Goal: Information Seeking & Learning: Learn about a topic

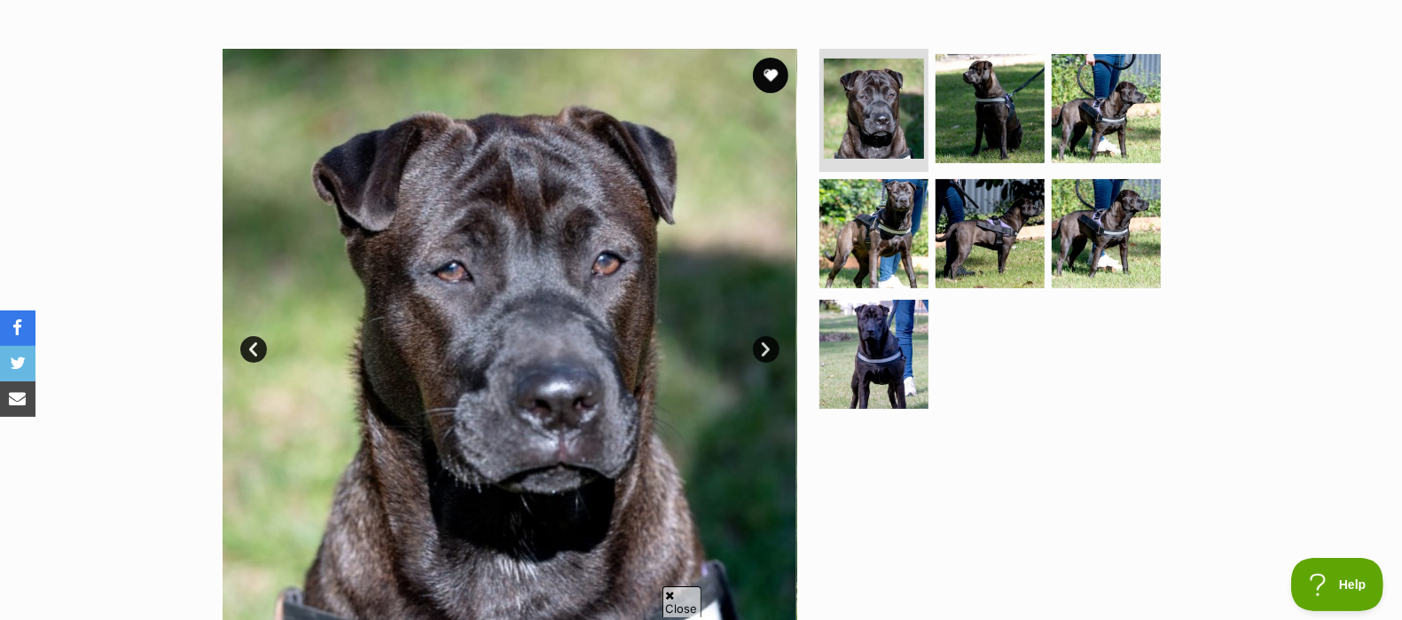
click at [755, 347] on link "Next" at bounding box center [766, 349] width 27 height 27
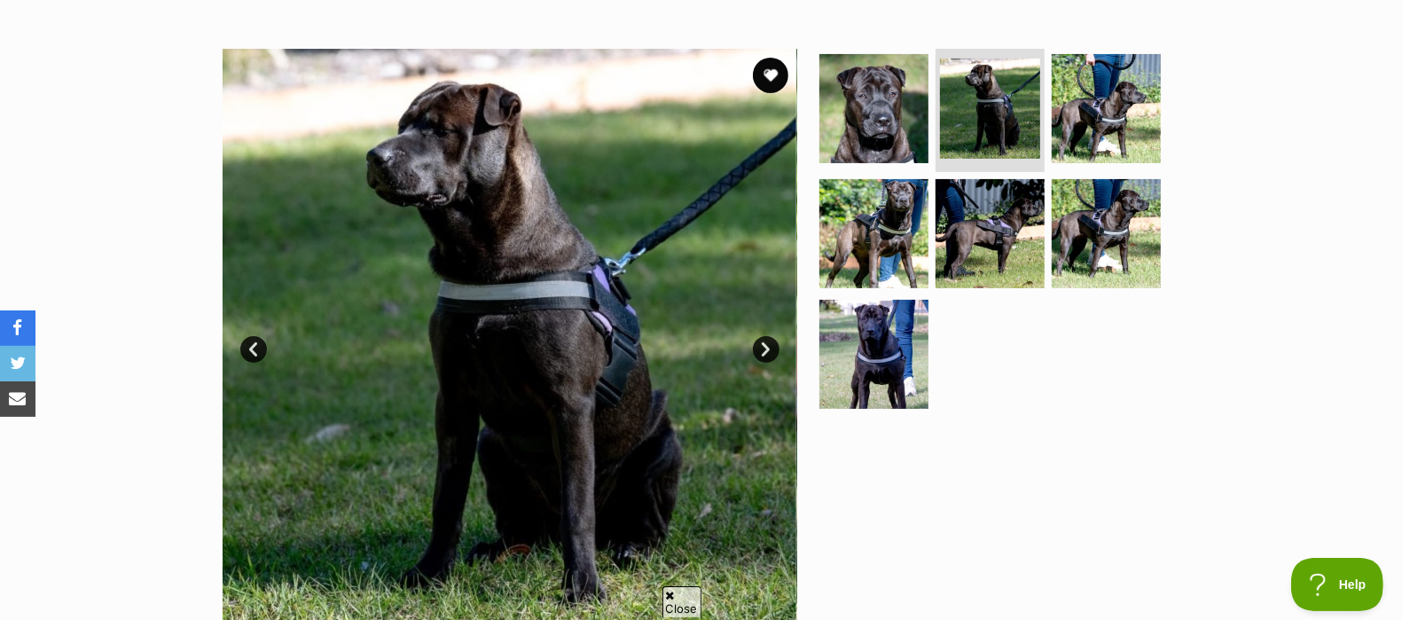
click at [757, 347] on link "Next" at bounding box center [766, 349] width 27 height 27
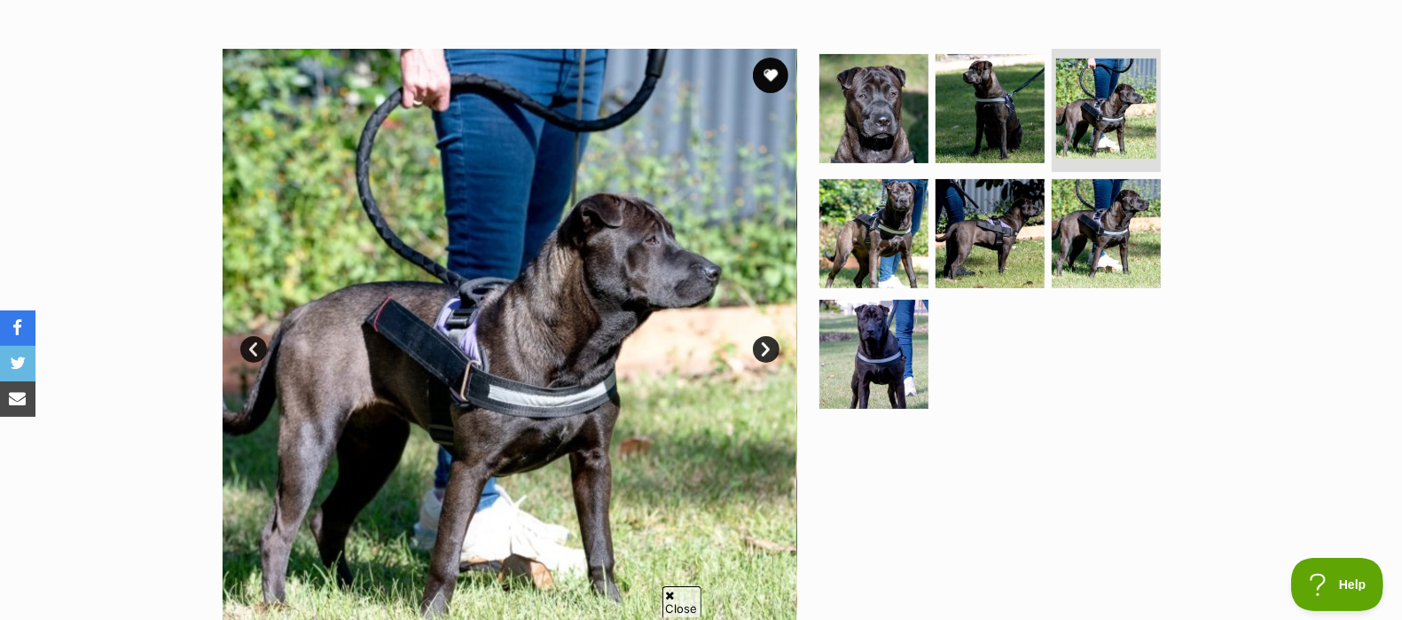
click at [757, 347] on link "Next" at bounding box center [766, 349] width 27 height 27
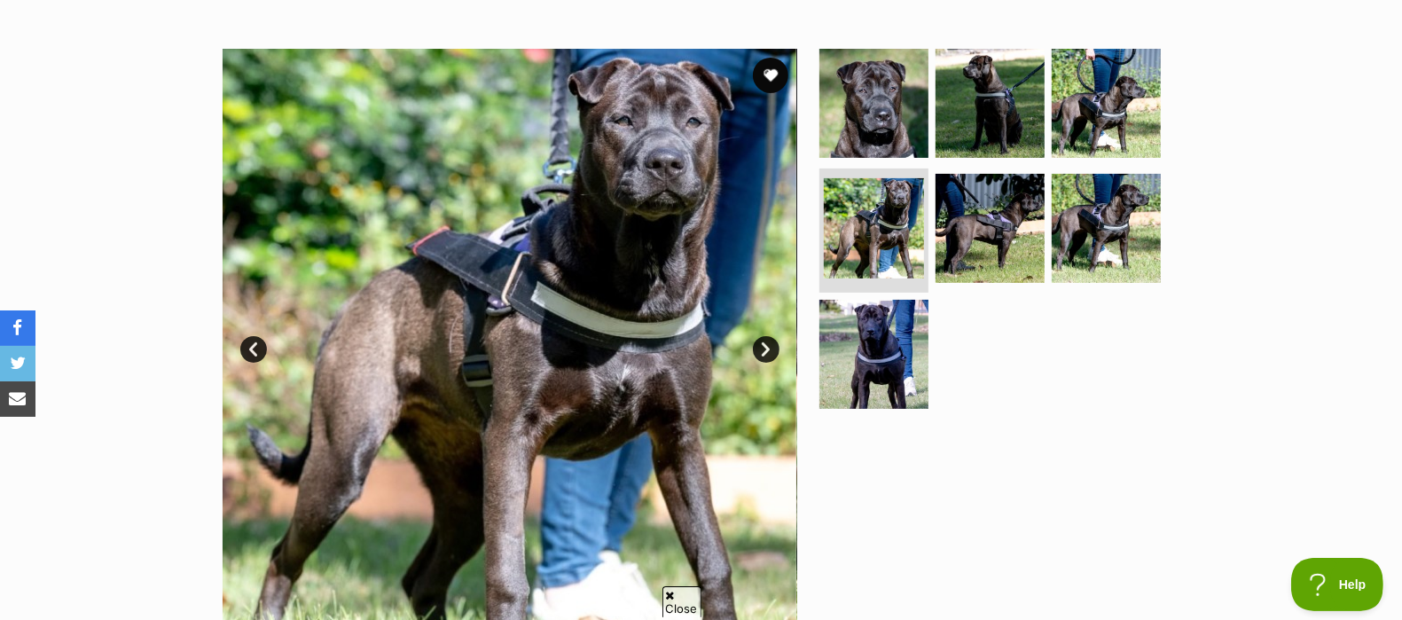
click at [757, 347] on link "Next" at bounding box center [766, 349] width 27 height 27
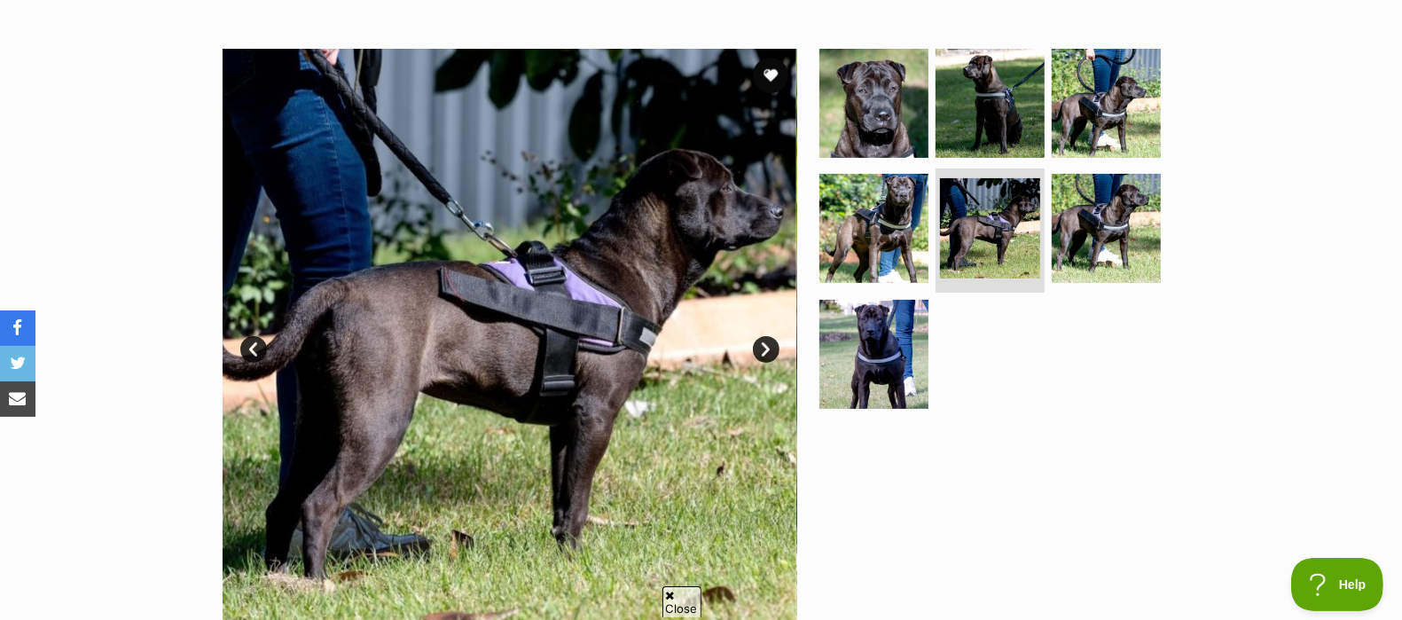
click at [757, 347] on link "Next" at bounding box center [766, 349] width 27 height 27
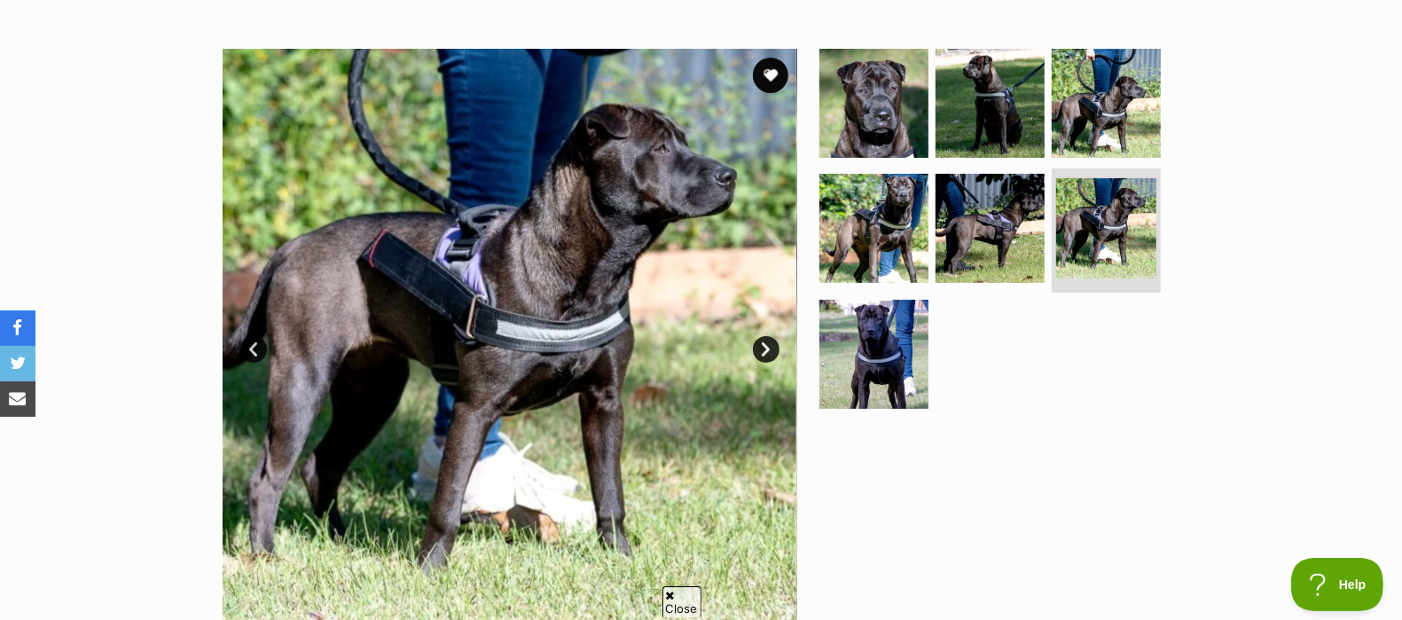
click at [93, 182] on div "Available 6 of 7 images 6 of 7 images 6 of 7 images 6 of 7 images 6 of 7 images…" at bounding box center [701, 322] width 1402 height 601
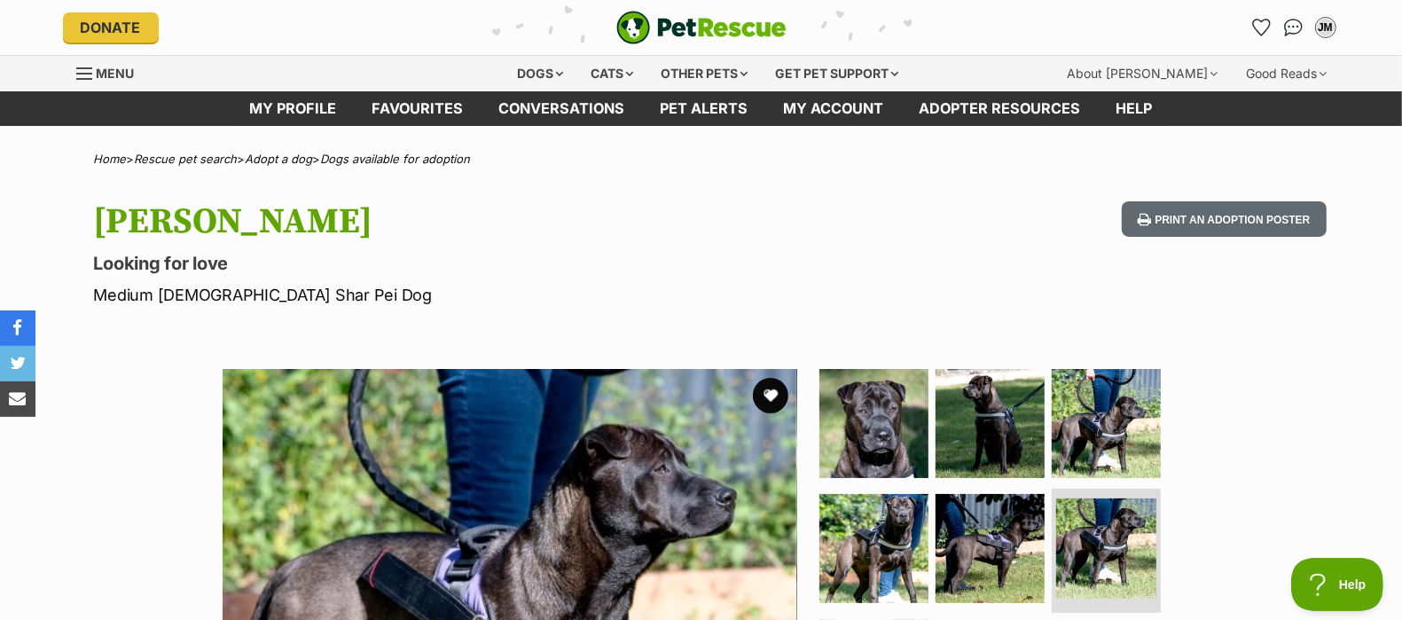
click at [656, 15] on img "PetRescue" at bounding box center [701, 28] width 170 height 34
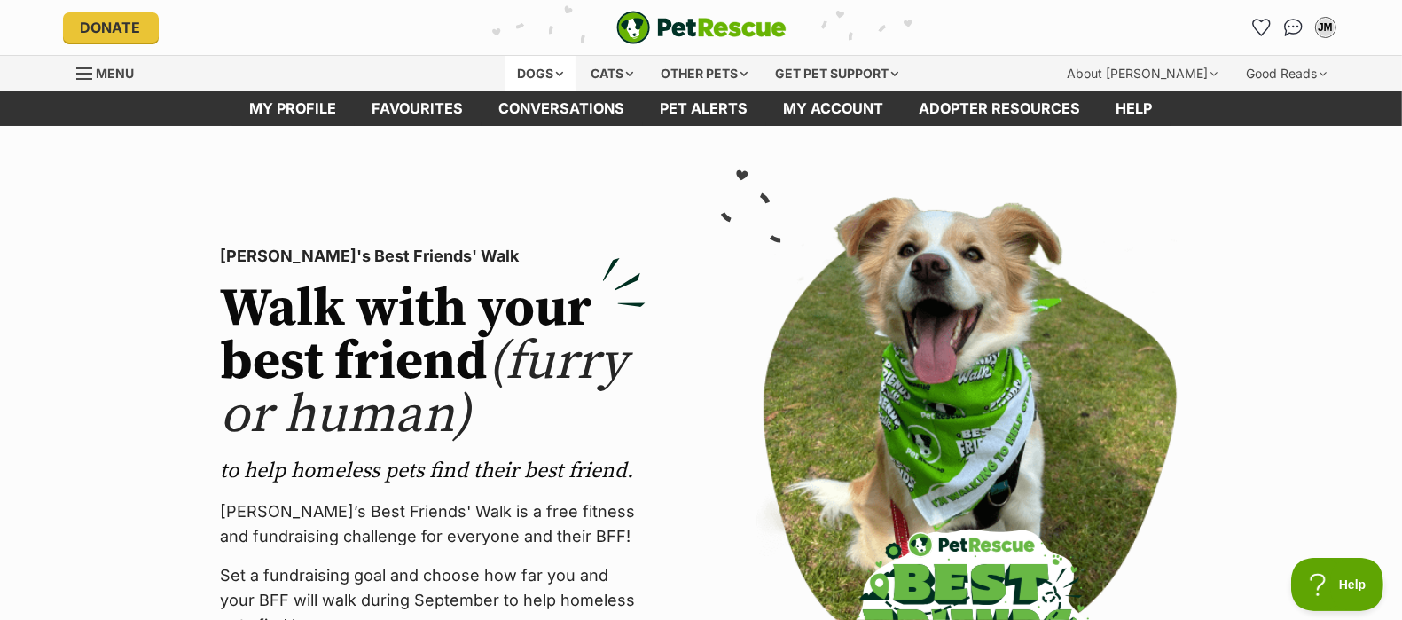
click at [538, 67] on div "Dogs" at bounding box center [540, 73] width 71 height 35
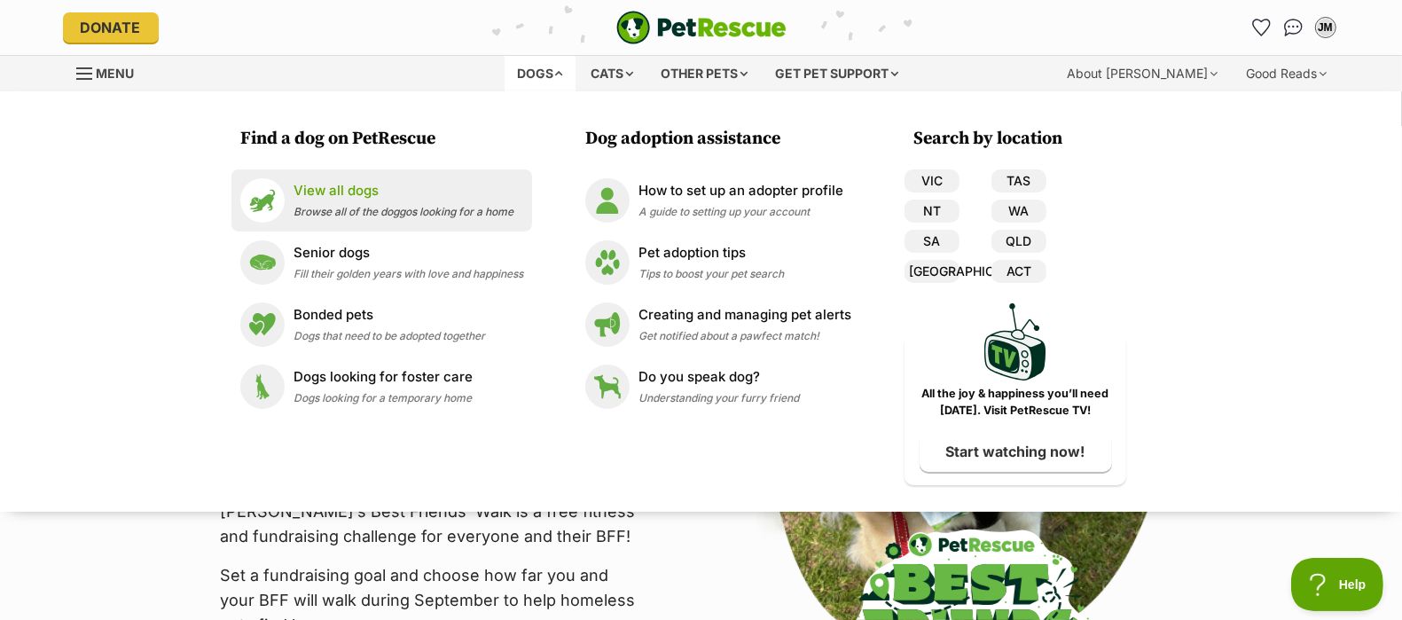
click at [426, 198] on p "View all dogs" at bounding box center [404, 191] width 220 height 20
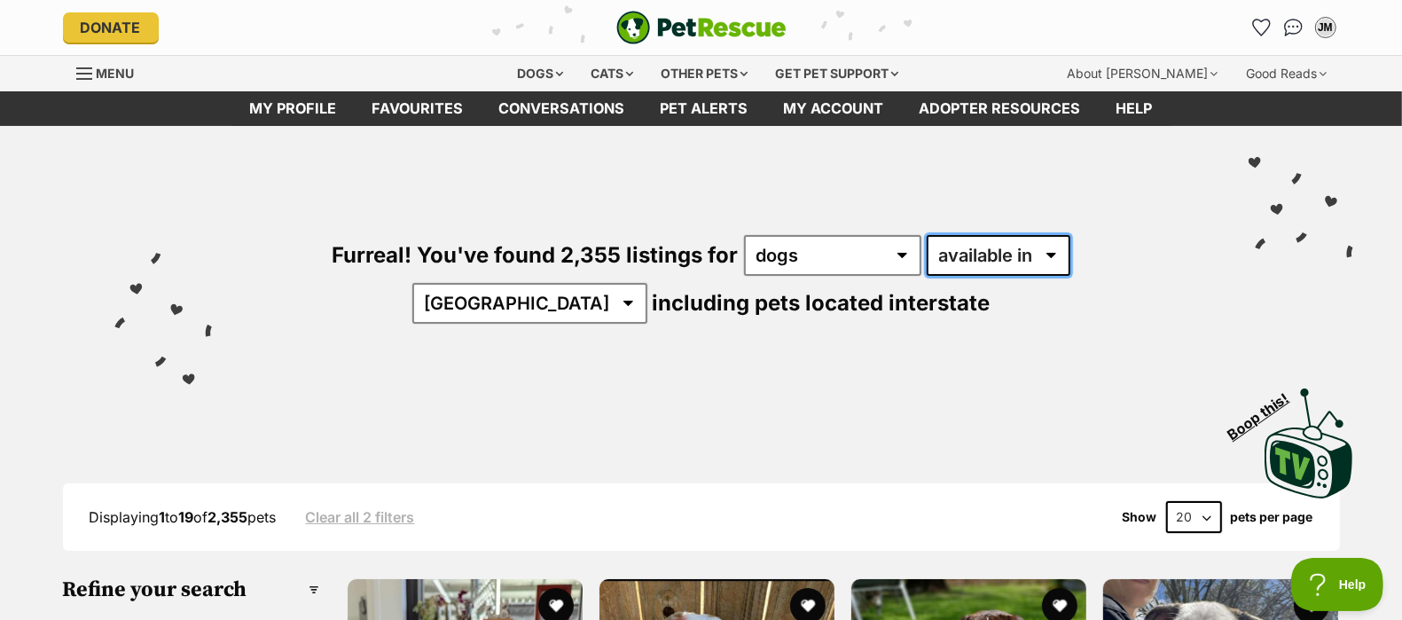
click at [929, 245] on select "available in located in" at bounding box center [999, 255] width 144 height 41
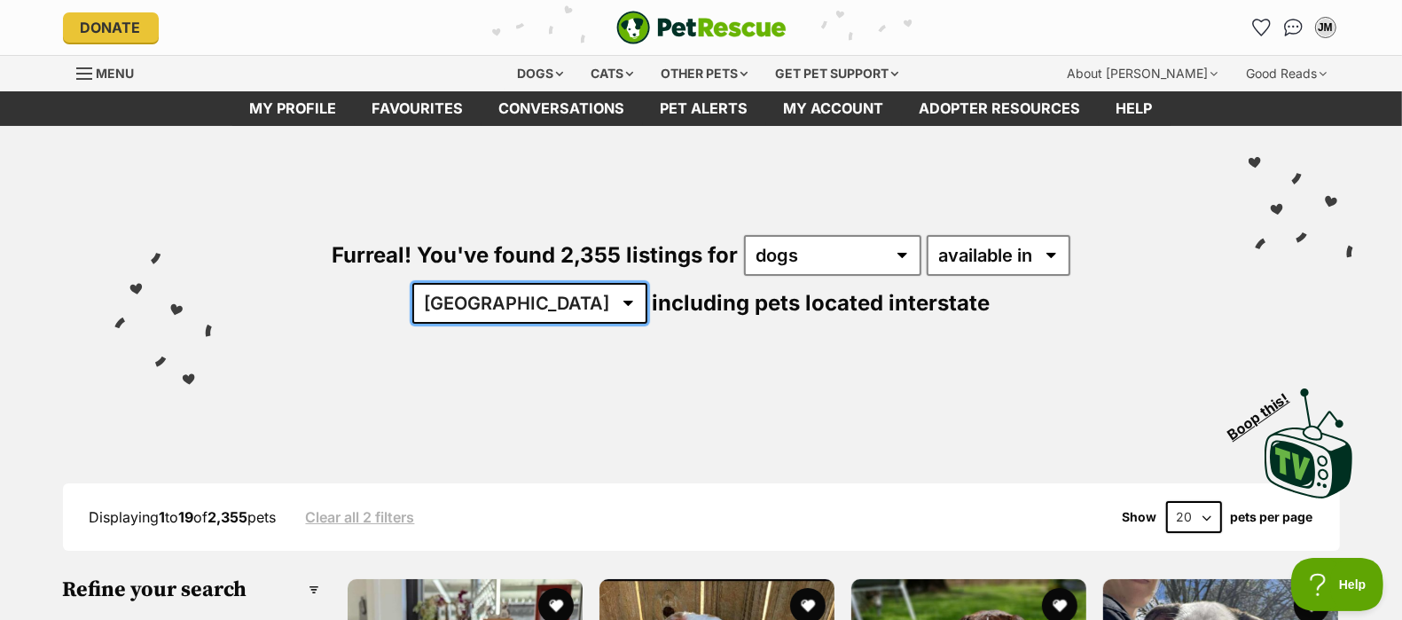
click at [648, 283] on select "Australia ACT NSW NT QLD SA TAS VIC WA" at bounding box center [529, 303] width 235 height 41
select select "QLD"
click at [648, 283] on select "Australia ACT NSW NT QLD SA TAS VIC WA" at bounding box center [529, 303] width 235 height 41
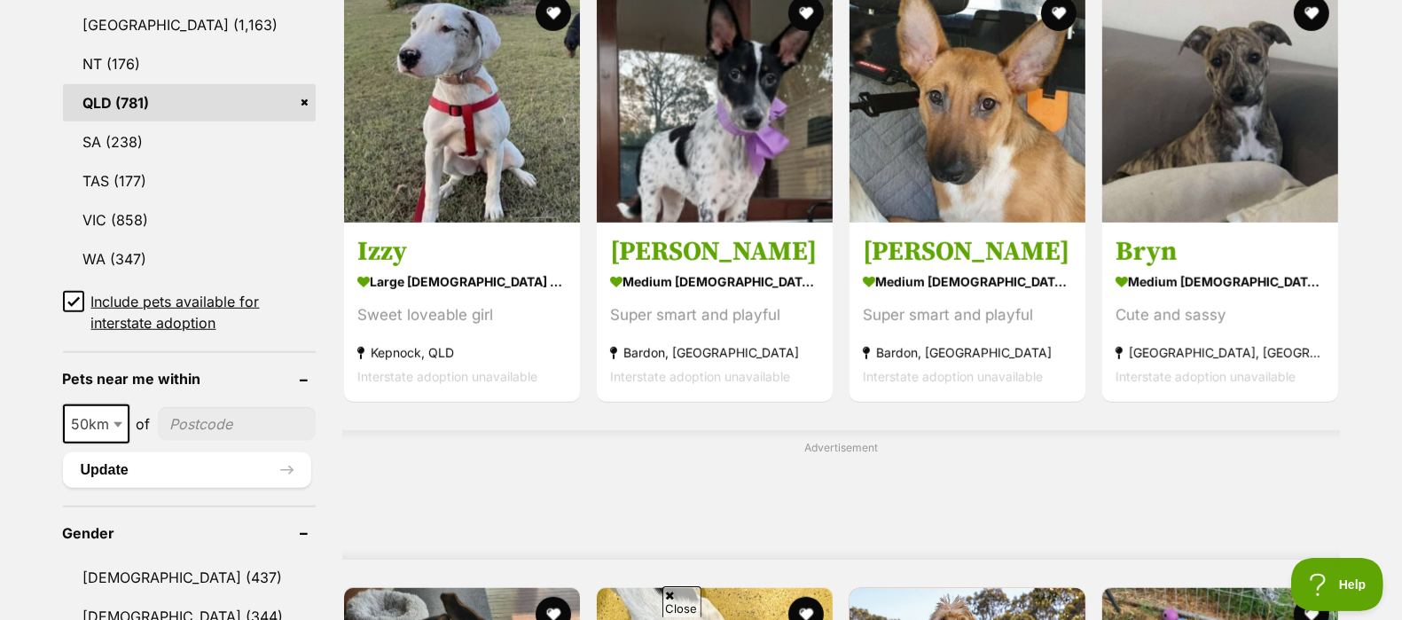
scroll to position [1064, 0]
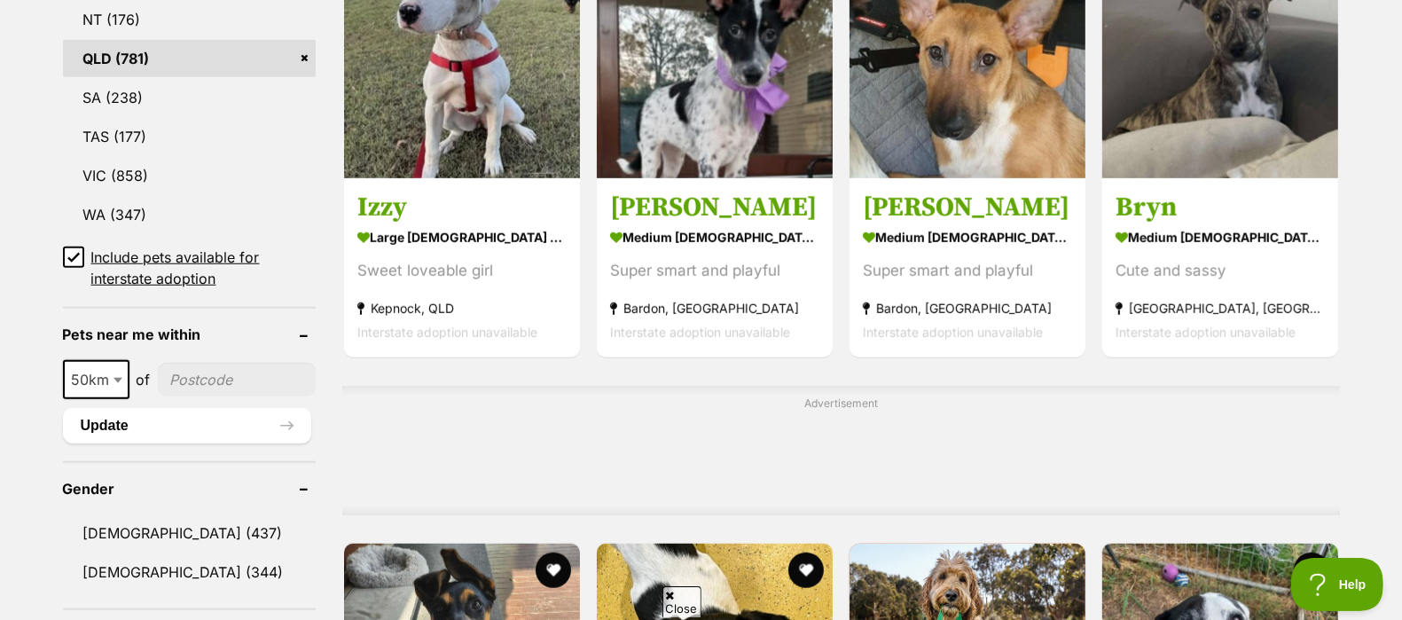
click at [130, 381] on div "of" at bounding box center [144, 379] width 28 height 21
click at [122, 381] on span at bounding box center [120, 379] width 18 height 39
click at [226, 360] on div "10km 25km 50km 100km 250km 50km of" at bounding box center [189, 379] width 253 height 39
click at [227, 401] on div "10km 25km 50km 100km 250km 50km of Update" at bounding box center [189, 401] width 253 height 83
click at [226, 393] on div "10km 25km 50km 100km 250km 50km of" at bounding box center [189, 379] width 253 height 39
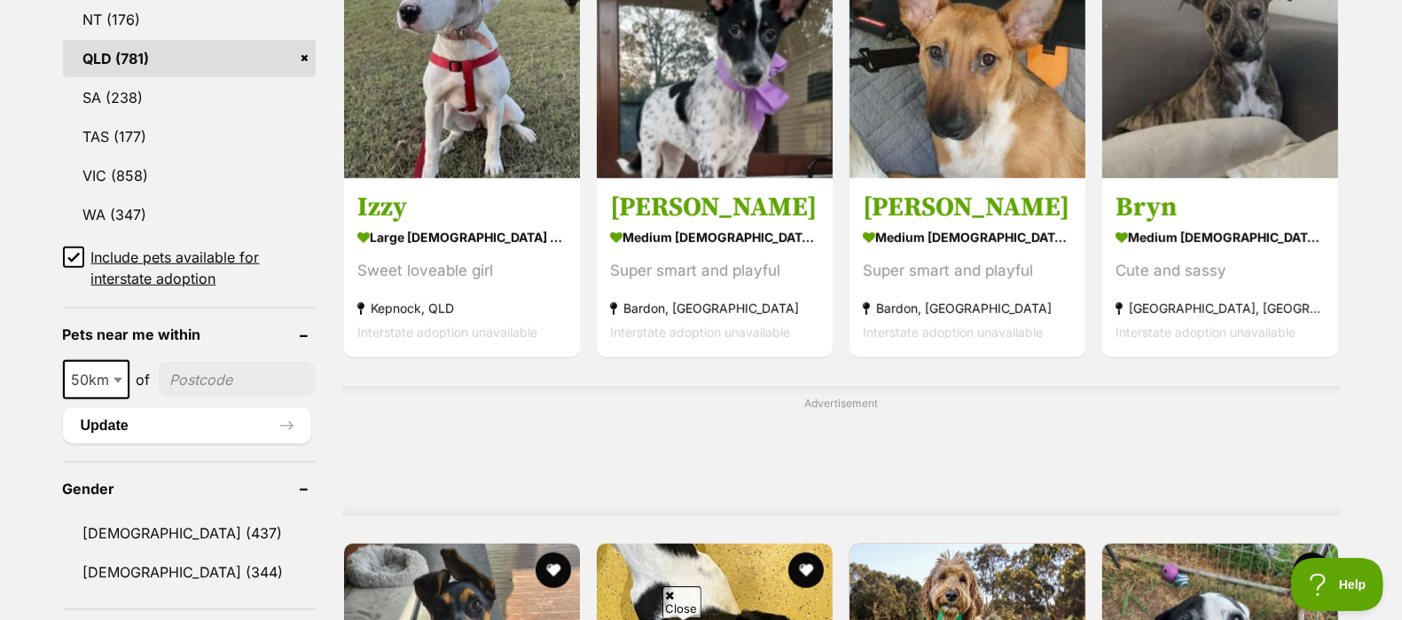
click at [227, 391] on input"] "postcode" at bounding box center [237, 380] width 158 height 34
type input"] "4165"
click at [96, 430] on button "Update" at bounding box center [187, 425] width 248 height 35
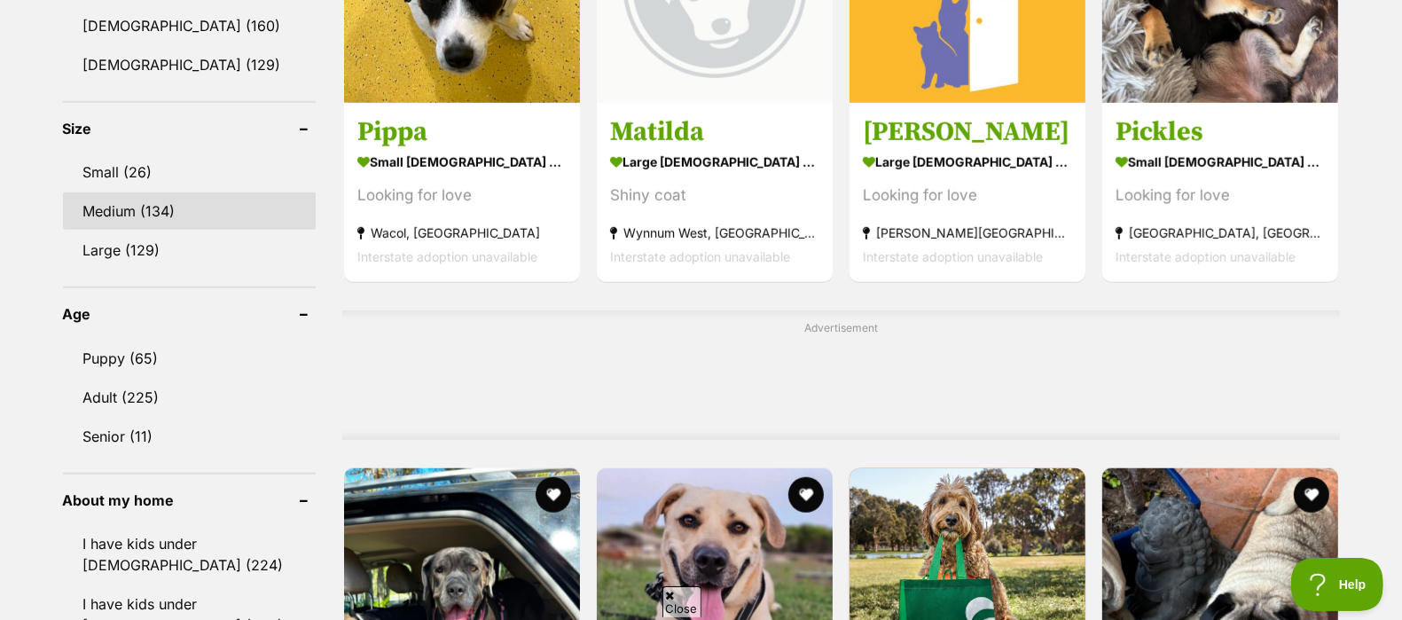
click at [149, 211] on link "Medium (134)" at bounding box center [189, 210] width 253 height 37
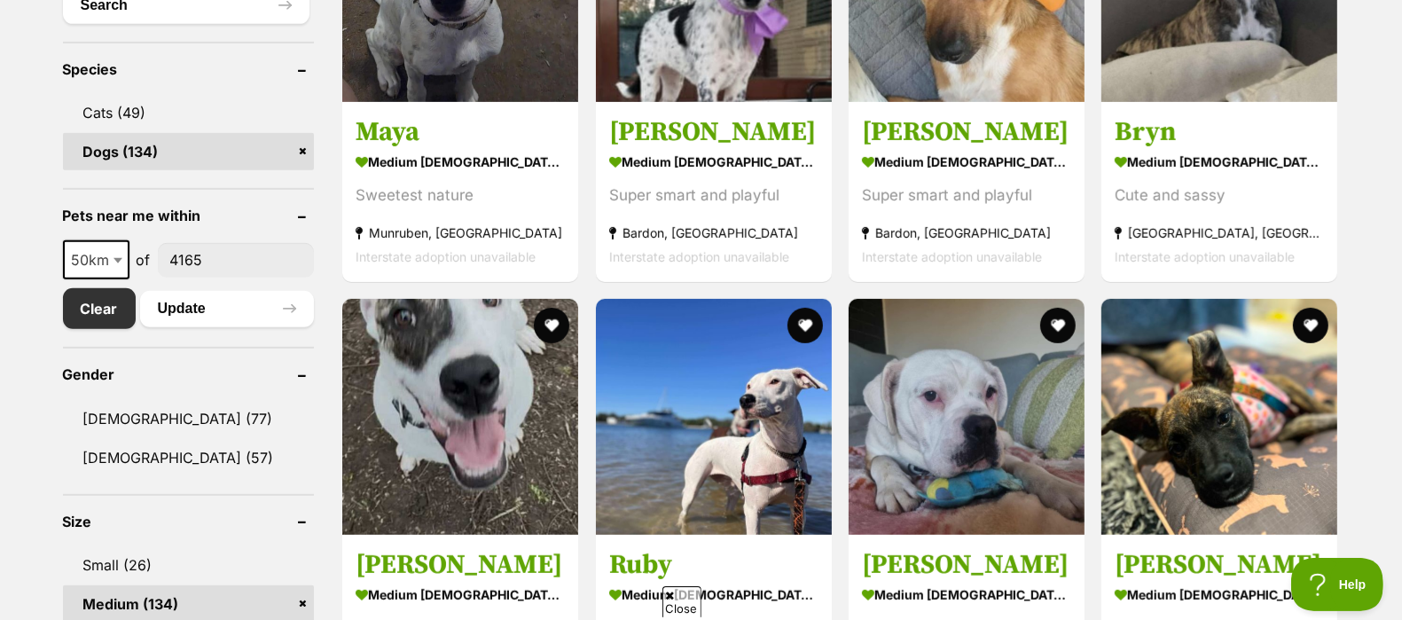
scroll to position [709, 0]
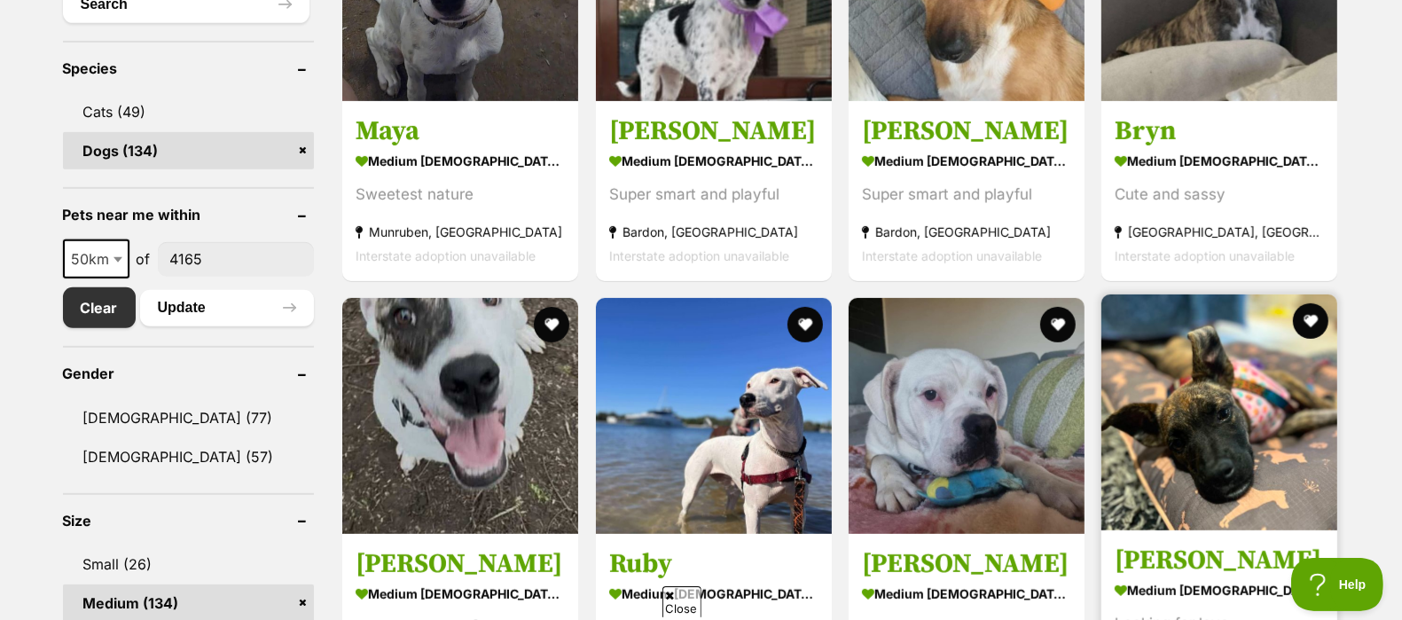
click at [1336, 380] on img at bounding box center [1220, 413] width 236 height 236
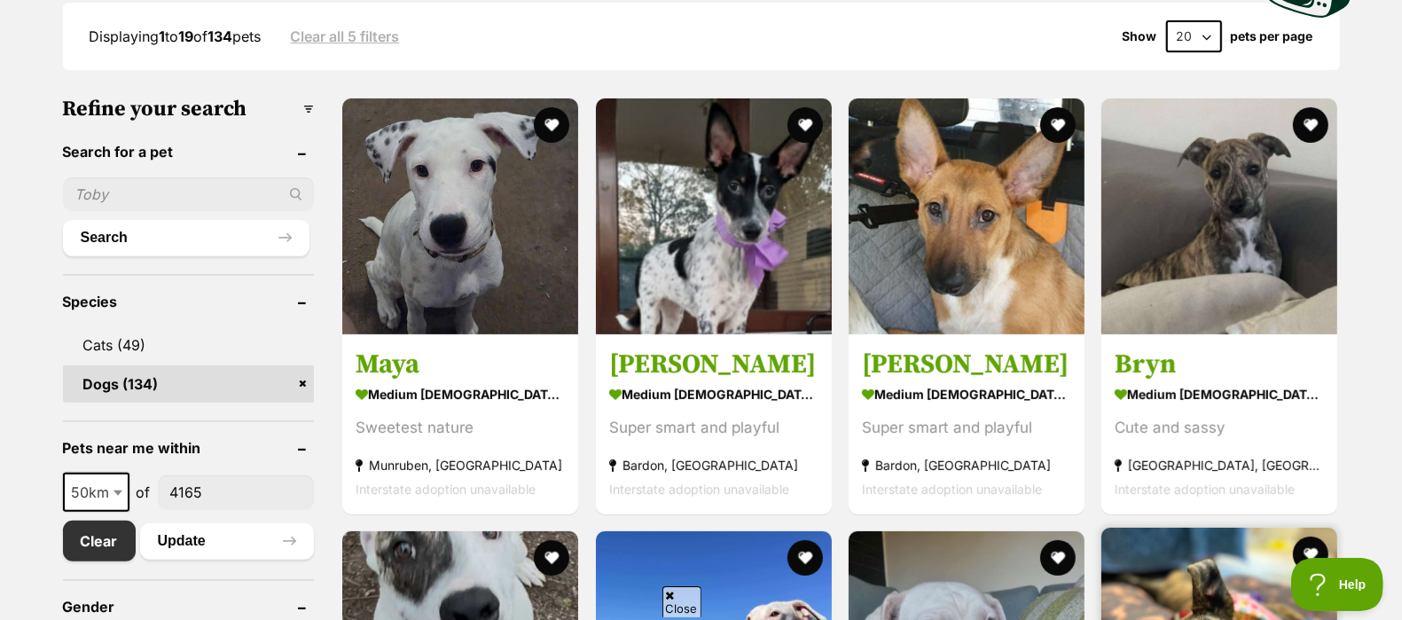
scroll to position [475, 0]
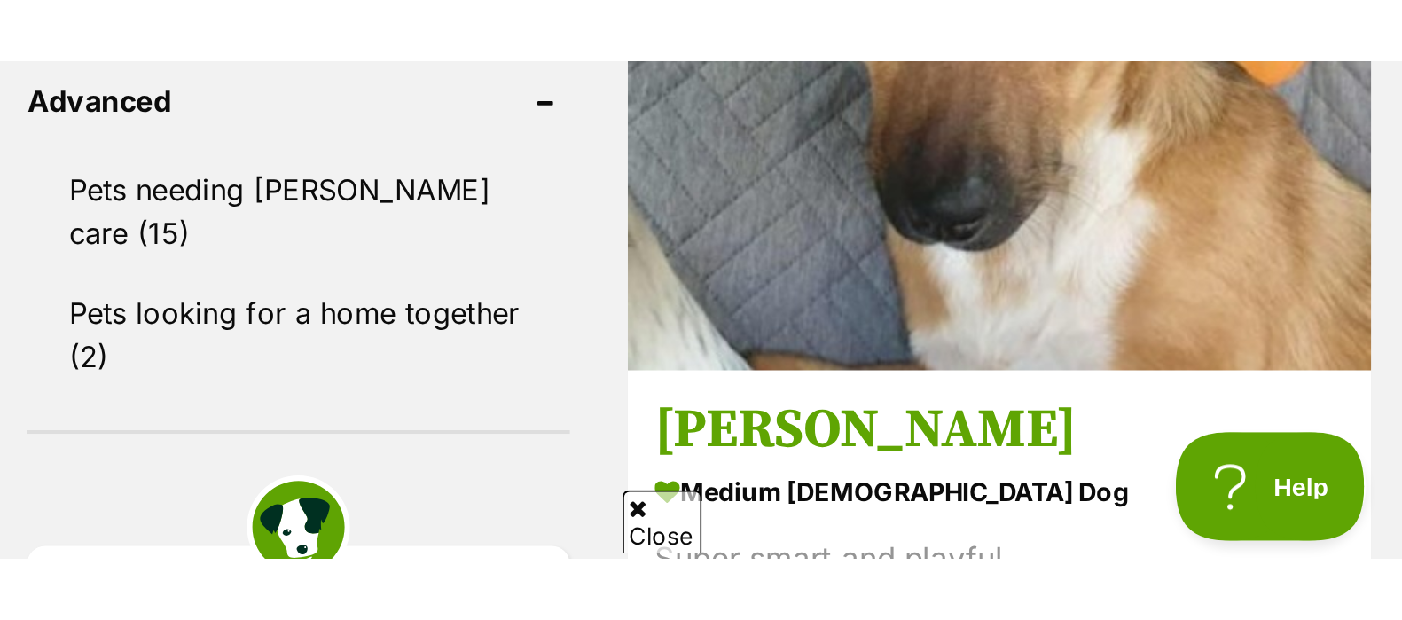
scroll to position [1910, 0]
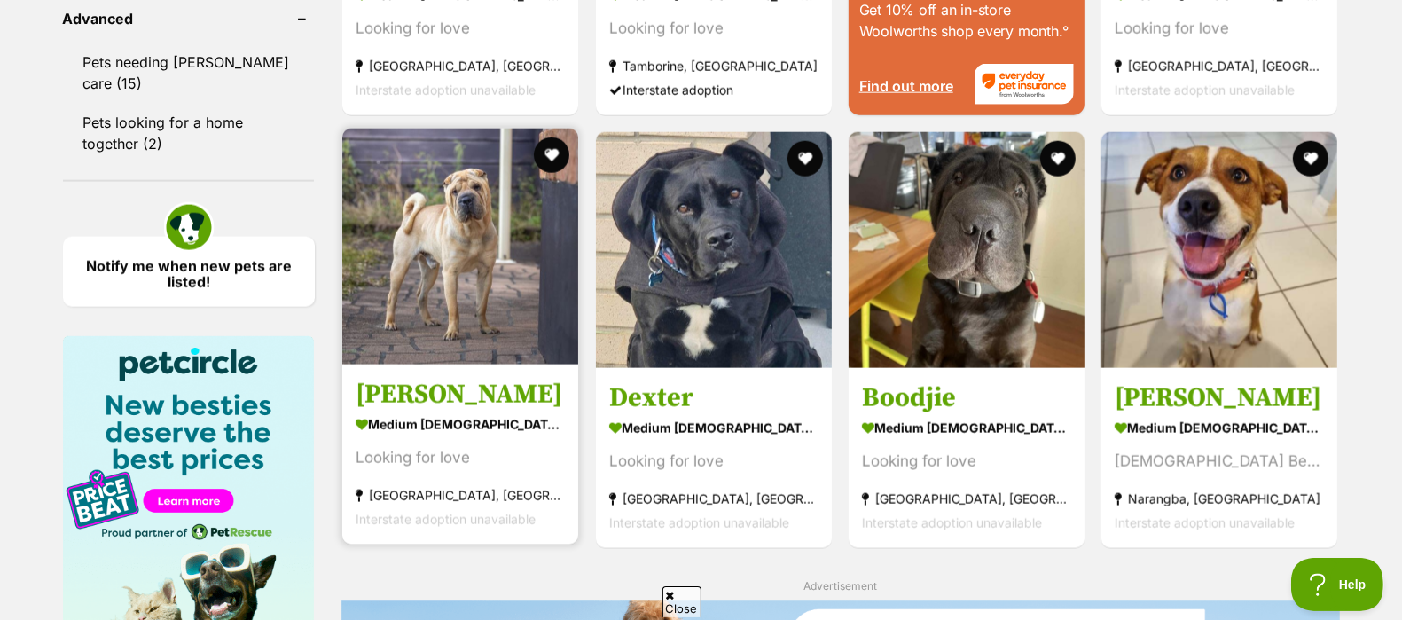
click at [475, 312] on img at bounding box center [460, 247] width 236 height 236
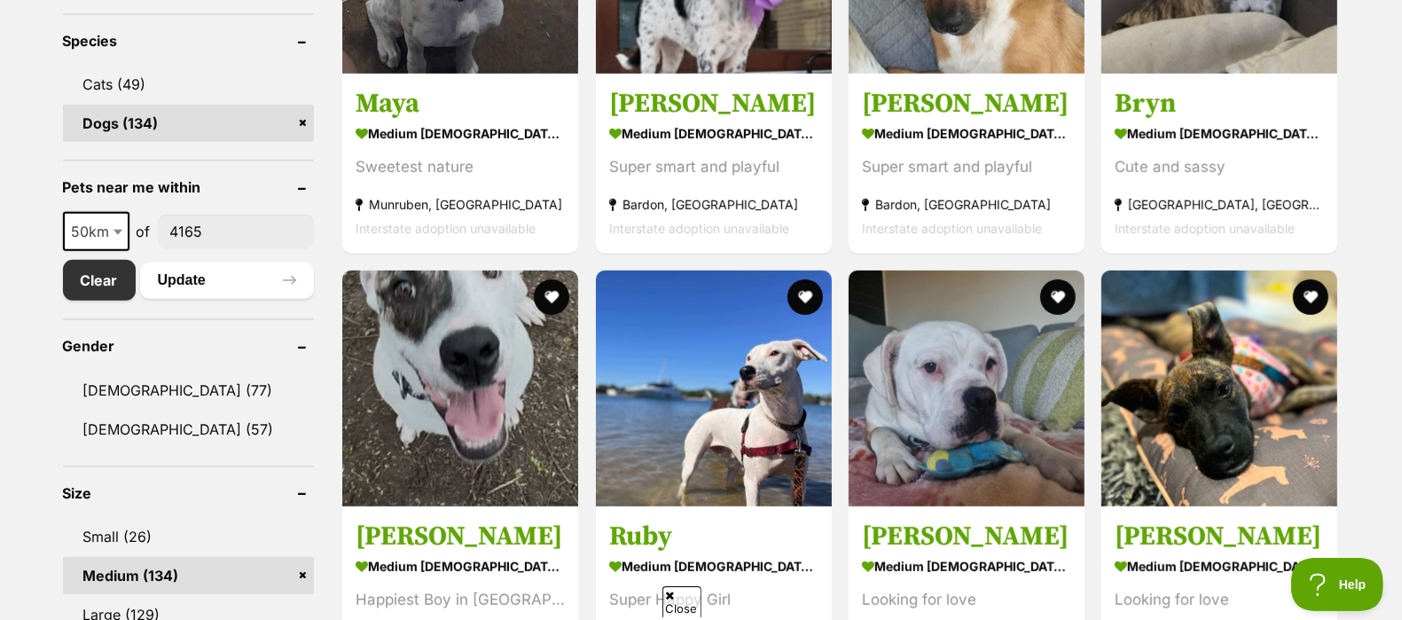
scroll to position [739, 0]
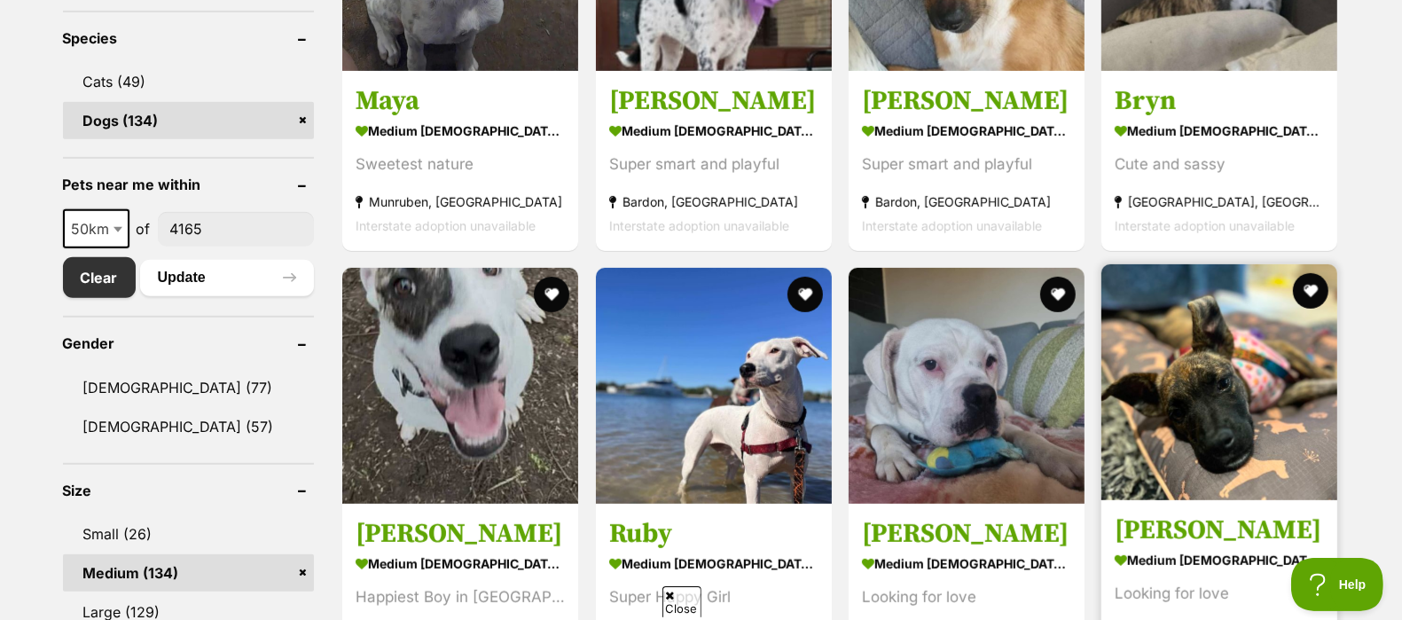
click at [1249, 440] on img at bounding box center [1220, 382] width 236 height 236
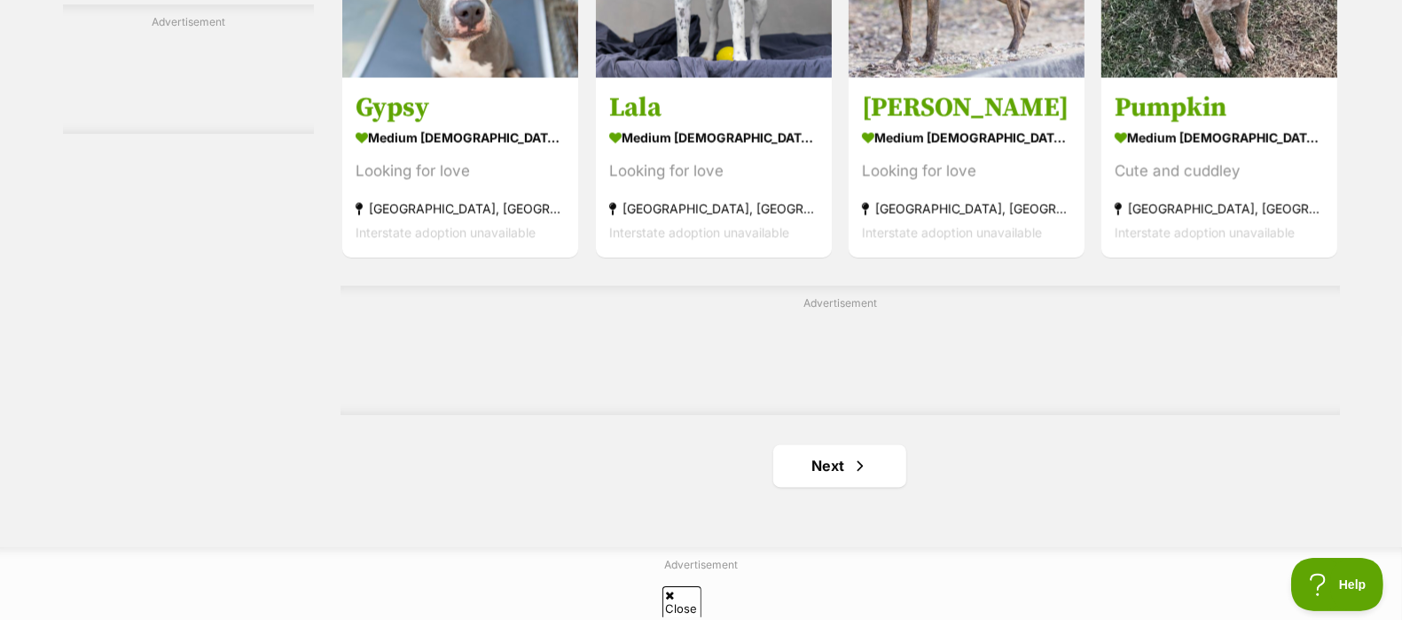
scroll to position [2821, 0]
click at [885, 470] on link "Next" at bounding box center [840, 465] width 133 height 43
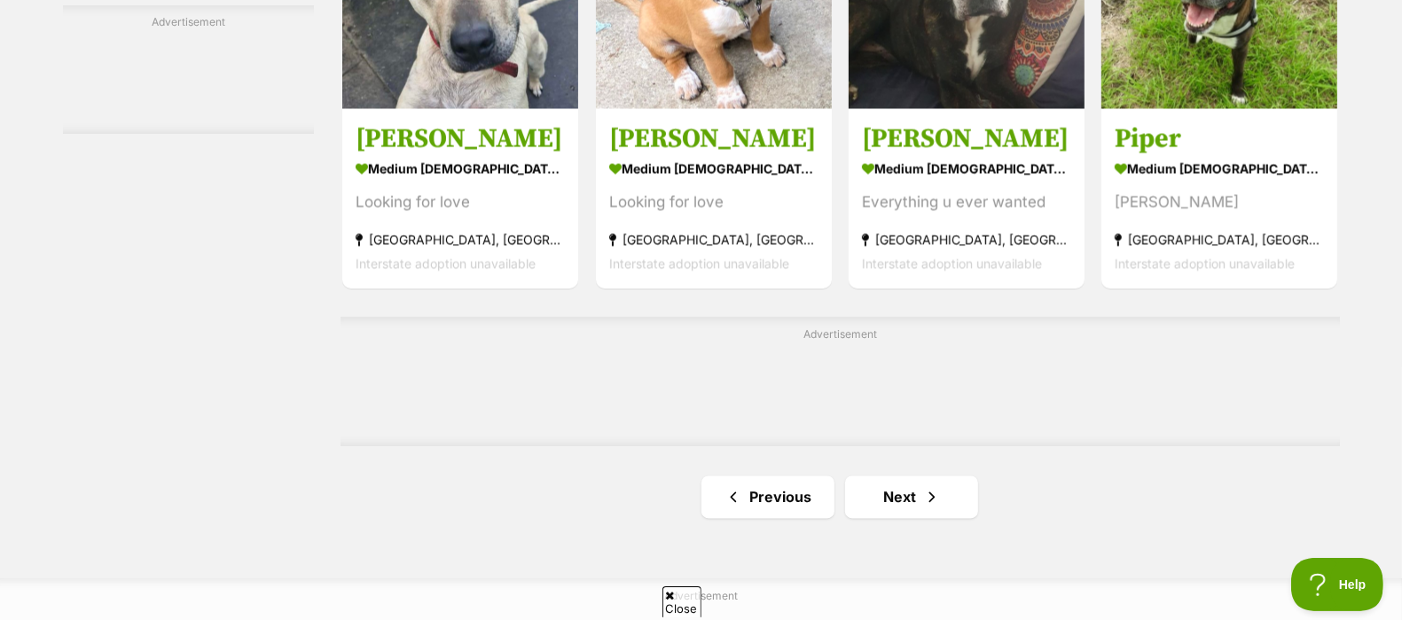
scroll to position [2788, 0]
click at [927, 513] on link "Next" at bounding box center [911, 497] width 133 height 43
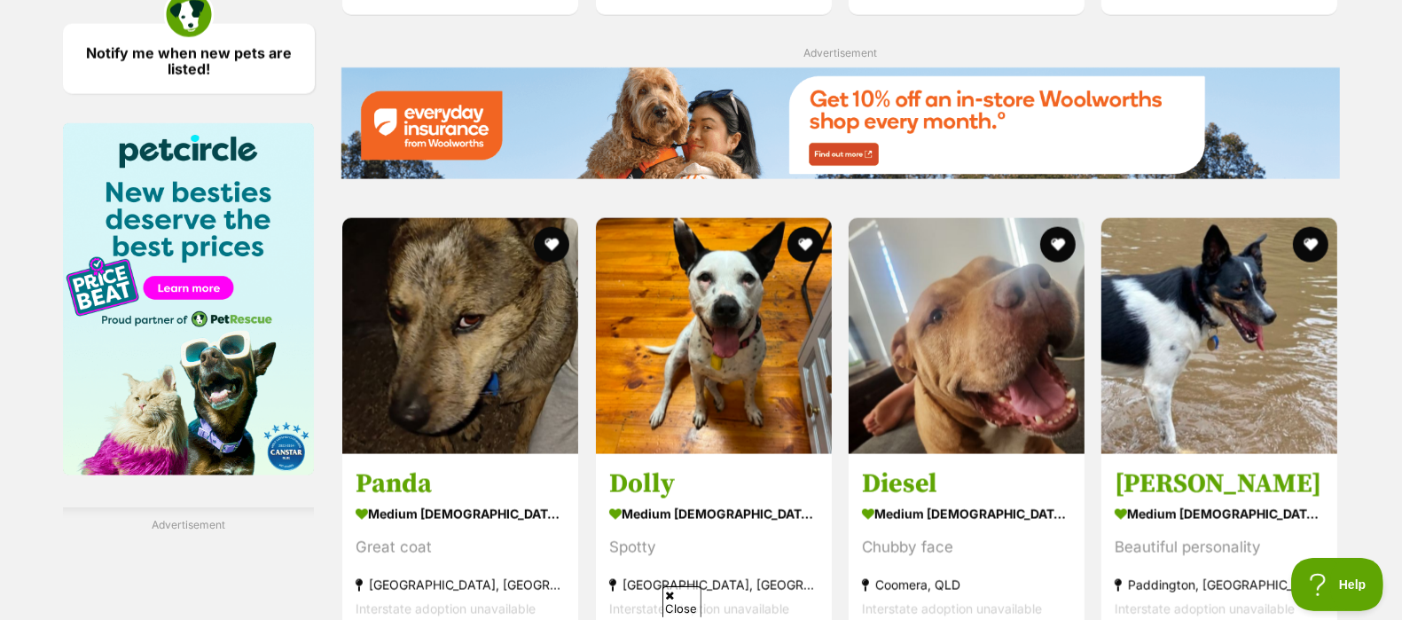
scroll to position [2135, 0]
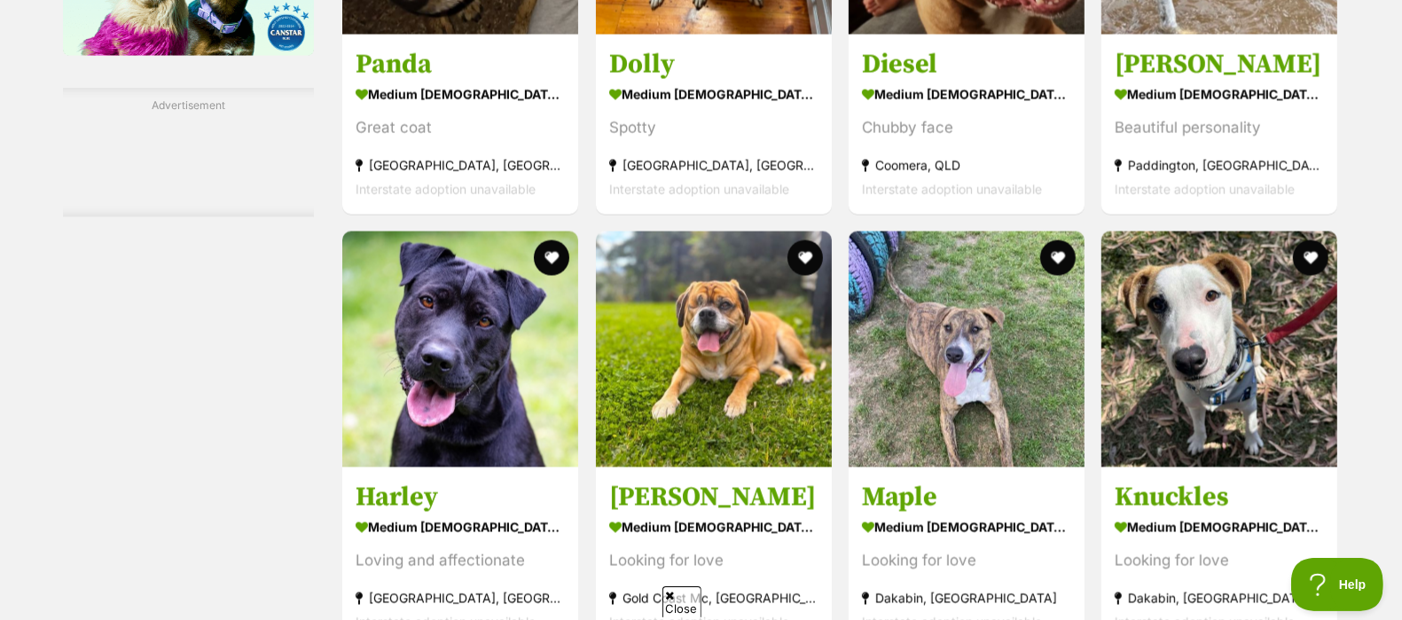
scroll to position [2545, 0]
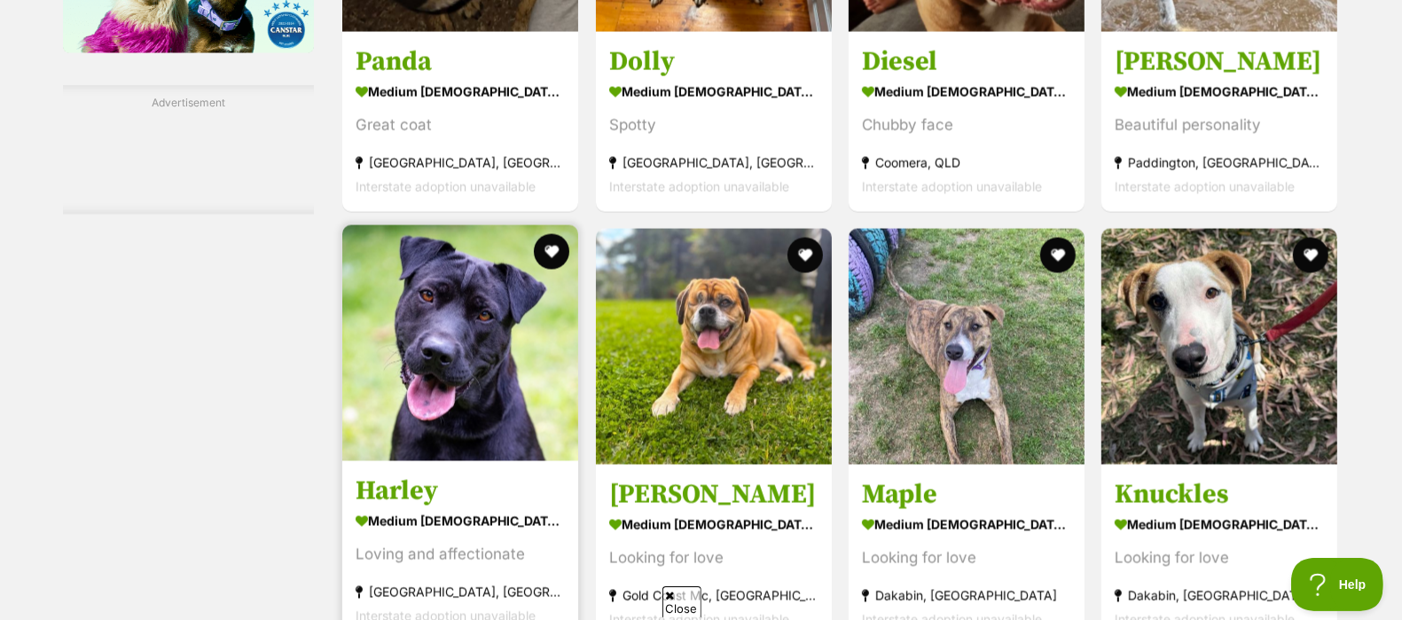
click at [468, 383] on img at bounding box center [460, 343] width 236 height 236
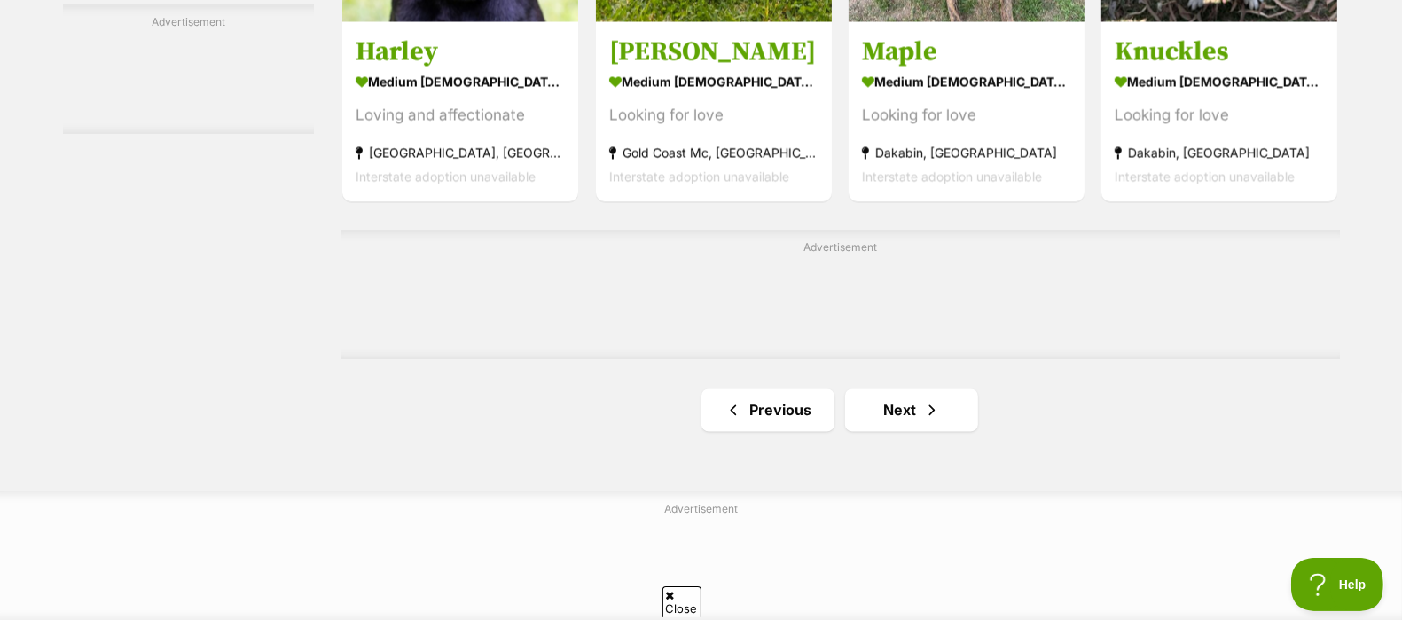
scroll to position [2993, 0]
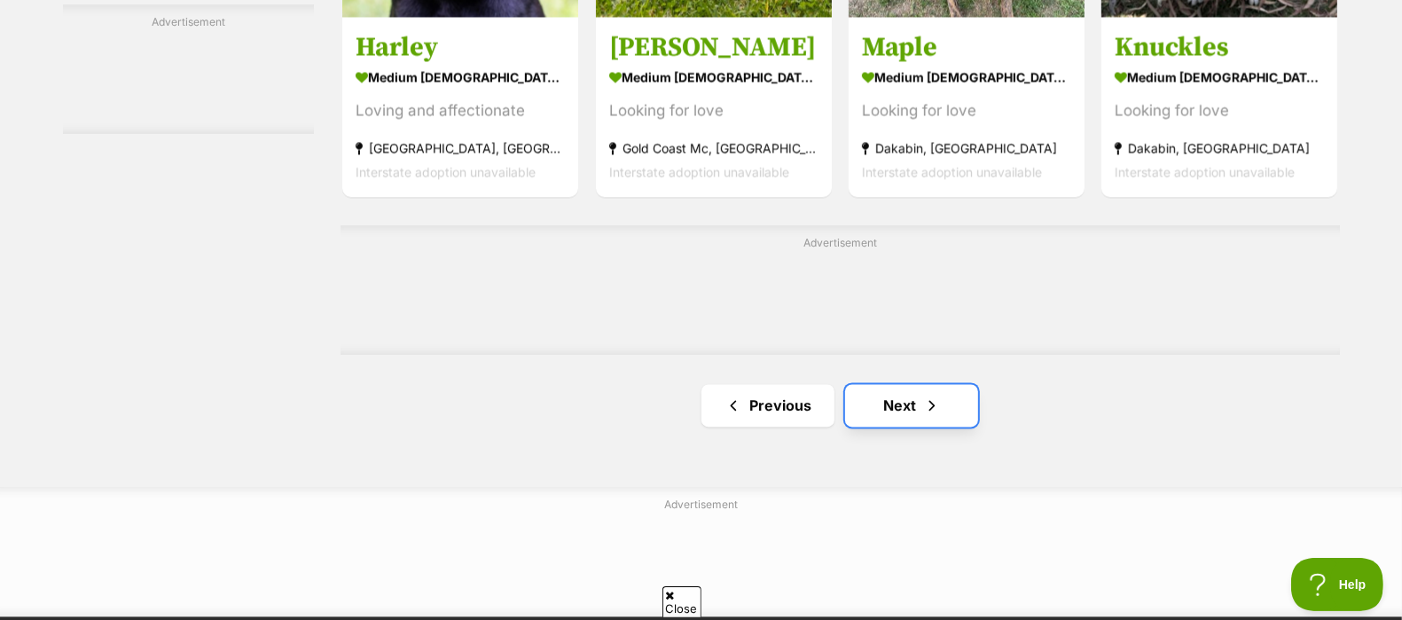
click at [899, 420] on link "Next" at bounding box center [911, 405] width 133 height 43
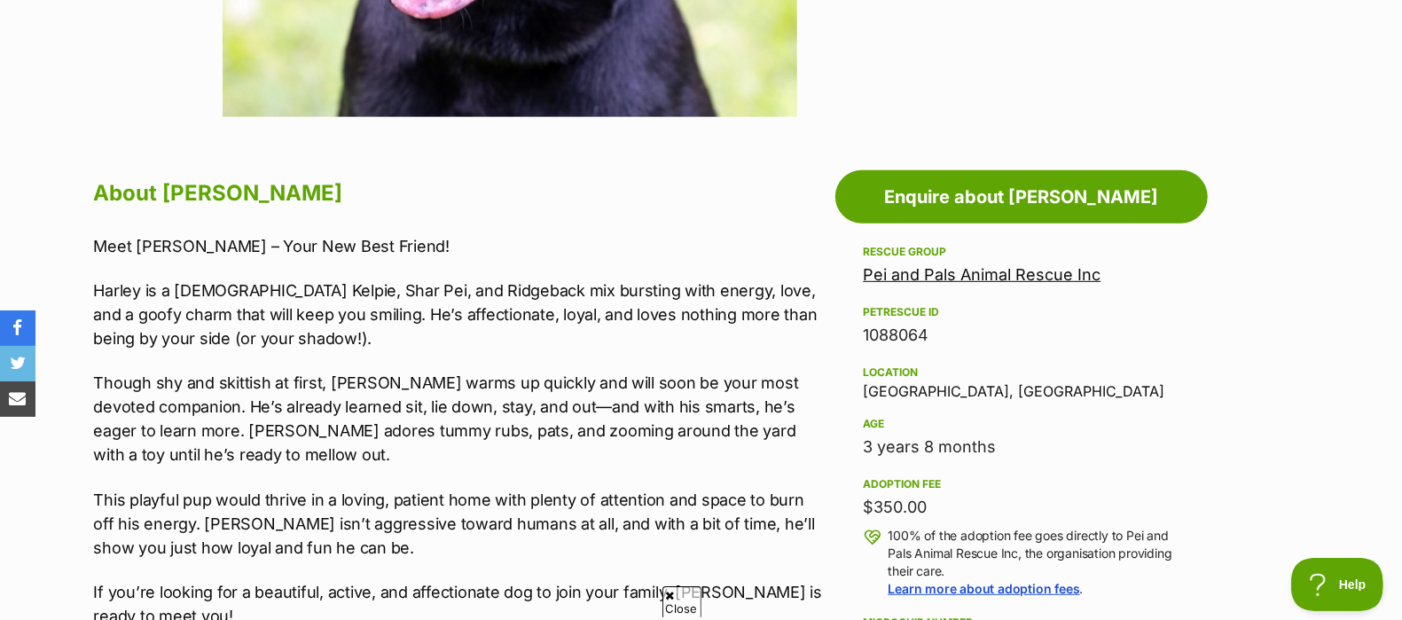
scroll to position [828, 0]
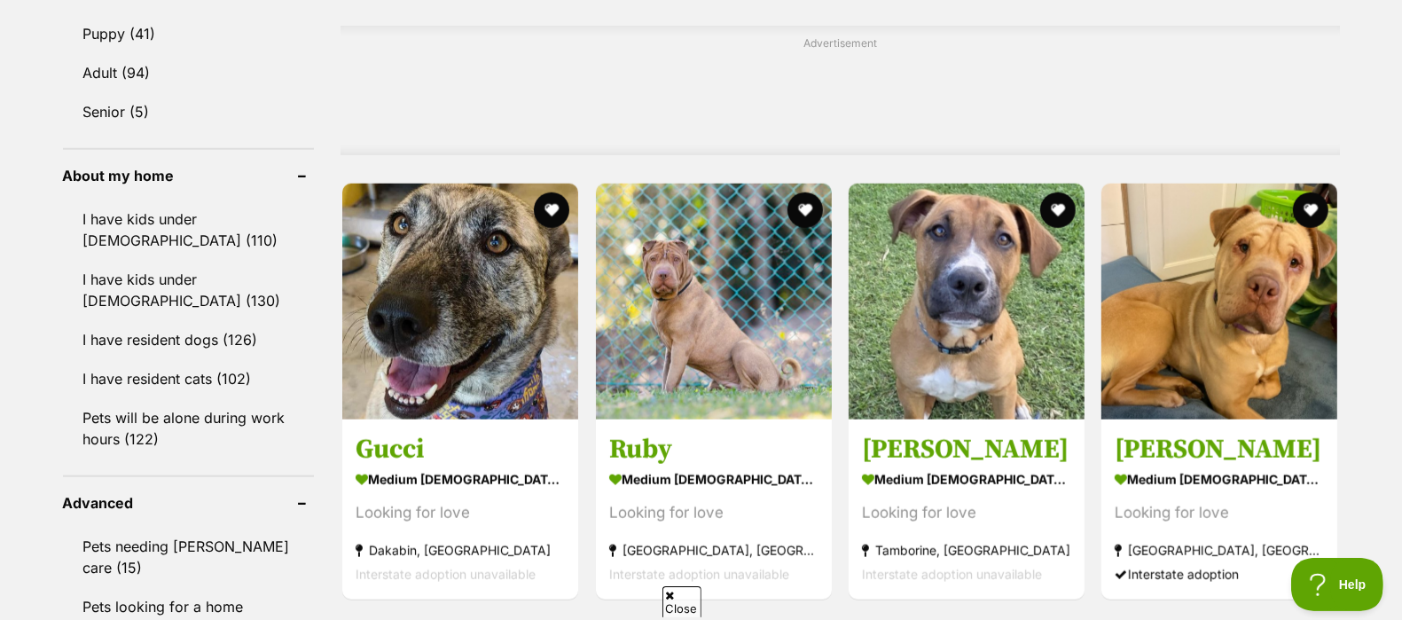
scroll to position [1463, 0]
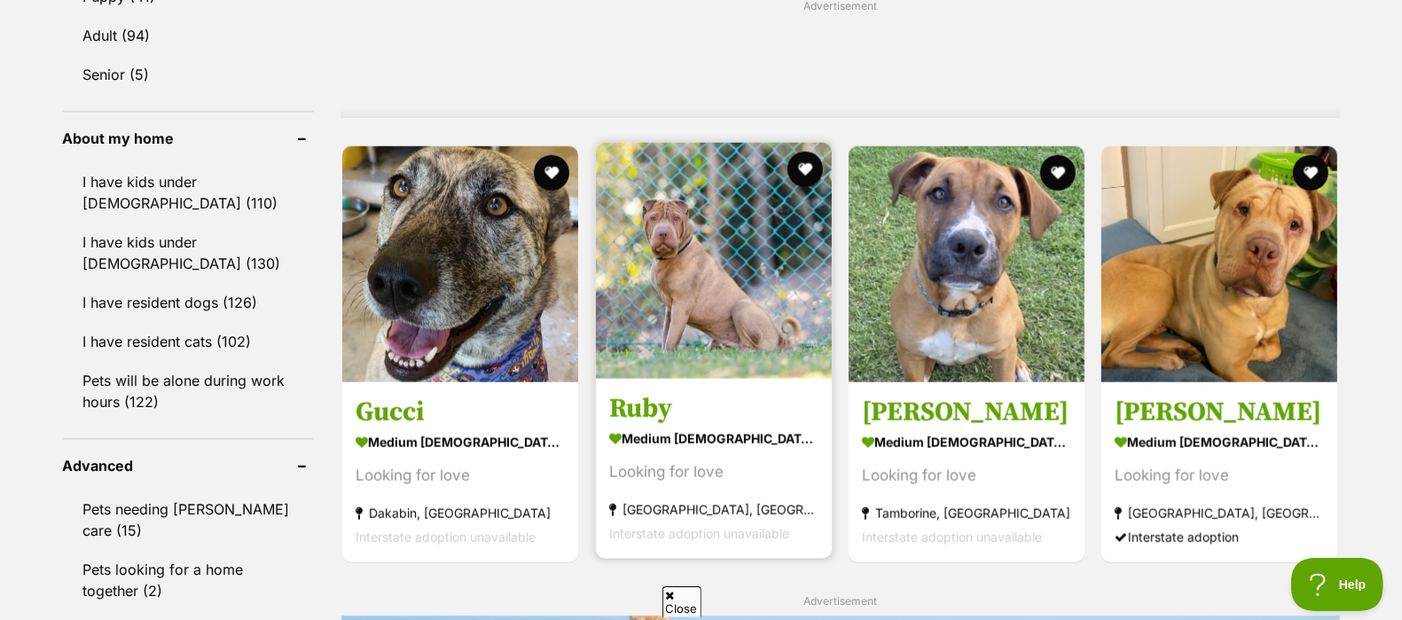
click at [726, 296] on img at bounding box center [714, 261] width 236 height 236
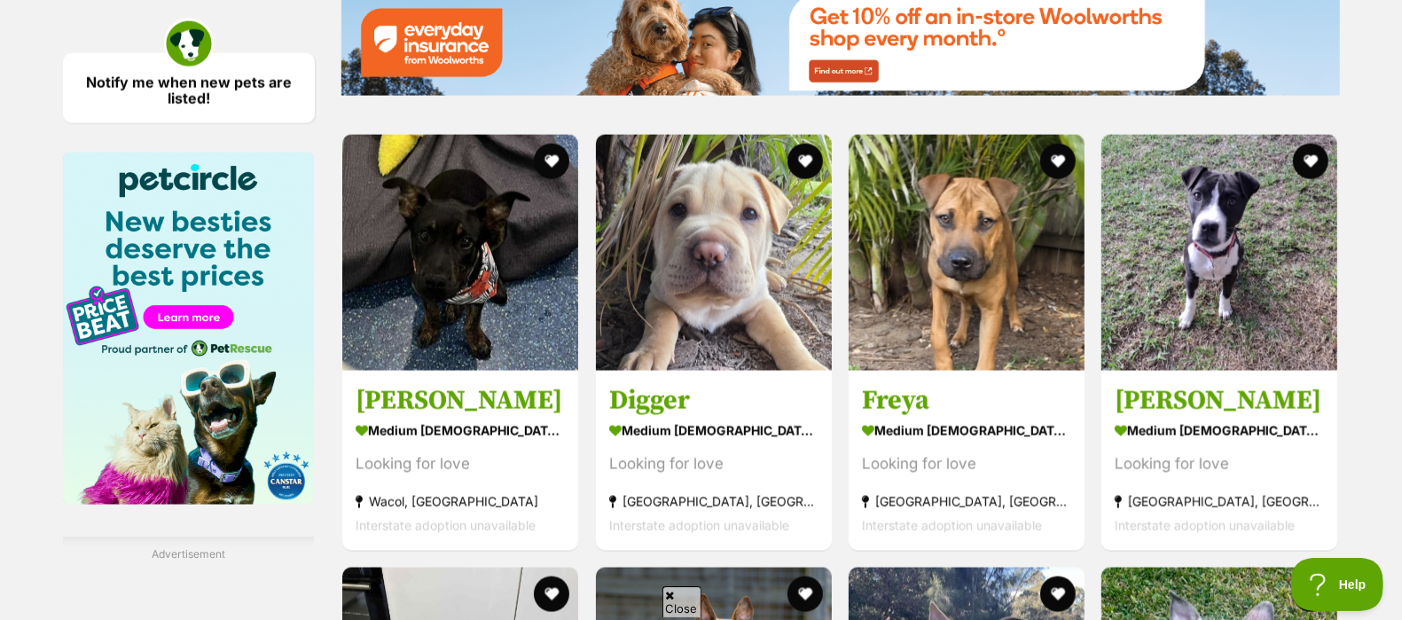
scroll to position [2096, 0]
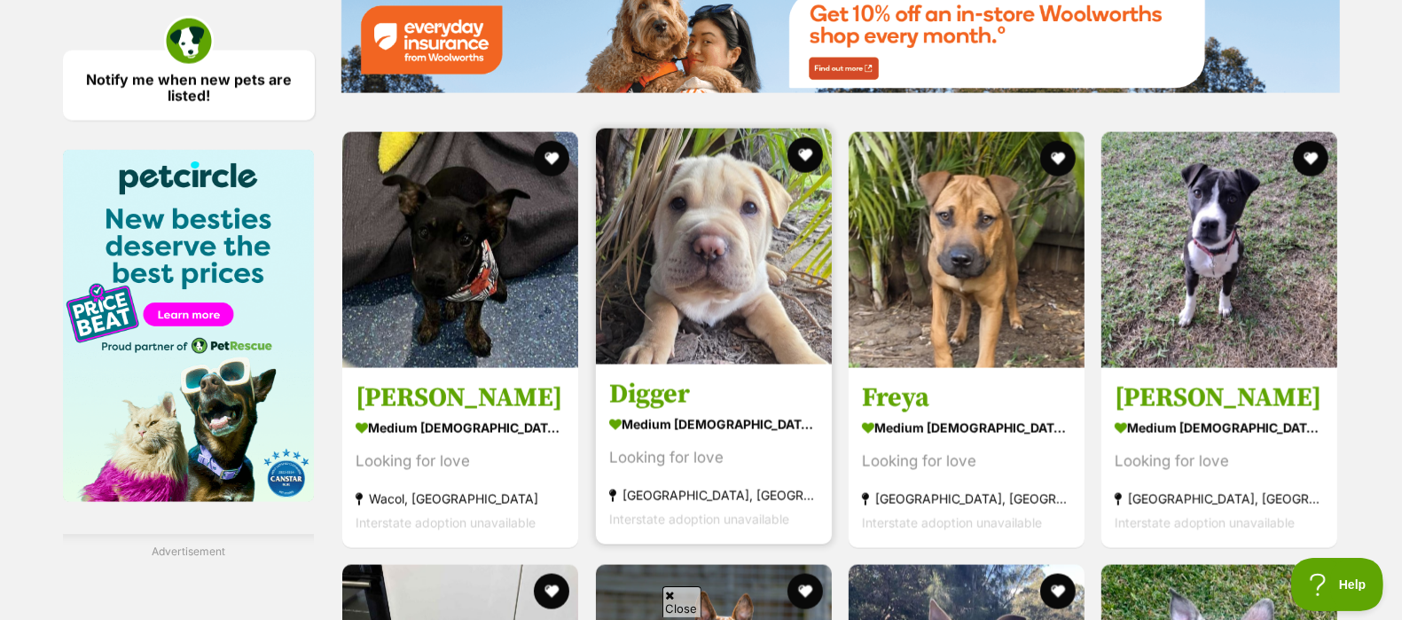
click at [695, 234] on img at bounding box center [714, 247] width 236 height 236
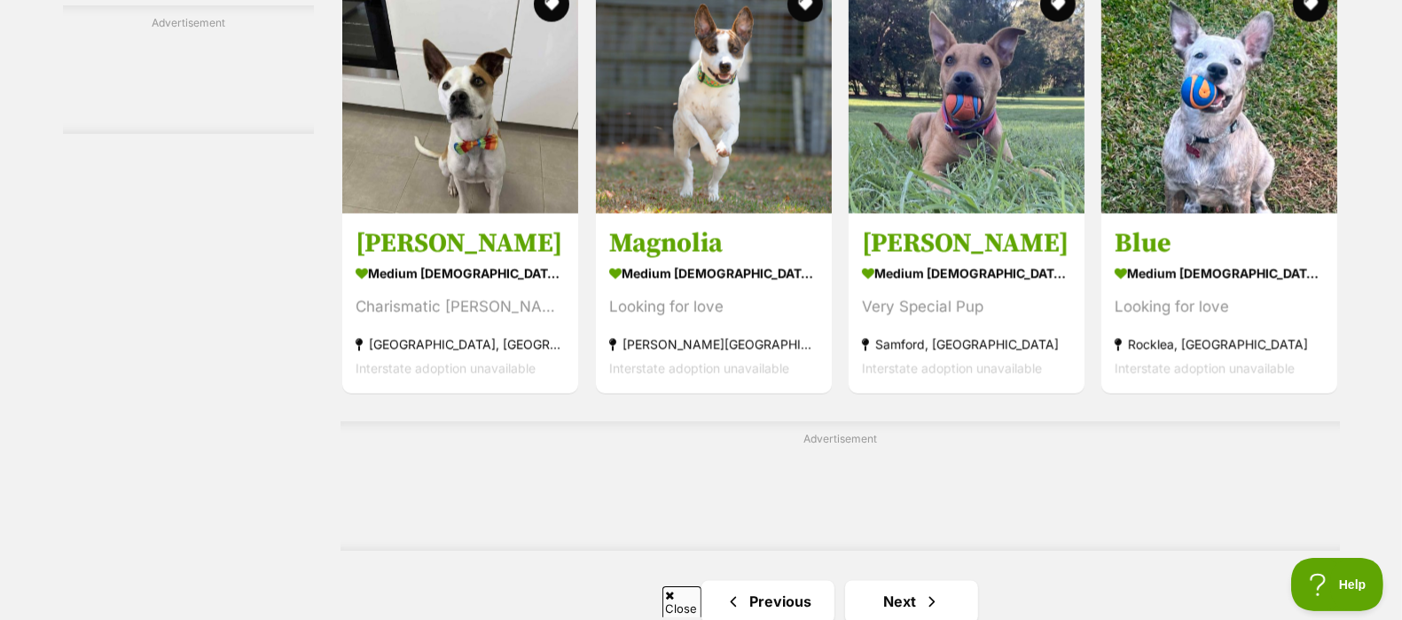
scroll to position [2708, 0]
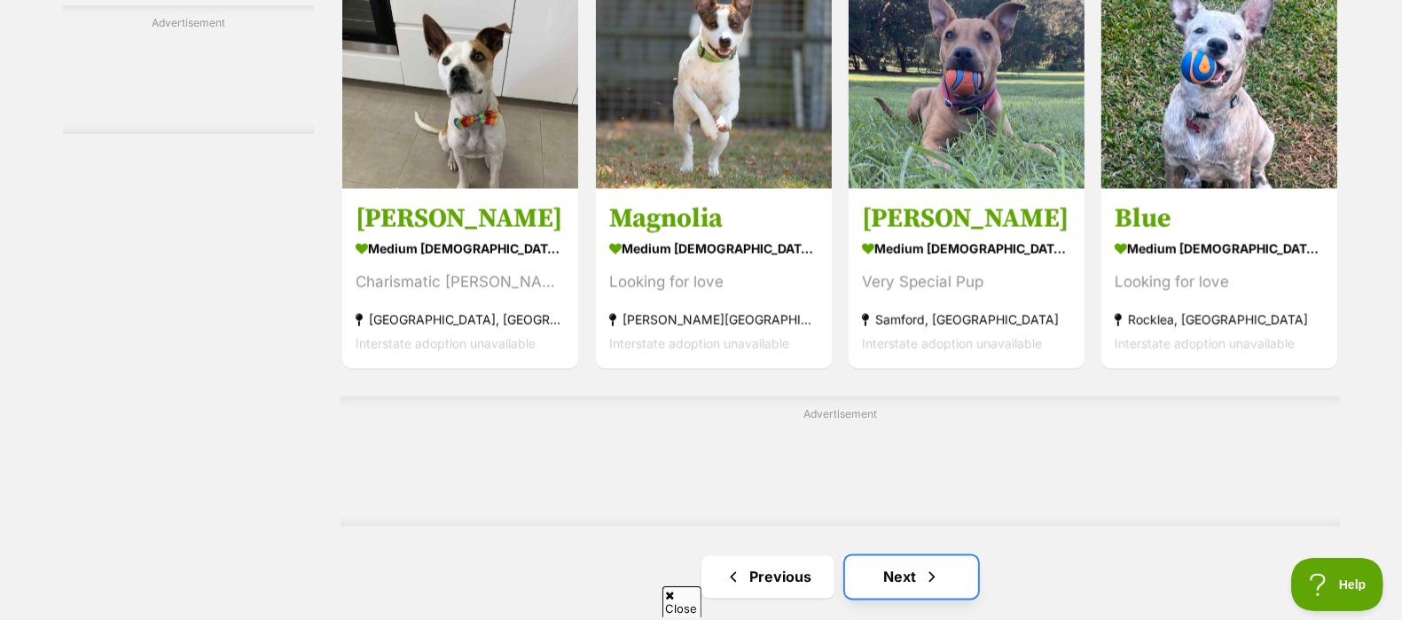
click at [940, 582] on link "Next" at bounding box center [911, 577] width 133 height 43
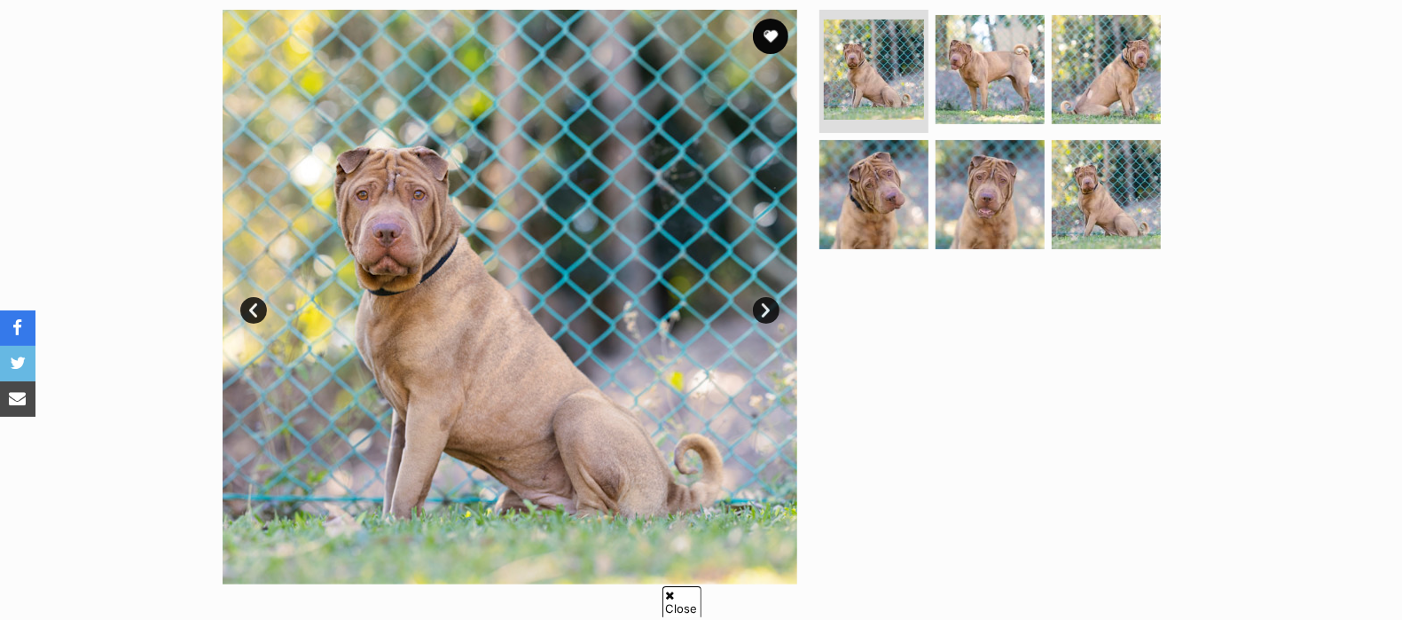
scroll to position [261, 0]
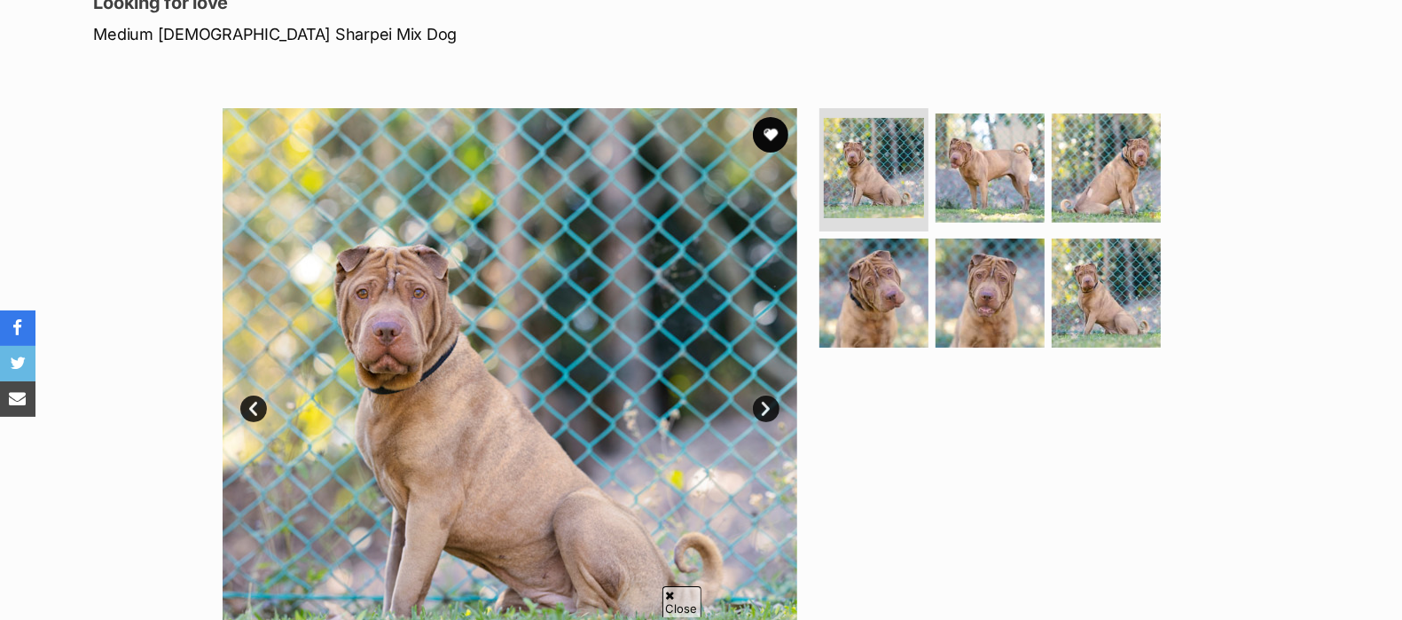
click at [162, 182] on div "Available 1 of 6 images 1 of 6 images 1 of 6 images 1 of 6 images 1 of 6 images…" at bounding box center [701, 382] width 1402 height 601
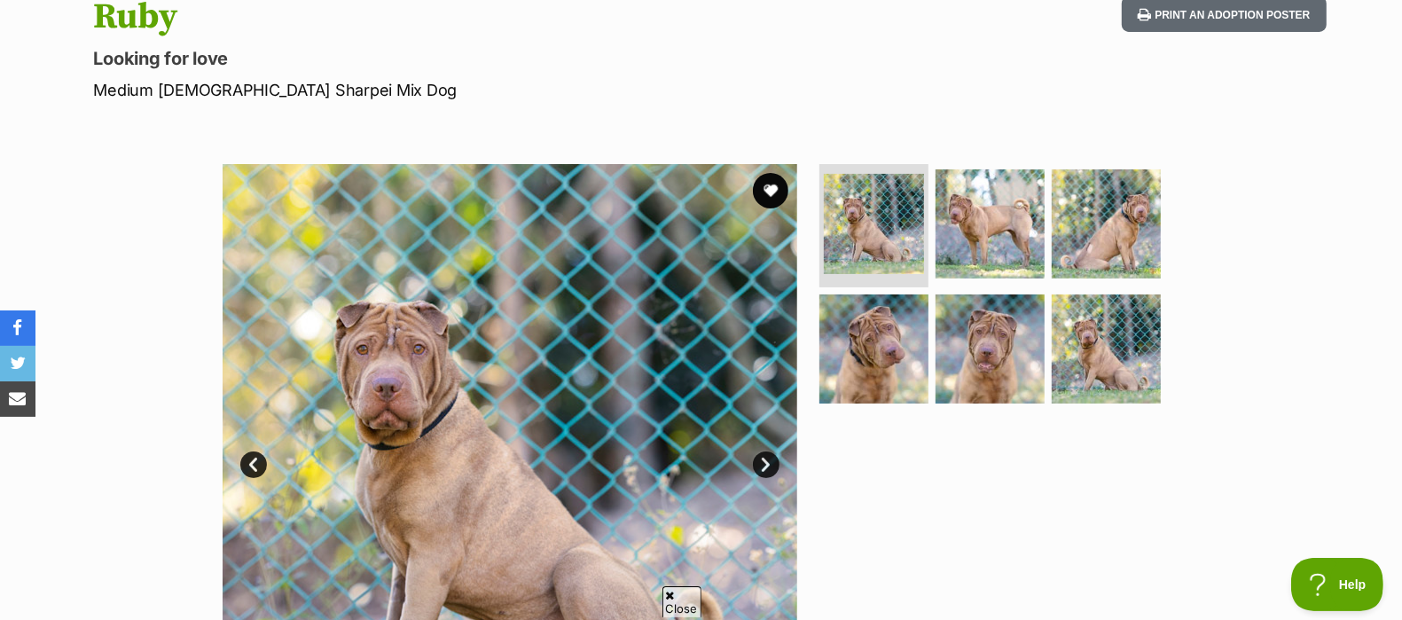
scroll to position [207, 0]
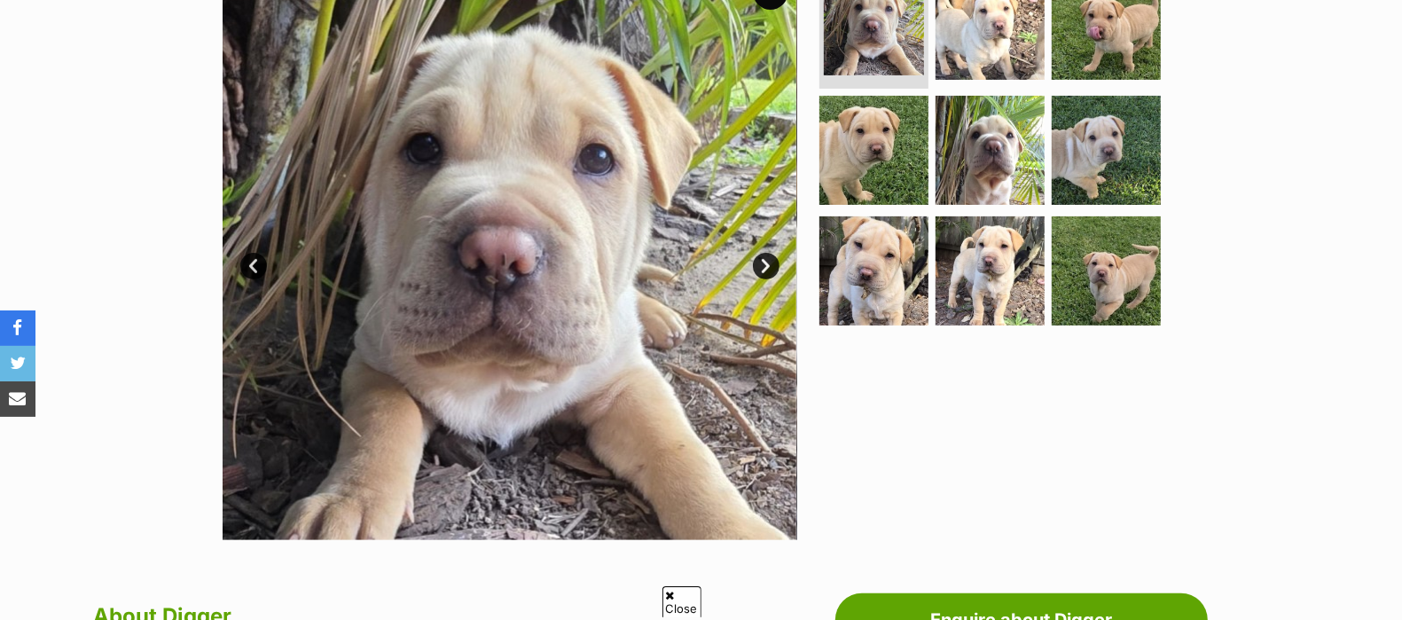
click at [764, 262] on link "Next" at bounding box center [766, 266] width 27 height 27
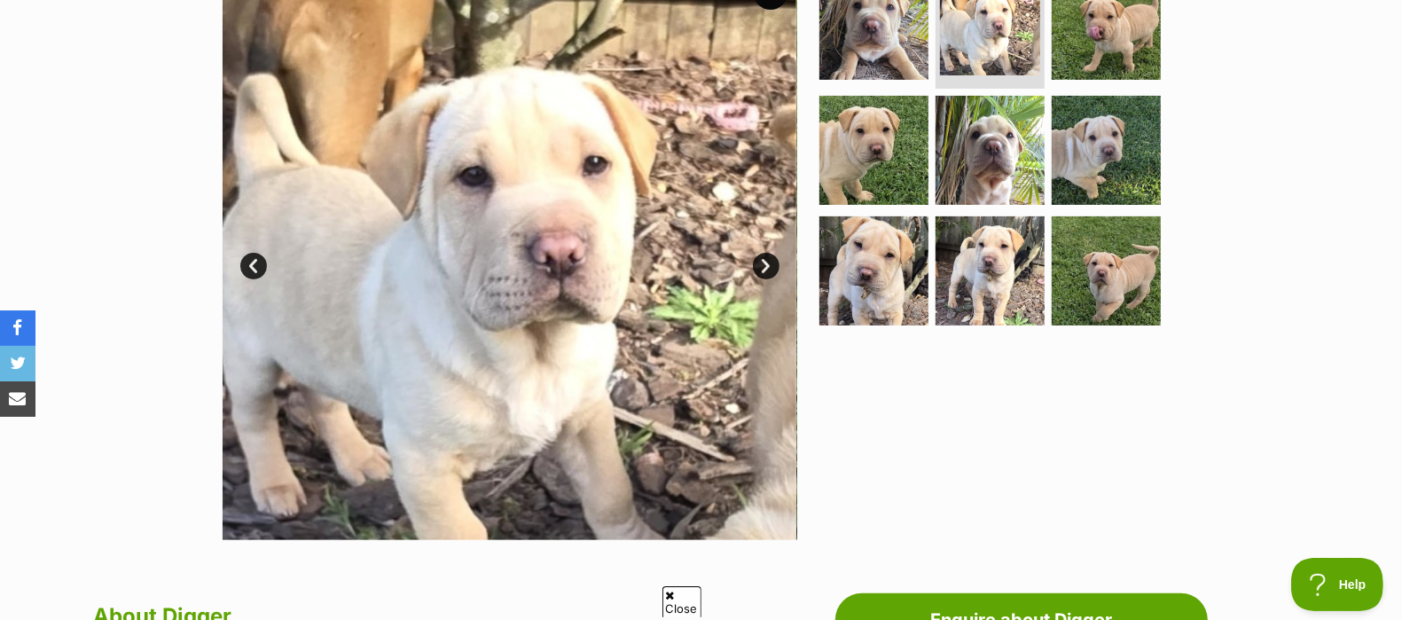
click at [764, 262] on link "Next" at bounding box center [766, 266] width 27 height 27
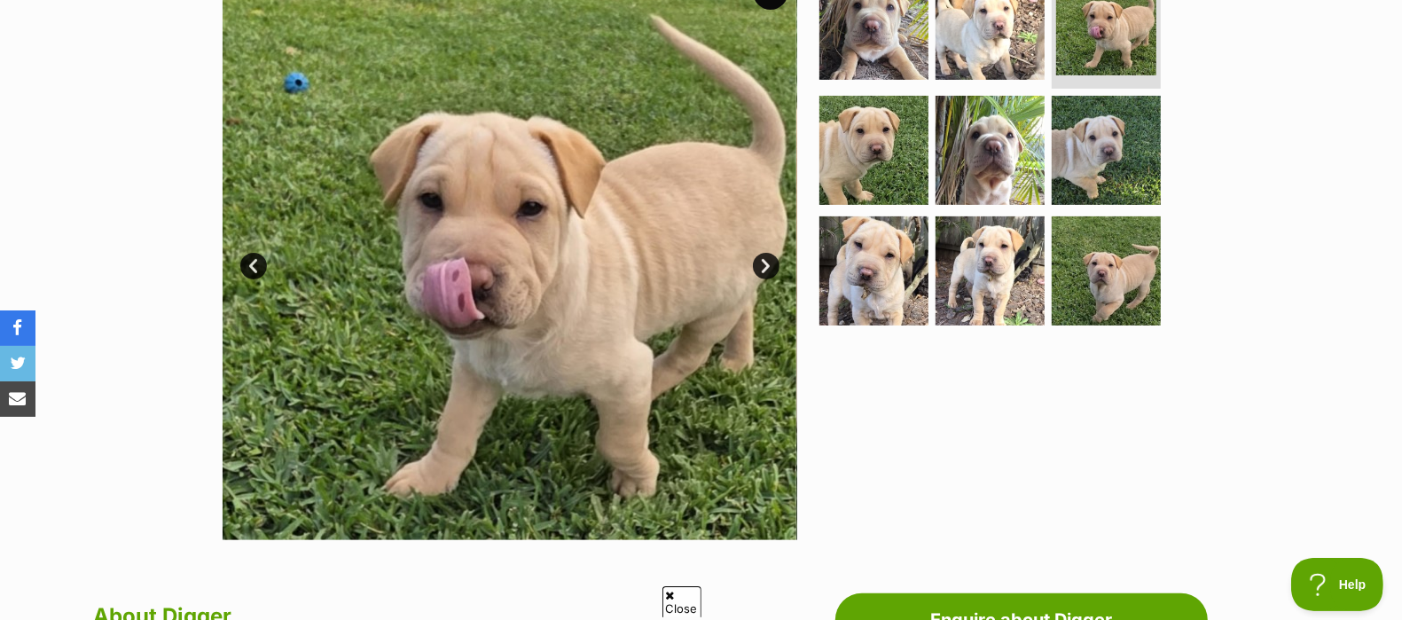
click at [764, 262] on link "Next" at bounding box center [766, 266] width 27 height 27
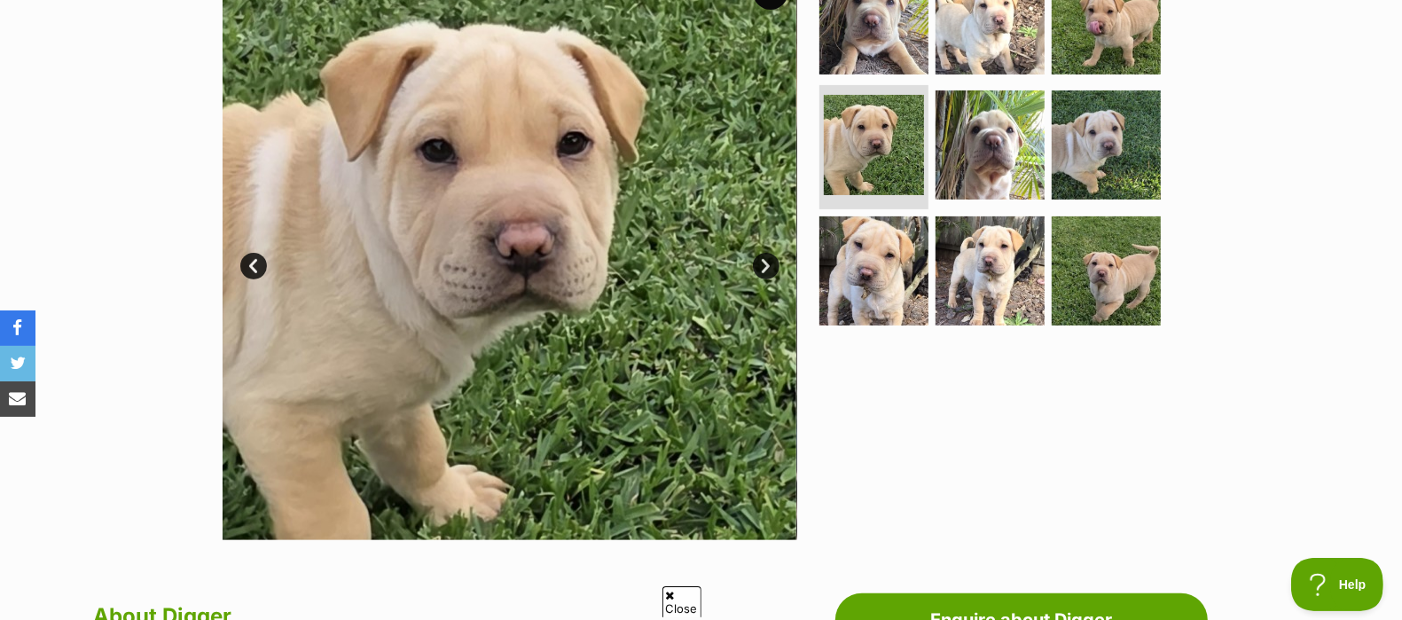
click at [764, 262] on link "Next" at bounding box center [766, 266] width 27 height 27
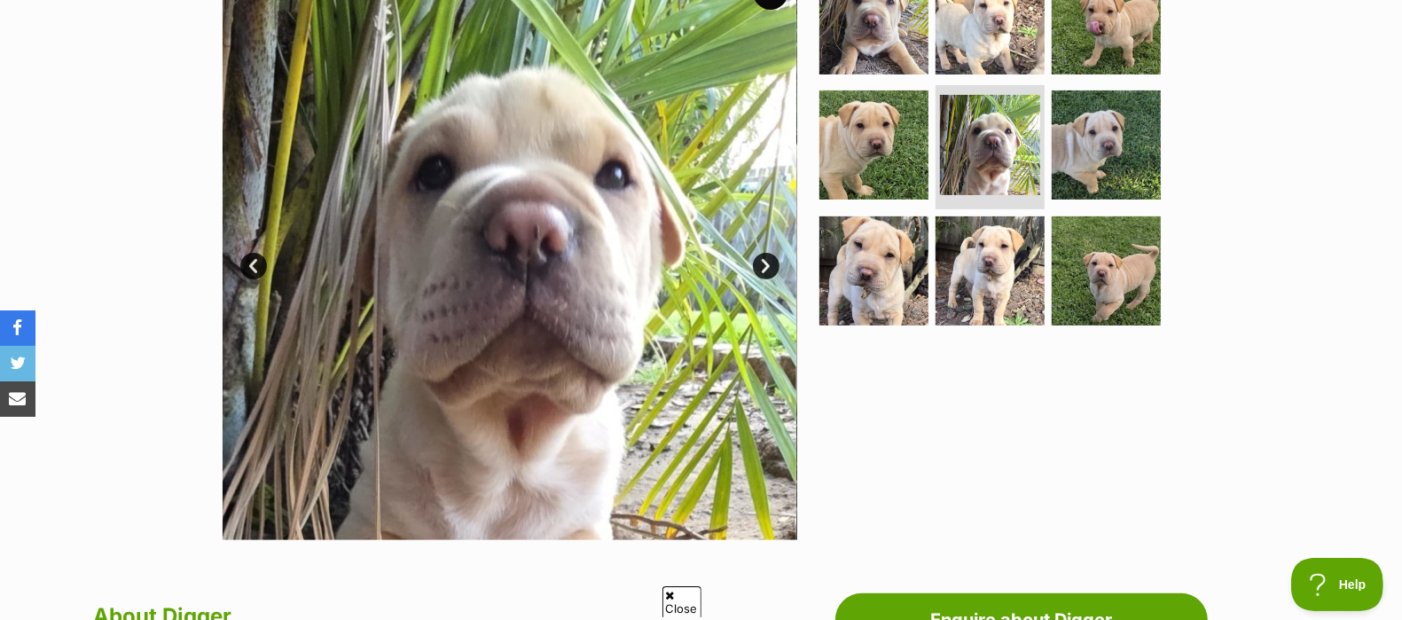
click at [764, 263] on link "Next" at bounding box center [766, 266] width 27 height 27
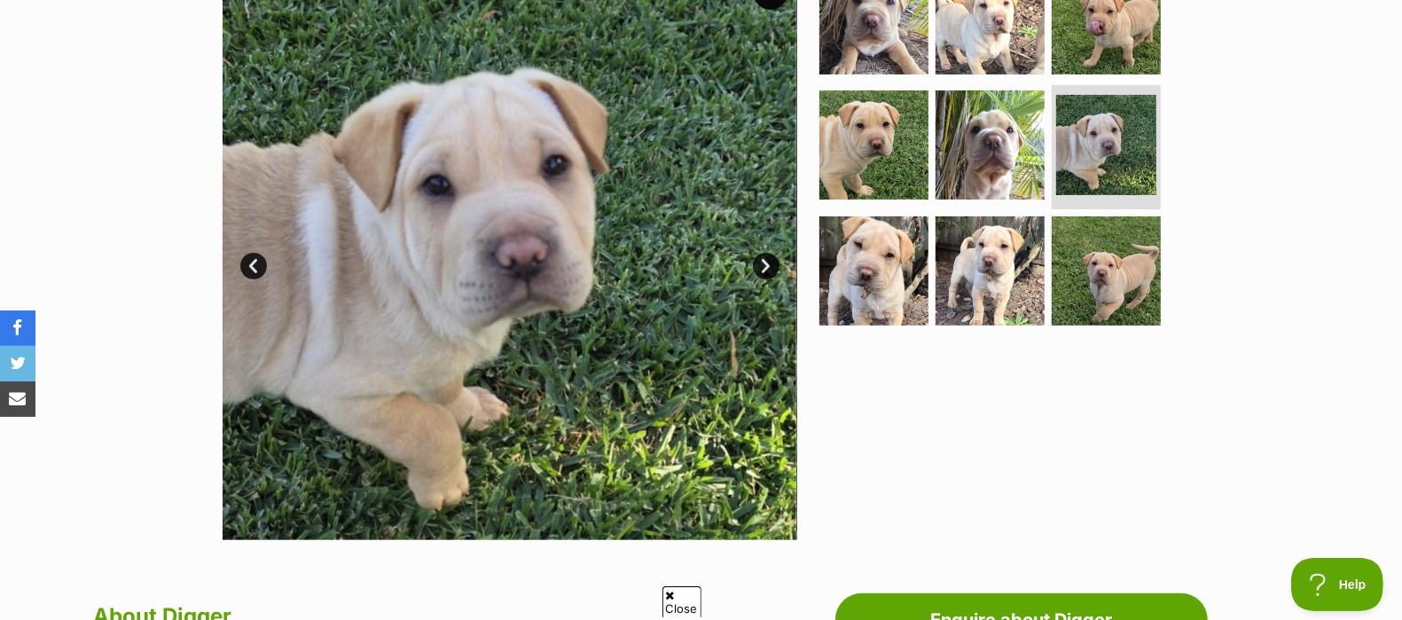
click at [764, 265] on link "Next" at bounding box center [766, 266] width 27 height 27
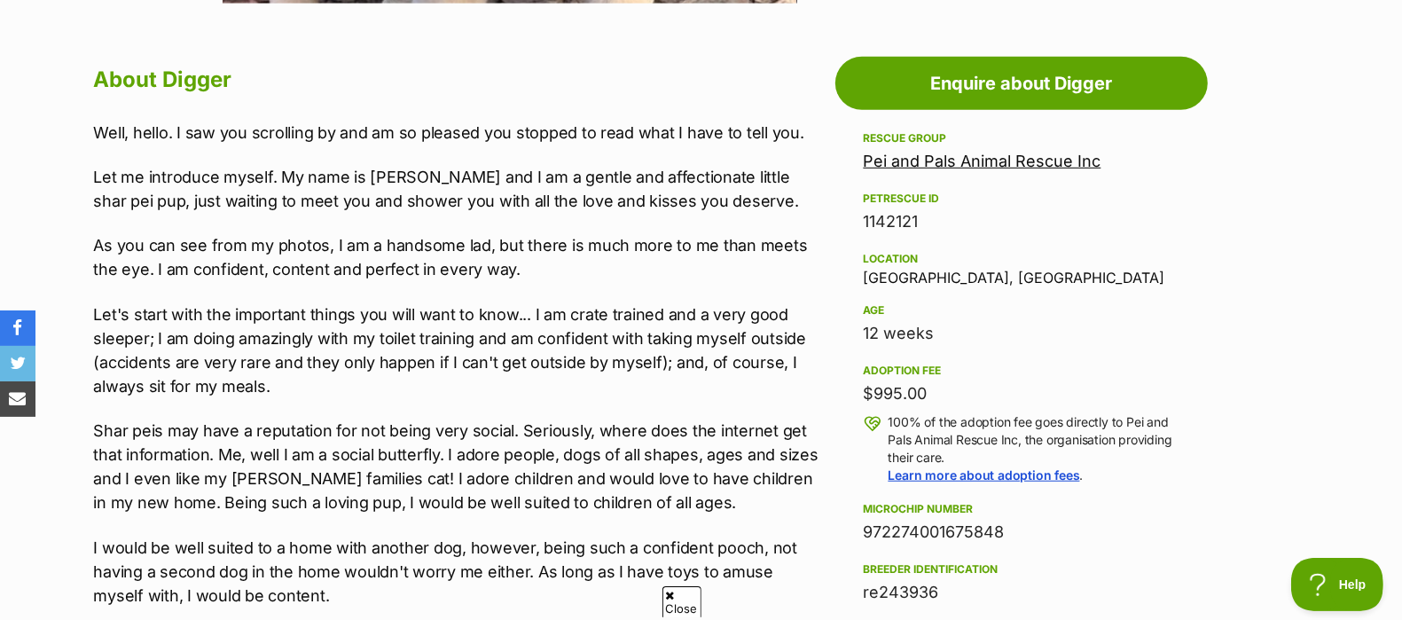
scroll to position [952, 0]
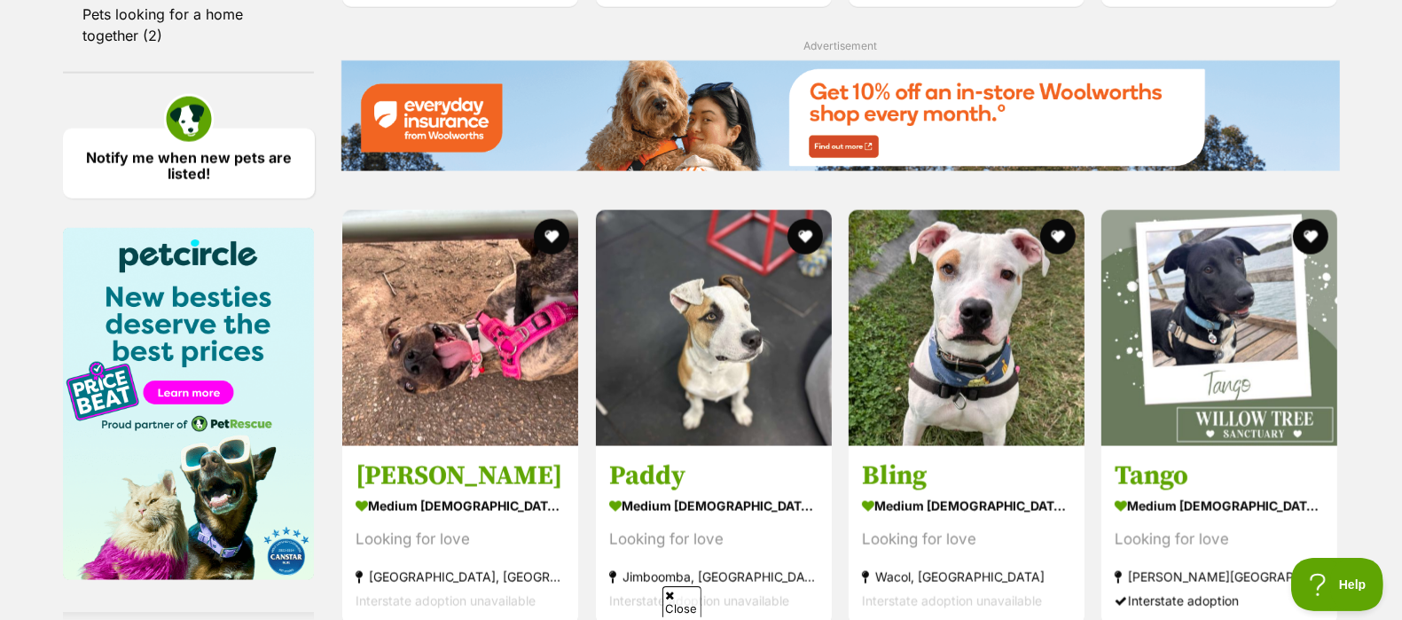
scroll to position [2032, 0]
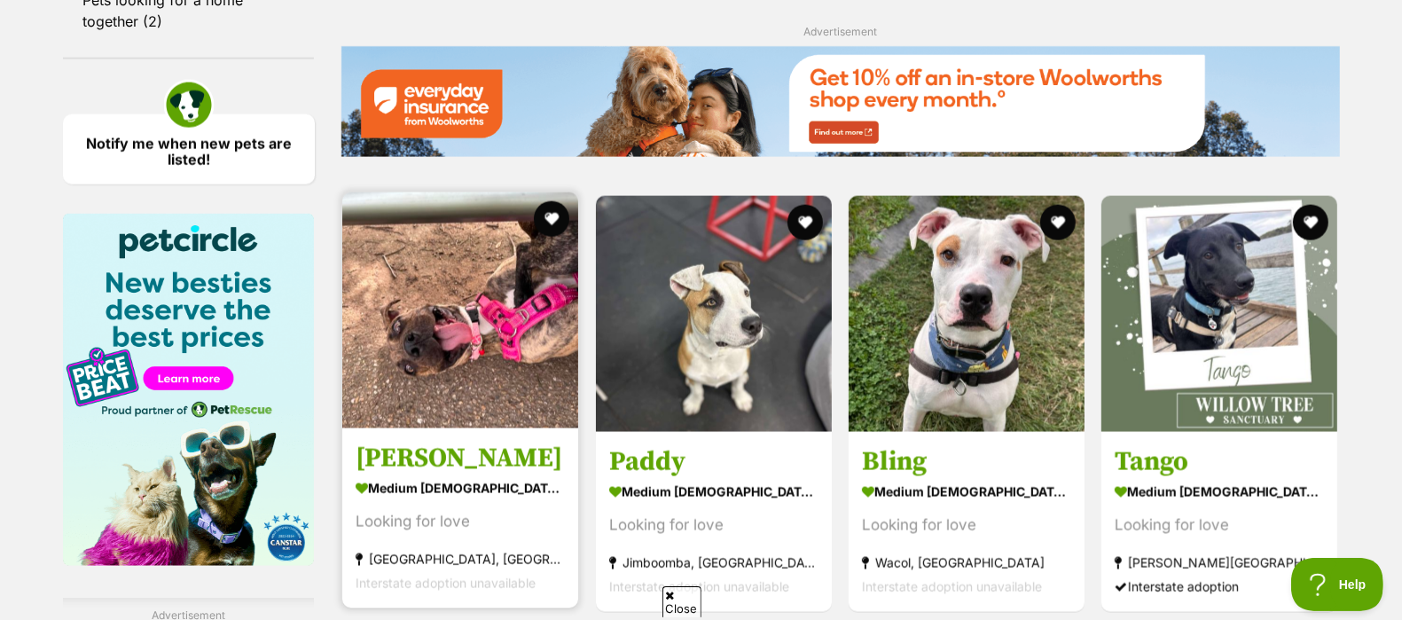
click at [554, 417] on img at bounding box center [460, 310] width 236 height 236
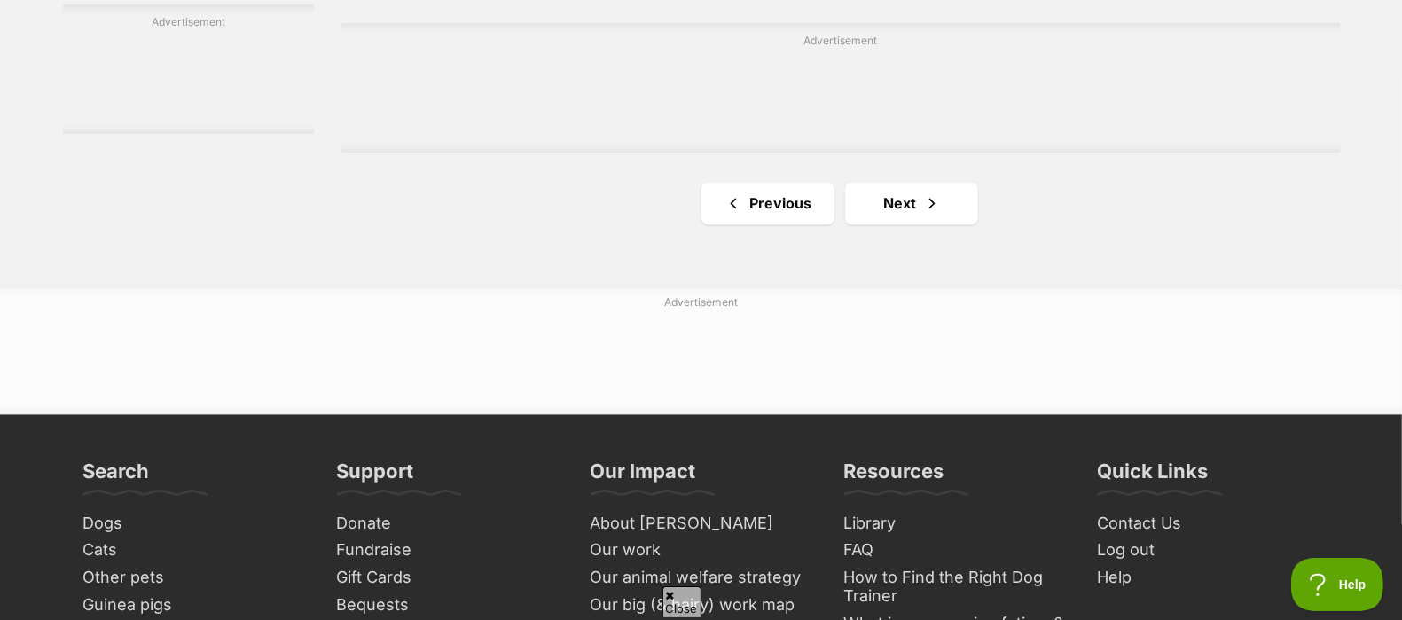
scroll to position [3091, 0]
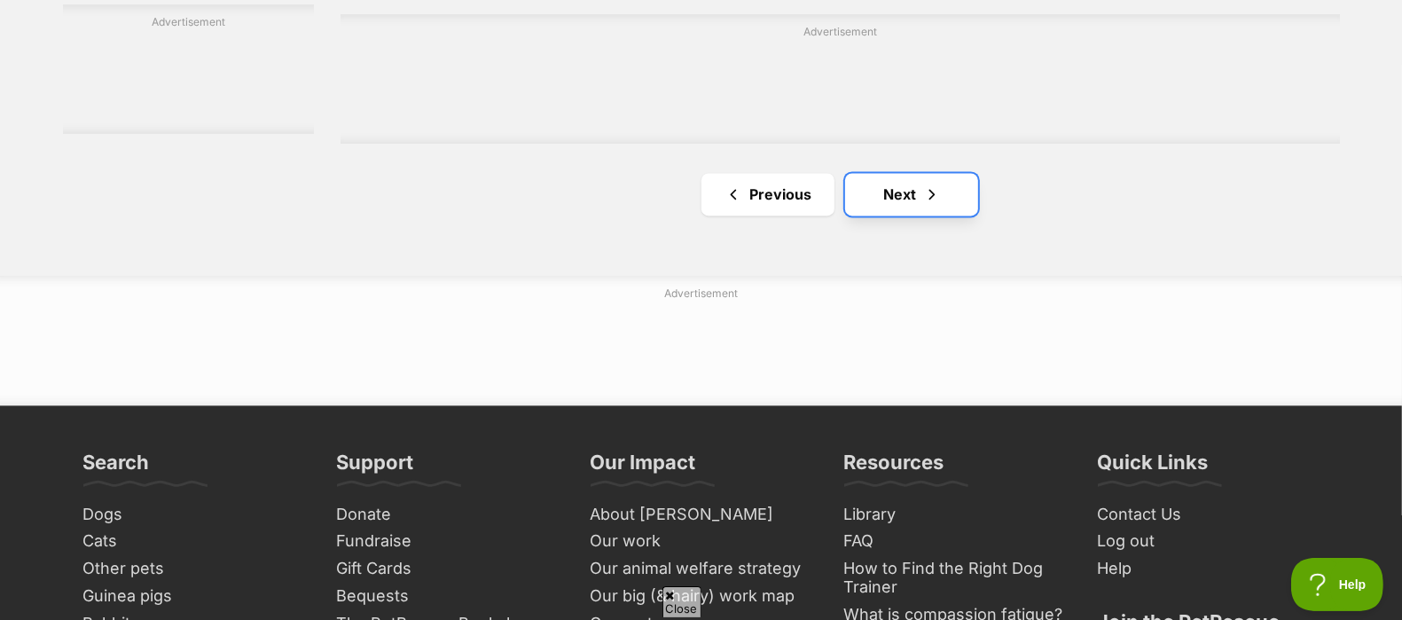
click at [899, 180] on link "Next" at bounding box center [911, 194] width 133 height 43
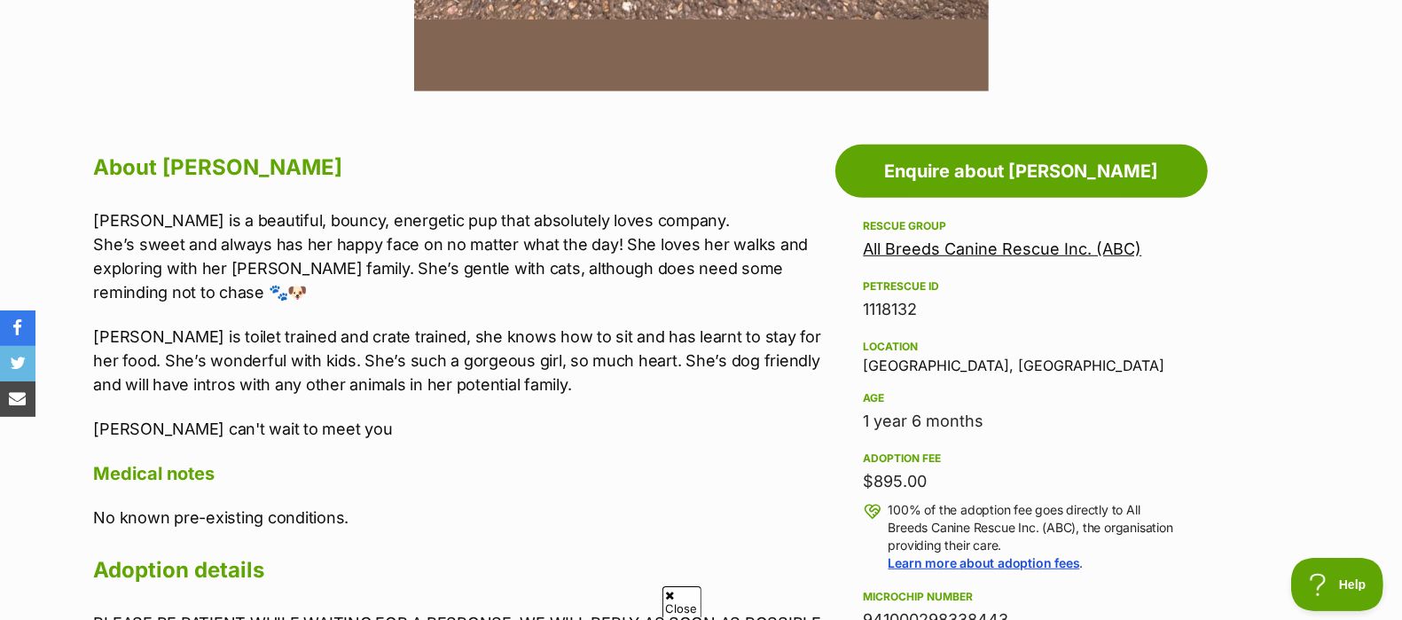
scroll to position [858, 0]
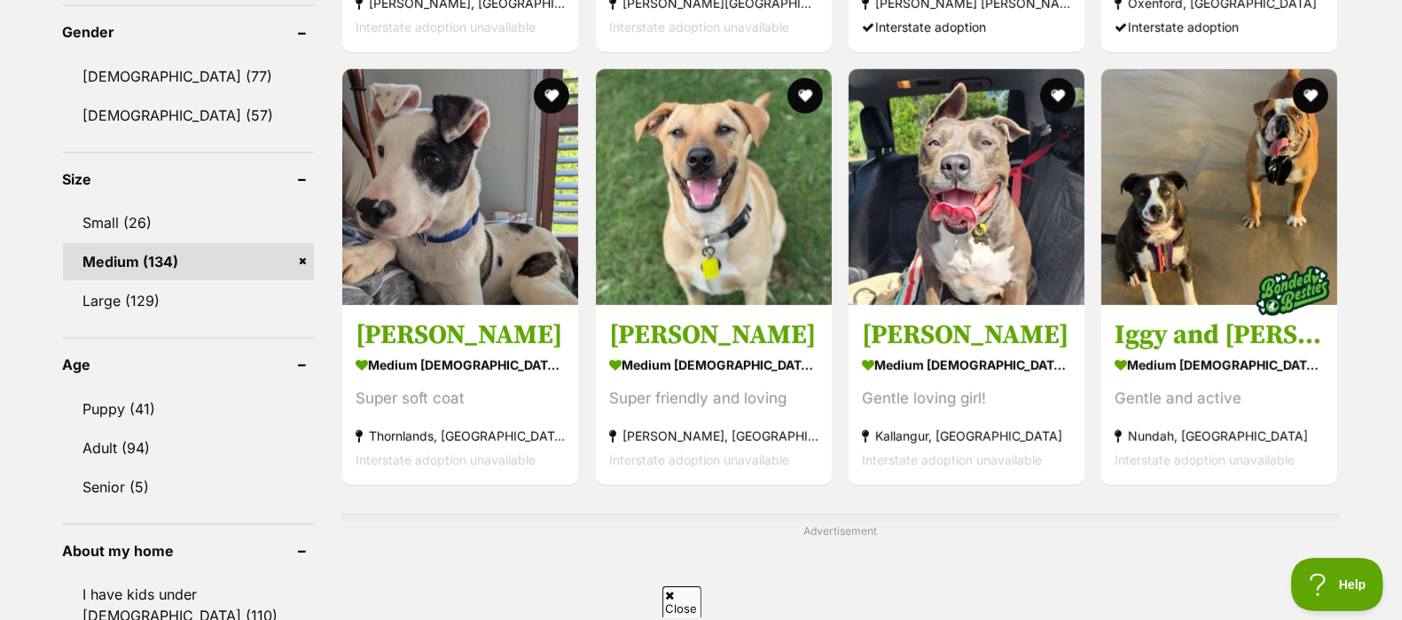
scroll to position [1056, 0]
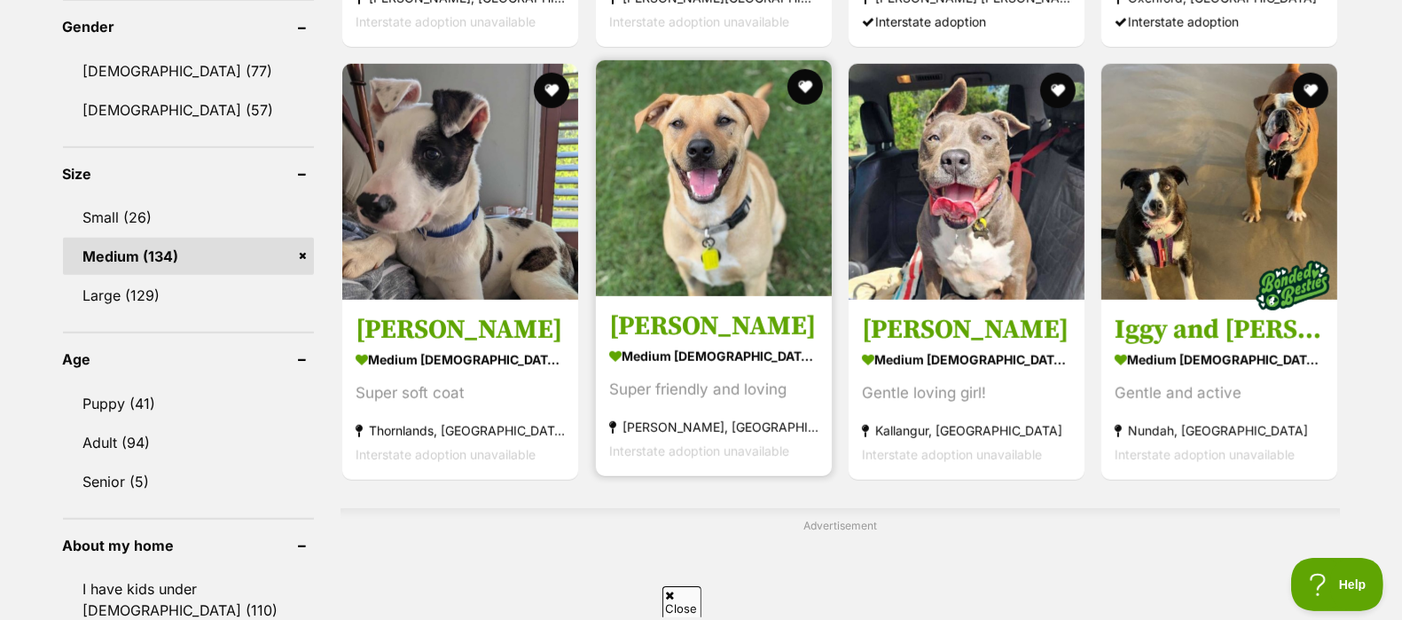
click at [751, 254] on img at bounding box center [714, 178] width 236 height 236
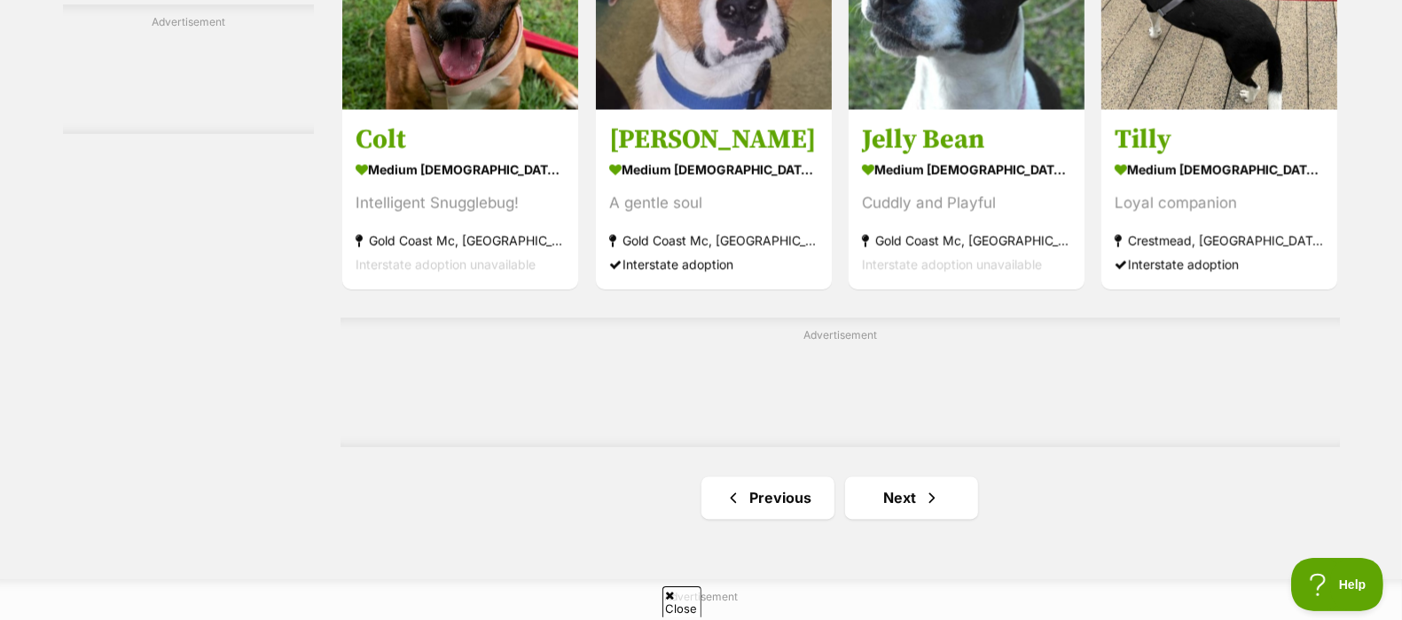
scroll to position [2912, 0]
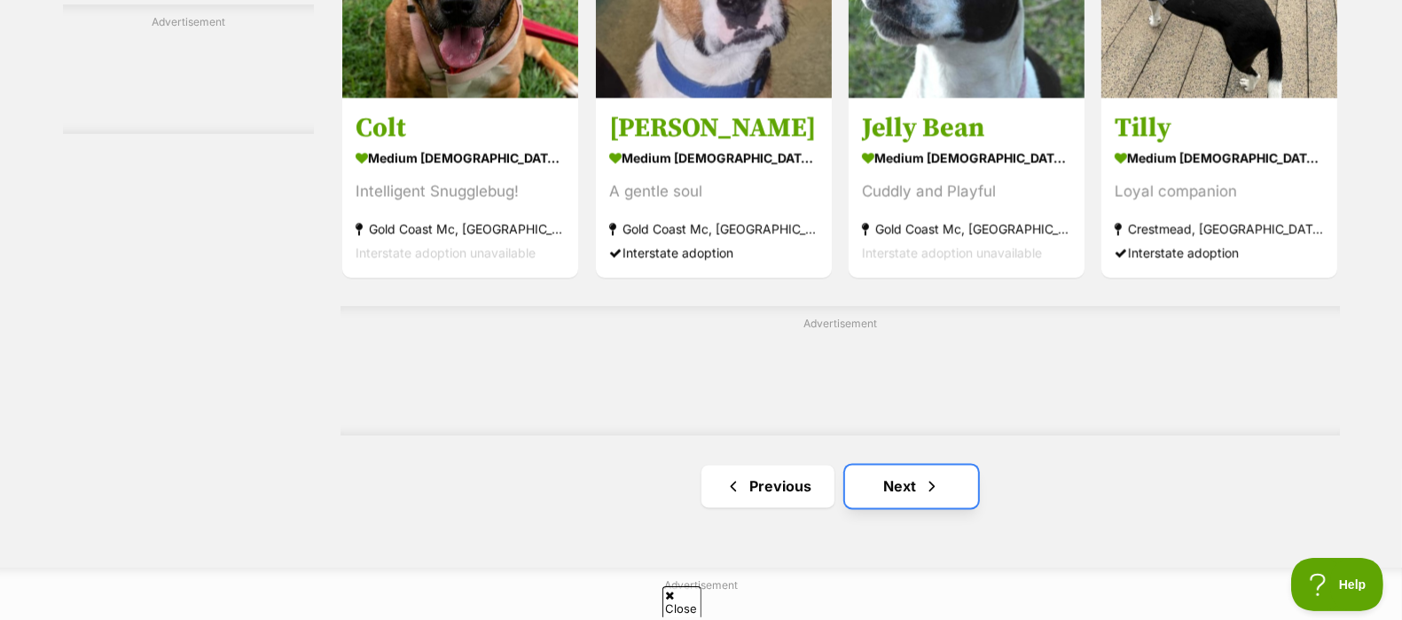
click at [930, 481] on span "Next page" at bounding box center [932, 485] width 18 height 21
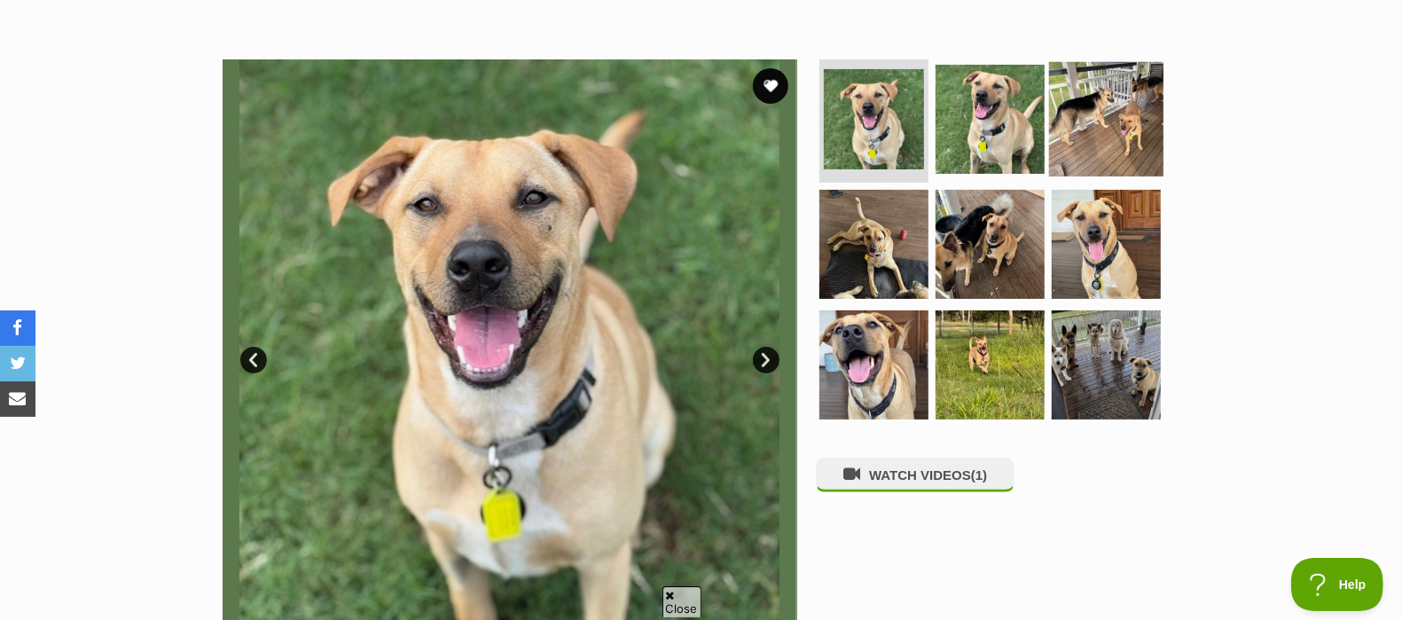
click at [1099, 122] on img at bounding box center [1106, 118] width 114 height 114
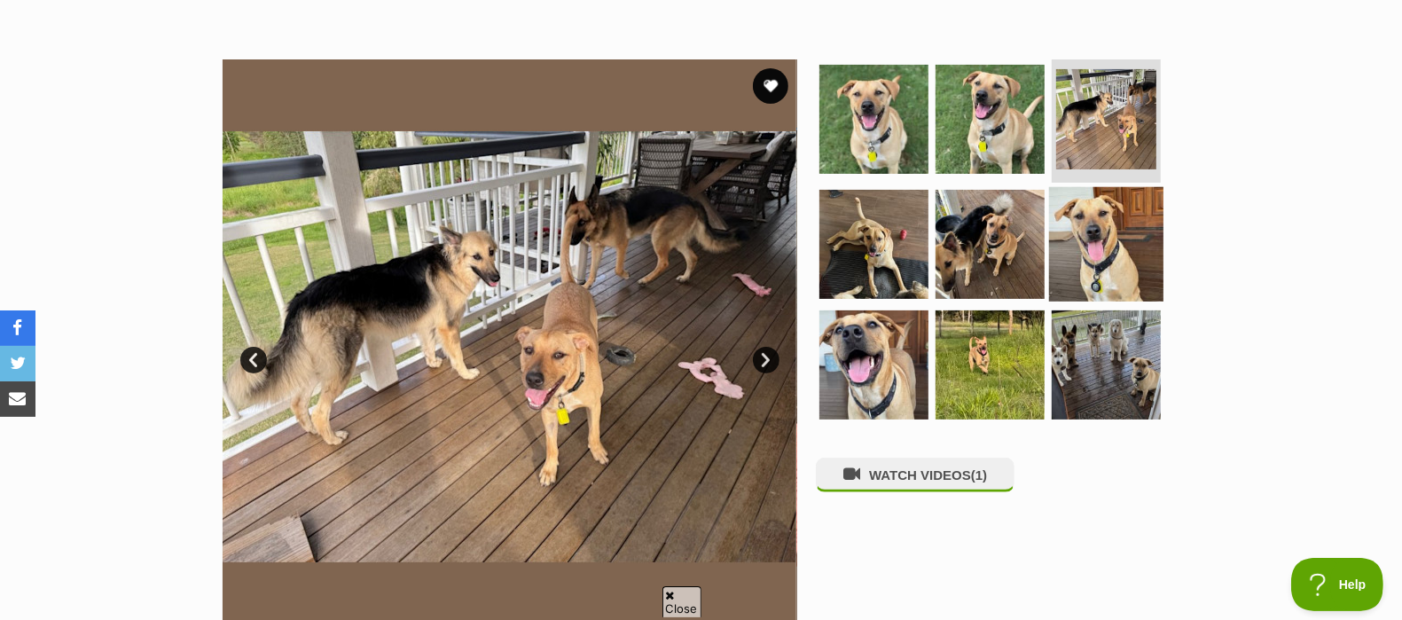
click at [1136, 253] on img at bounding box center [1106, 244] width 114 height 114
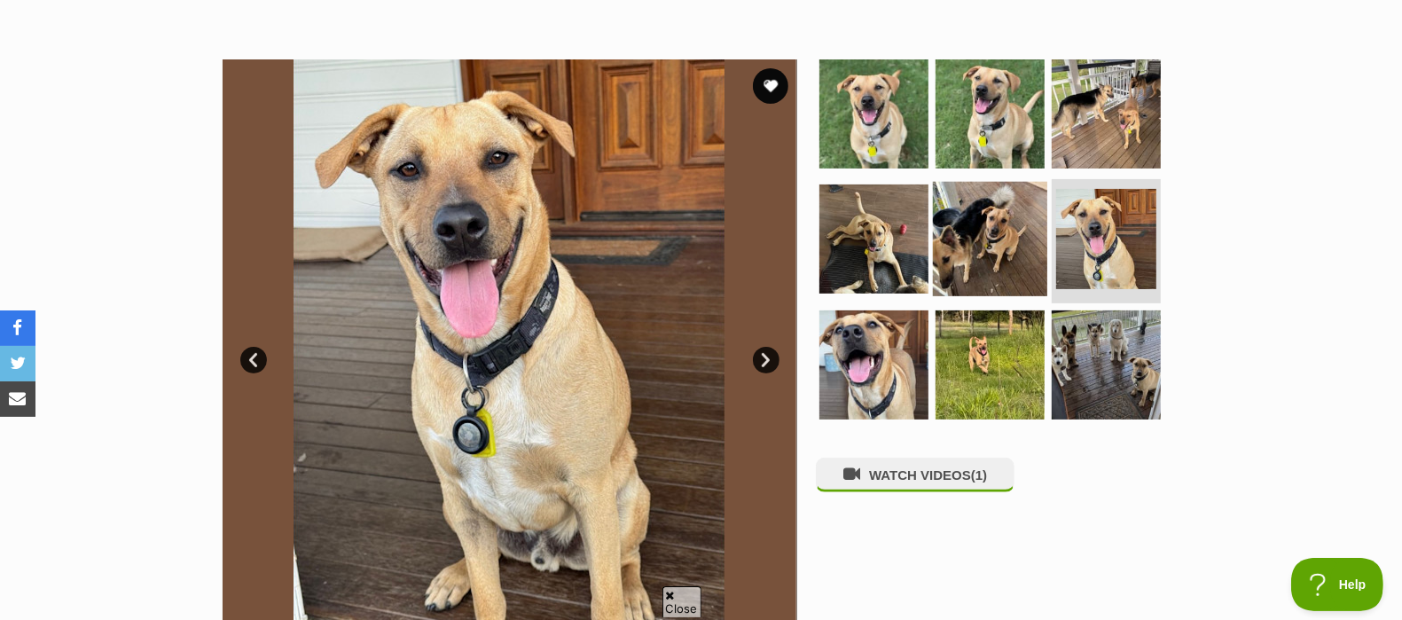
click at [1030, 255] on img at bounding box center [990, 239] width 114 height 114
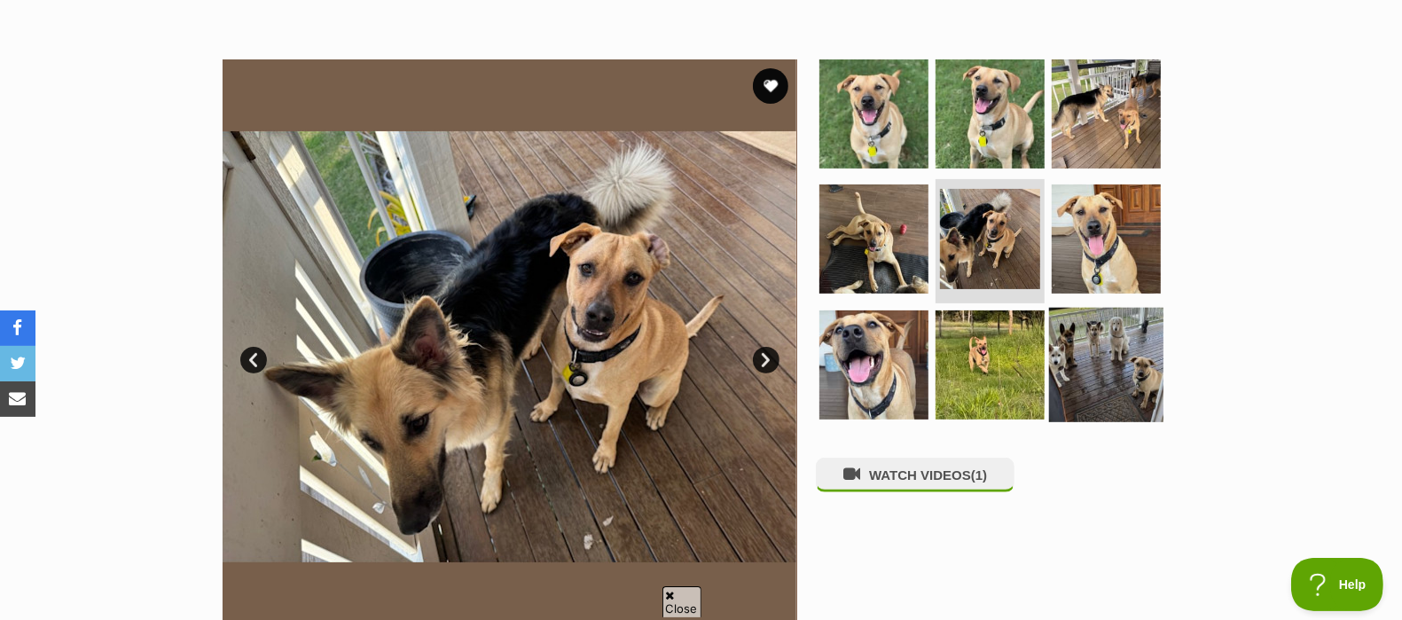
click at [1098, 367] on img at bounding box center [1106, 365] width 114 height 114
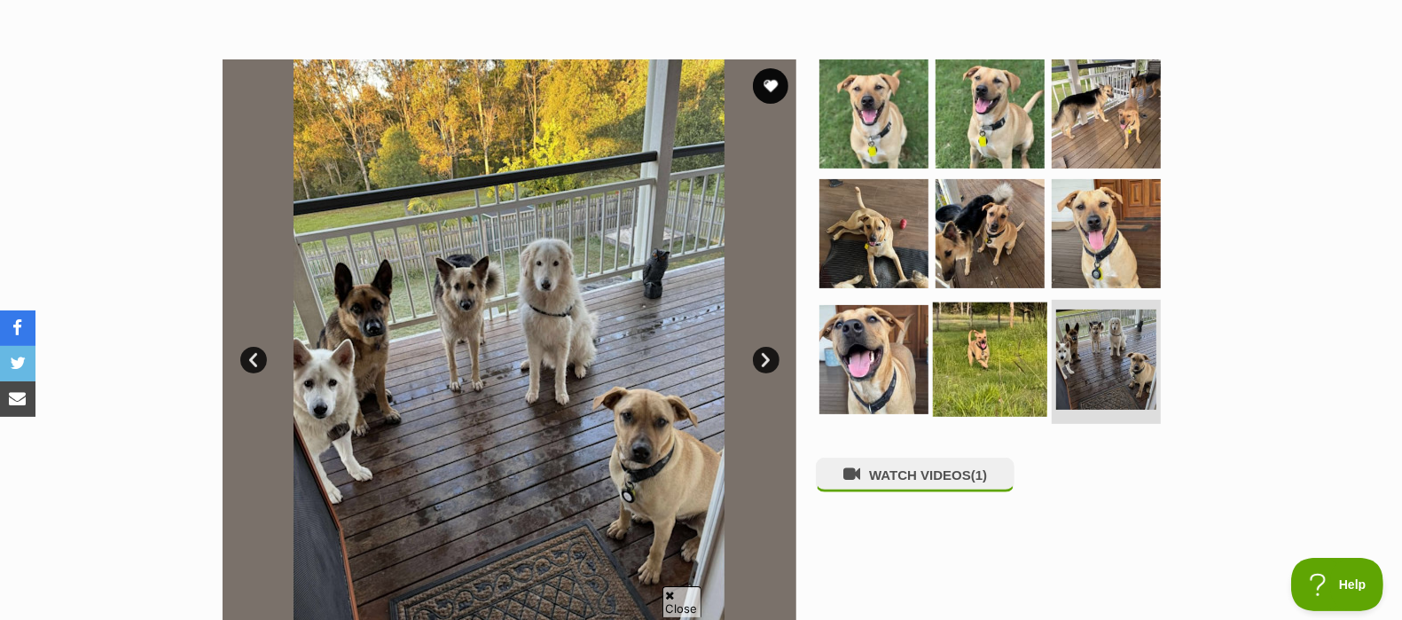
click at [1020, 331] on img at bounding box center [990, 359] width 114 height 114
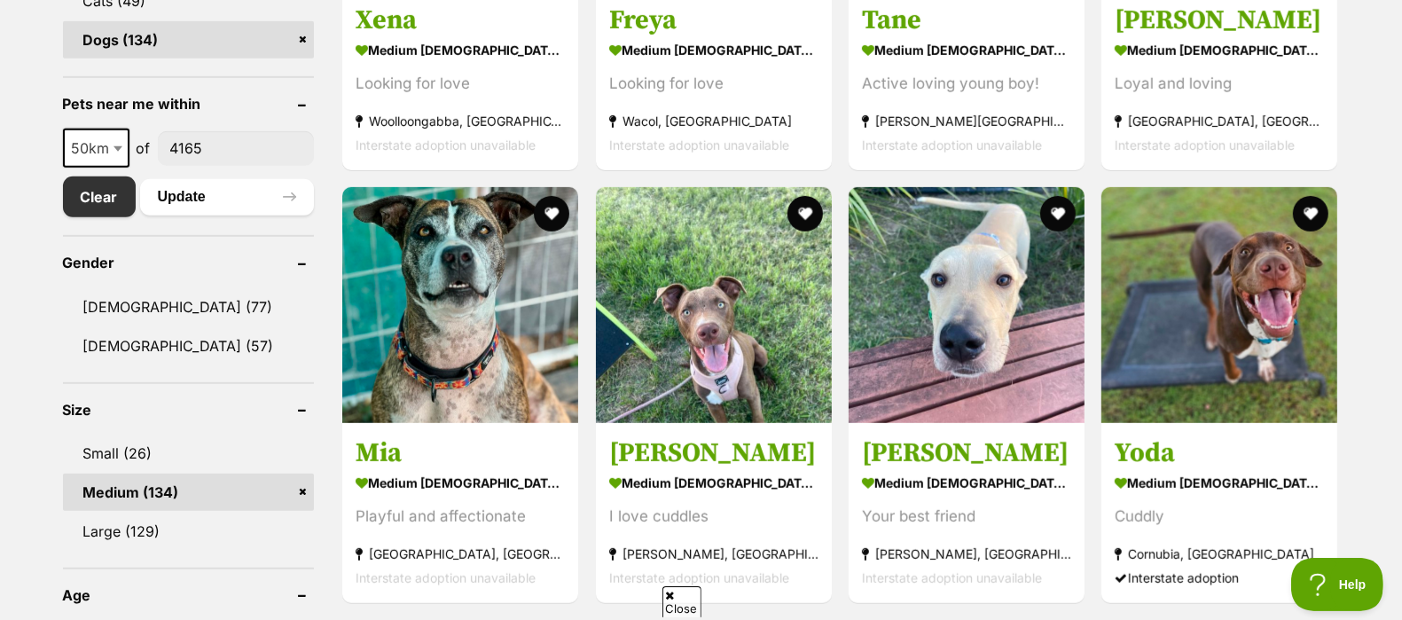
scroll to position [821, 0]
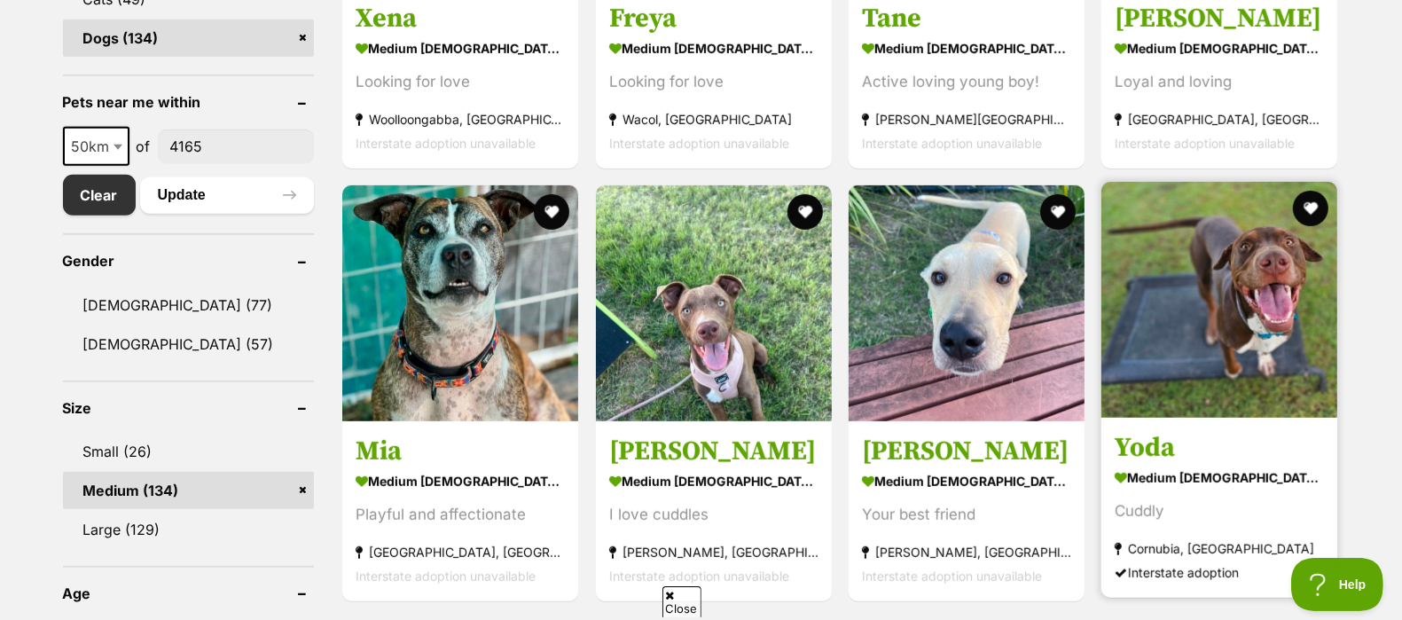
click at [1217, 374] on img at bounding box center [1220, 300] width 236 height 236
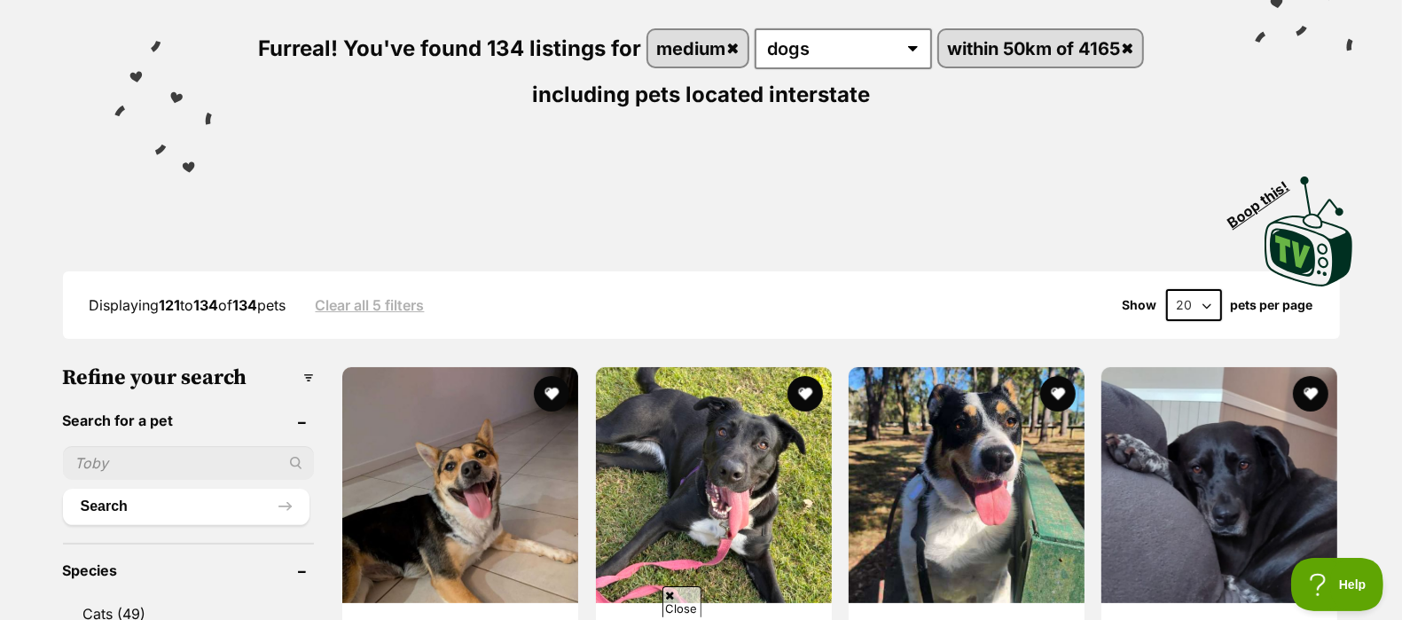
scroll to position [0, 0]
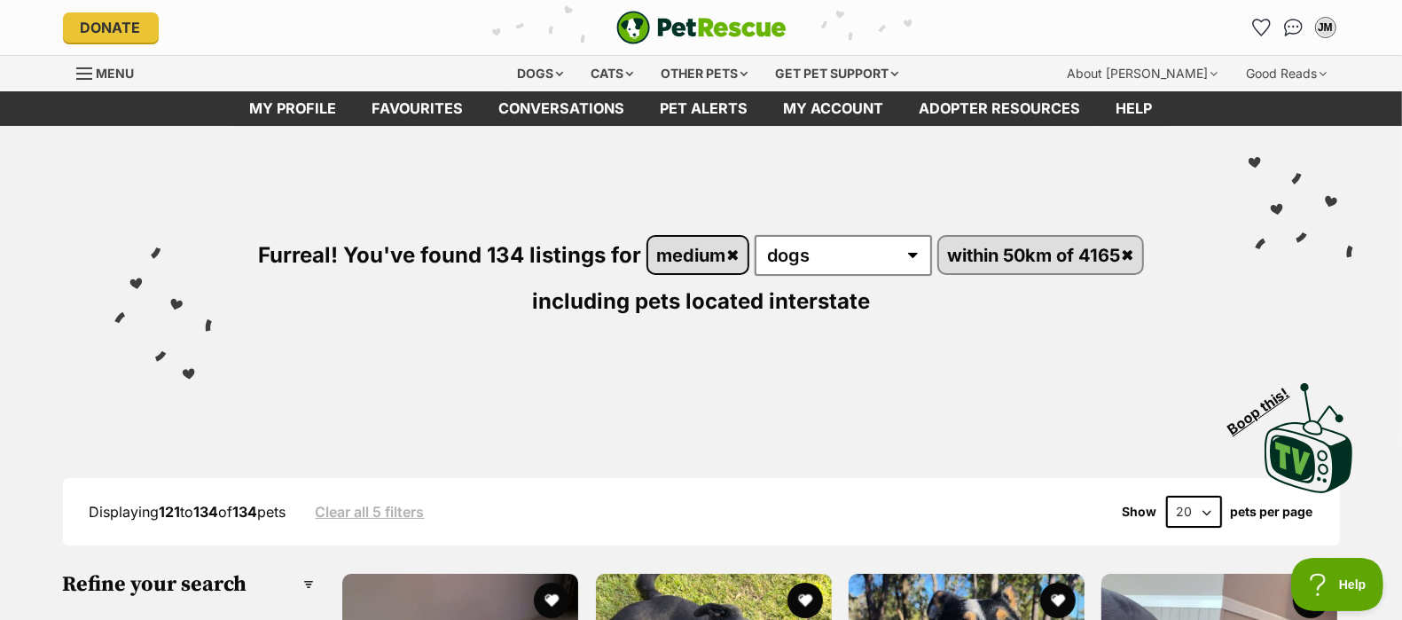
click at [734, 249] on link "medium" at bounding box center [697, 255] width 99 height 36
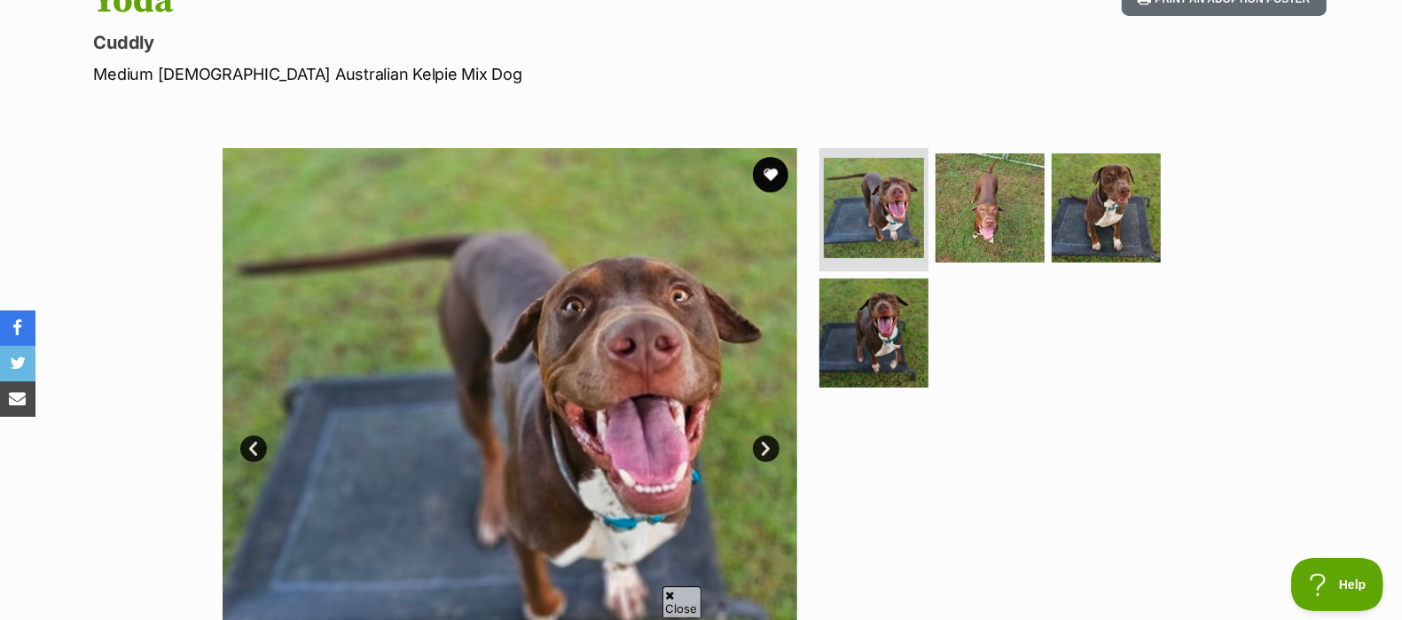
scroll to position [231, 0]
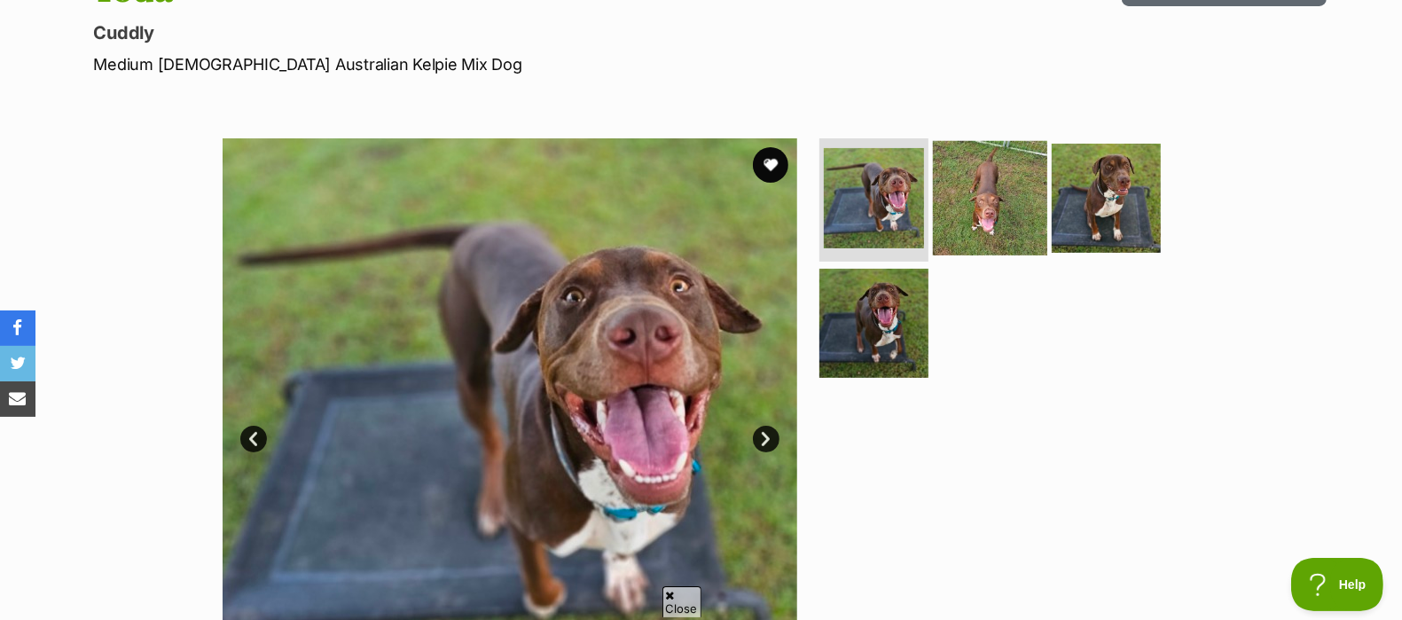
click at [955, 208] on img at bounding box center [990, 197] width 114 height 114
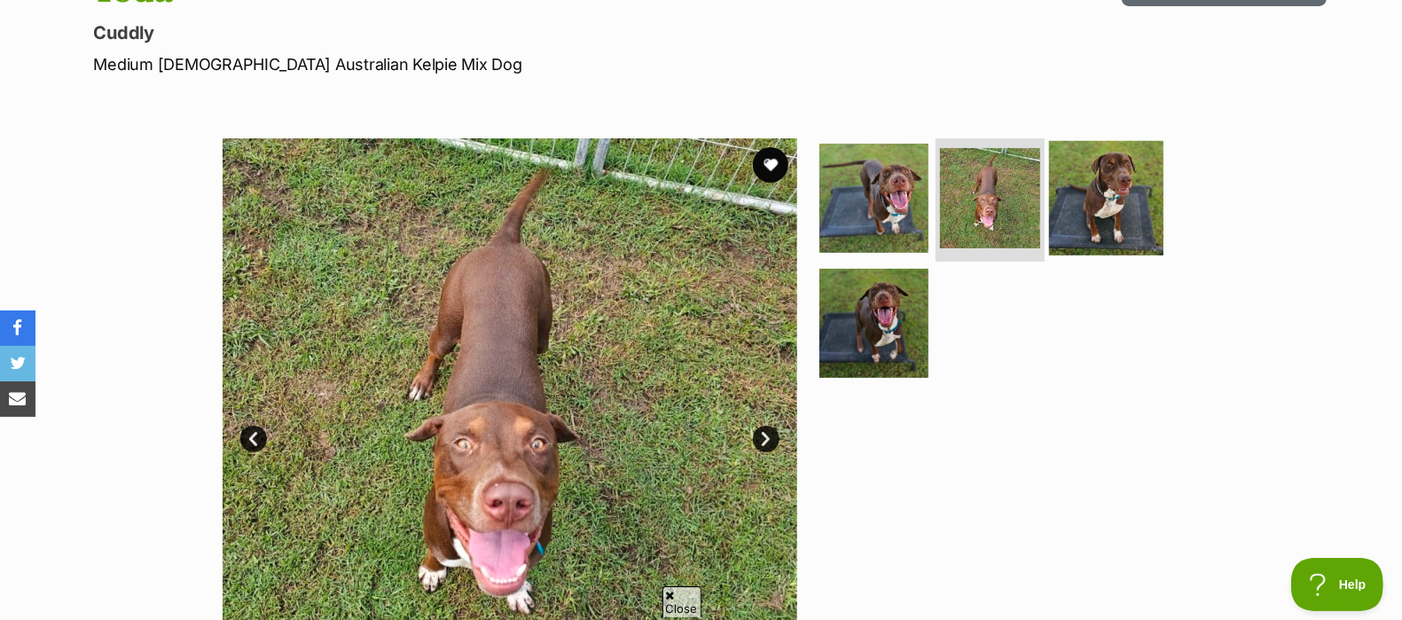
click at [1119, 212] on img at bounding box center [1106, 197] width 114 height 114
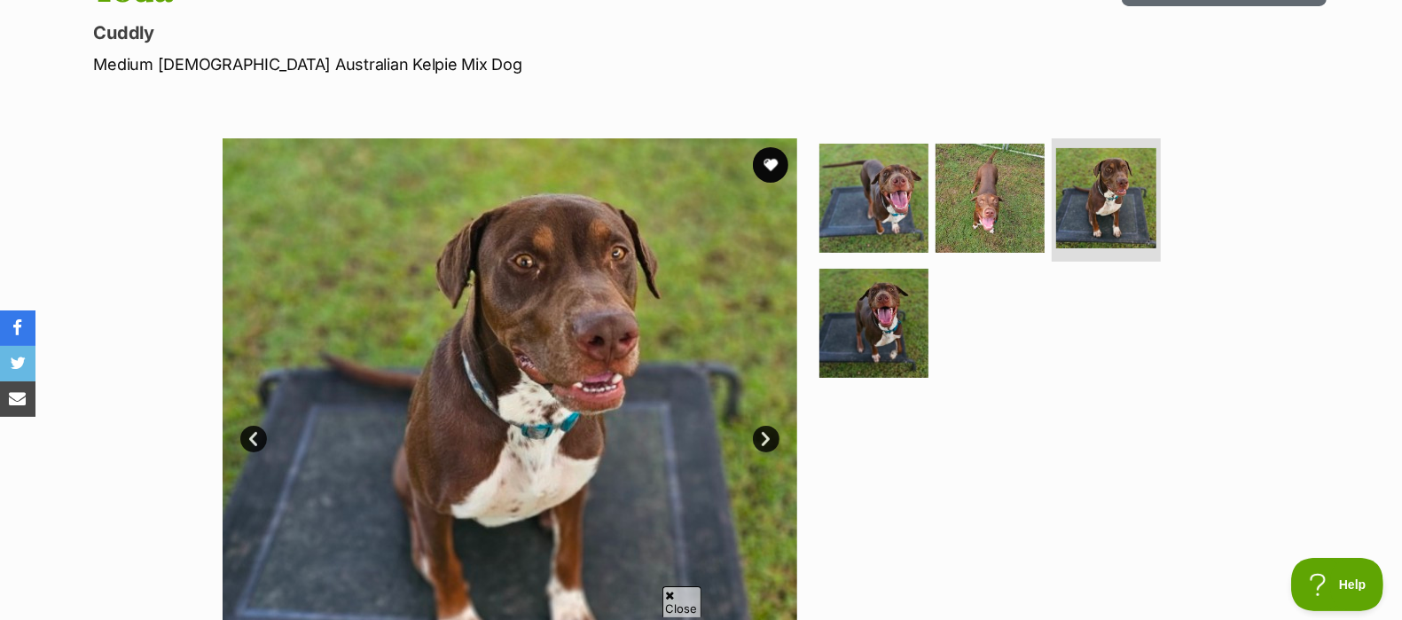
click at [927, 307] on ul at bounding box center [998, 264] width 364 height 252
click at [879, 302] on img at bounding box center [874, 323] width 114 height 114
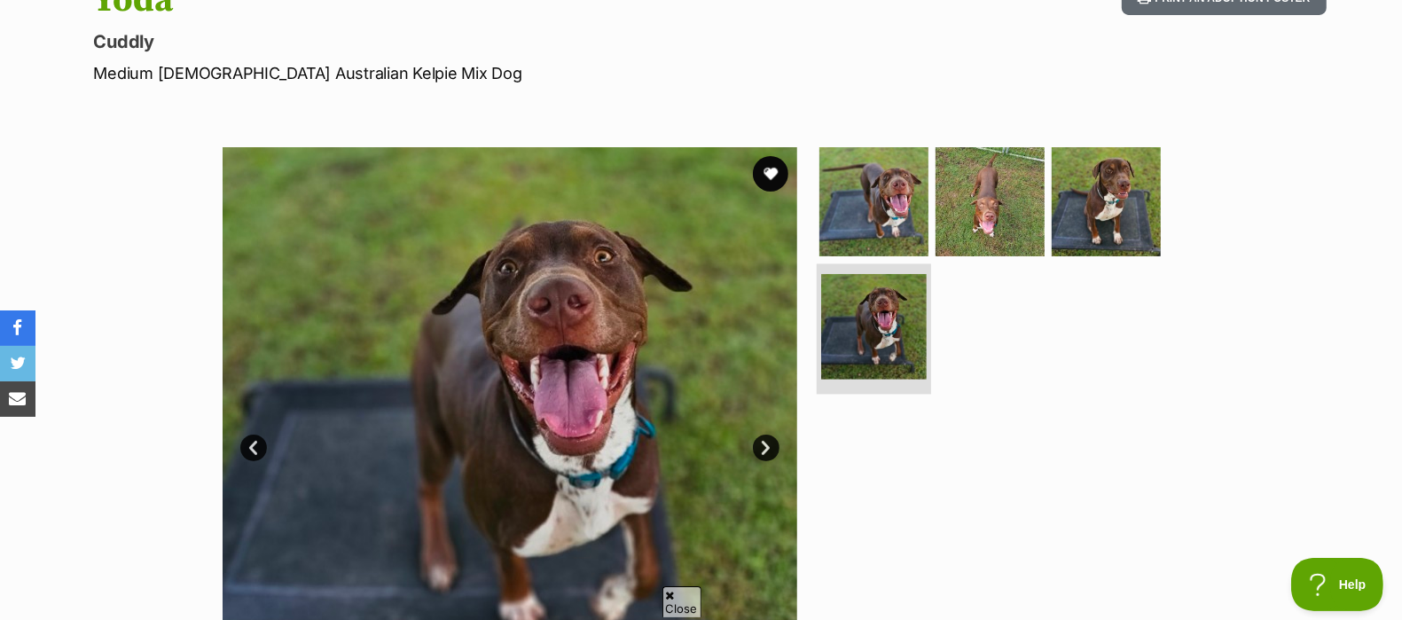
scroll to position [222, 0]
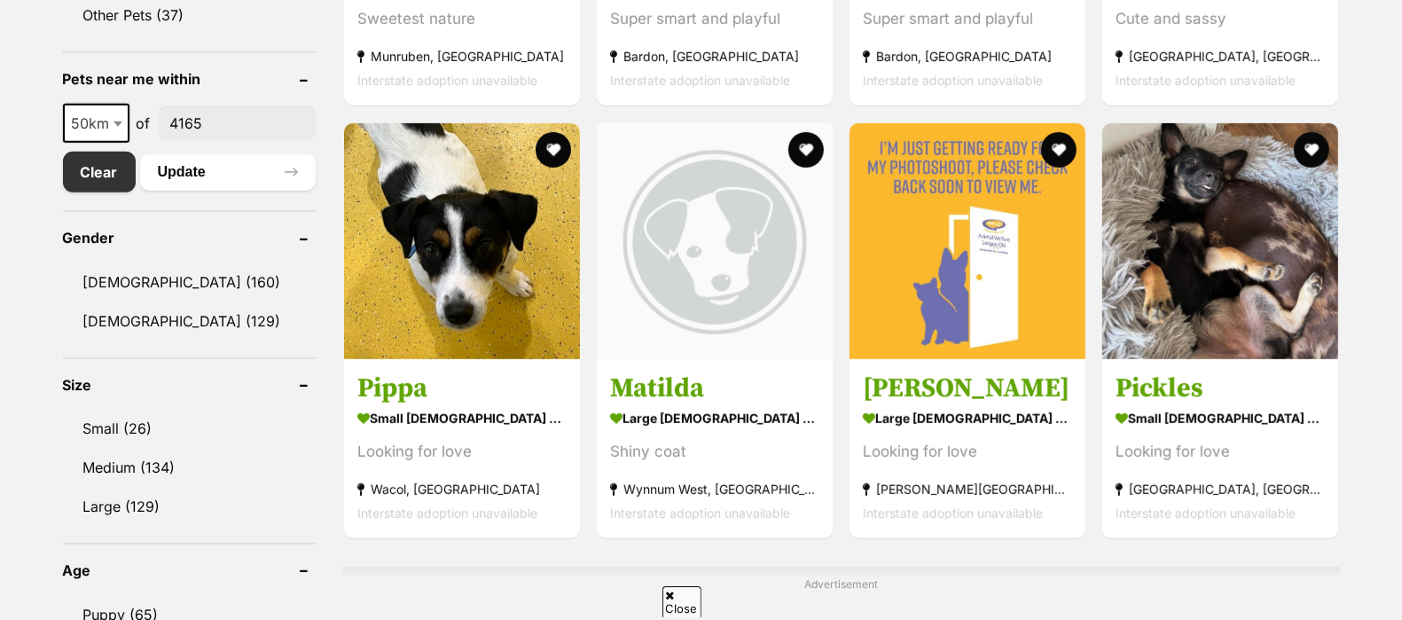
scroll to position [903, 0]
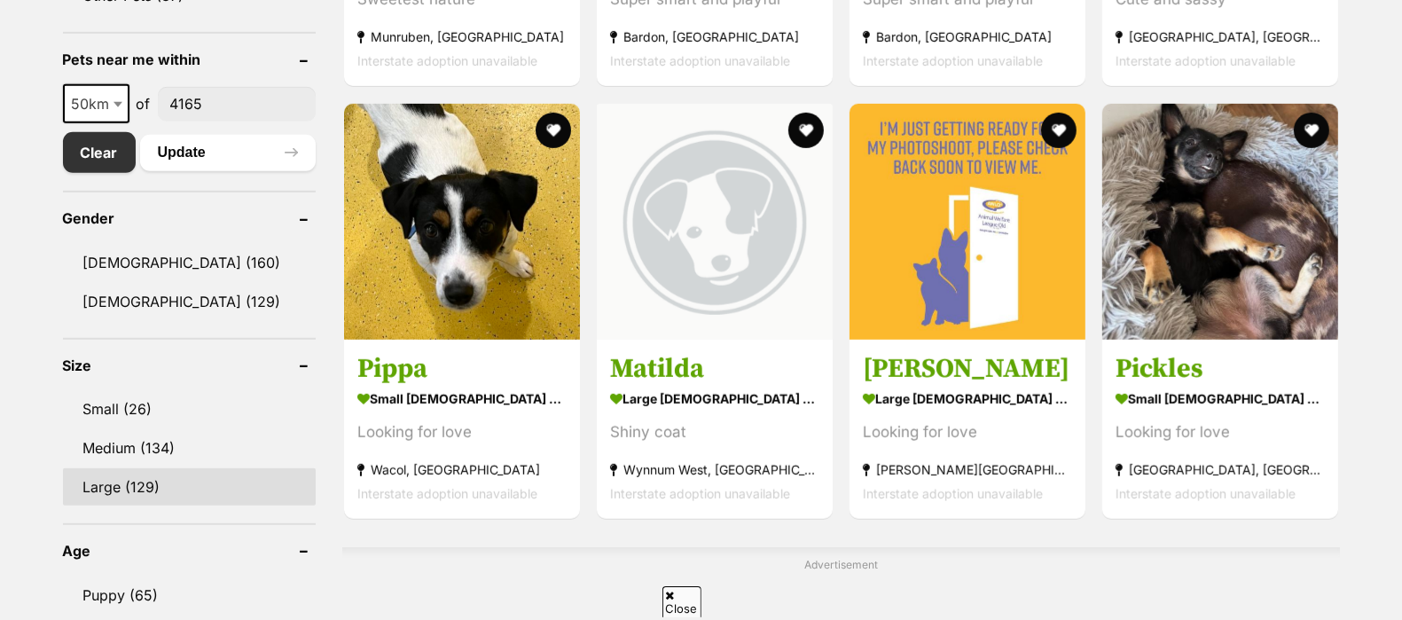
click at [100, 484] on link "Large (129)" at bounding box center [189, 486] width 253 height 37
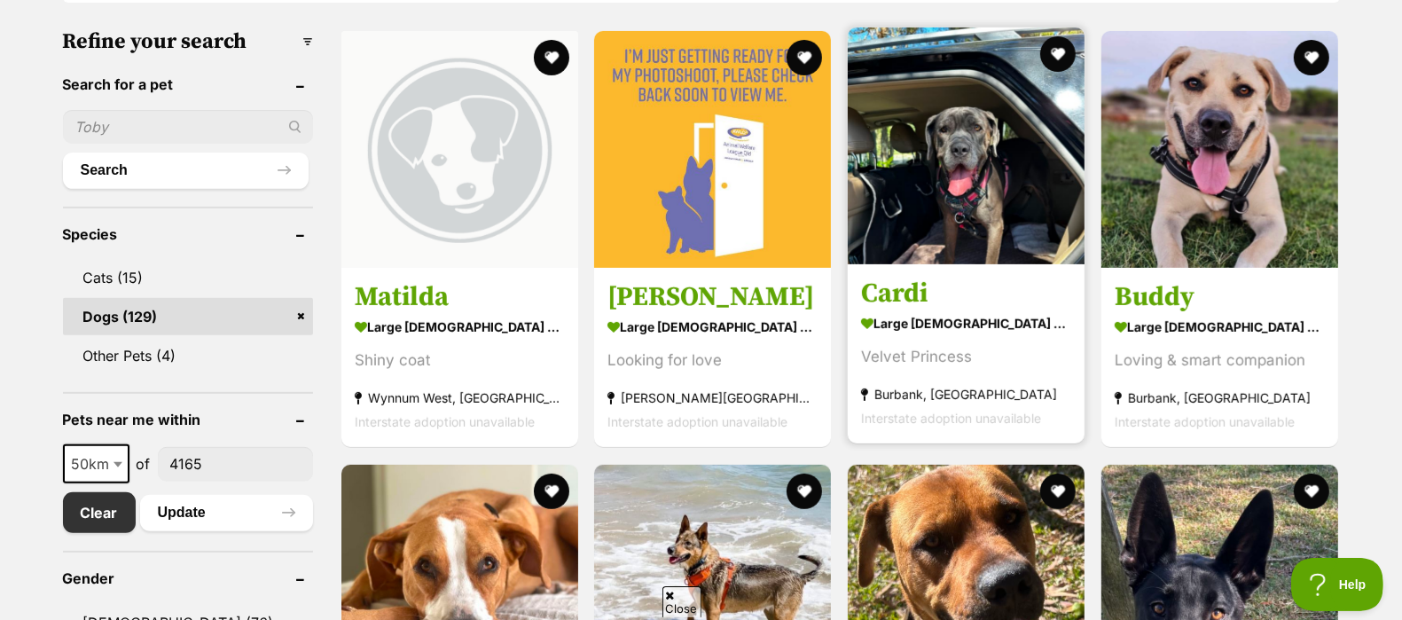
scroll to position [593, 0]
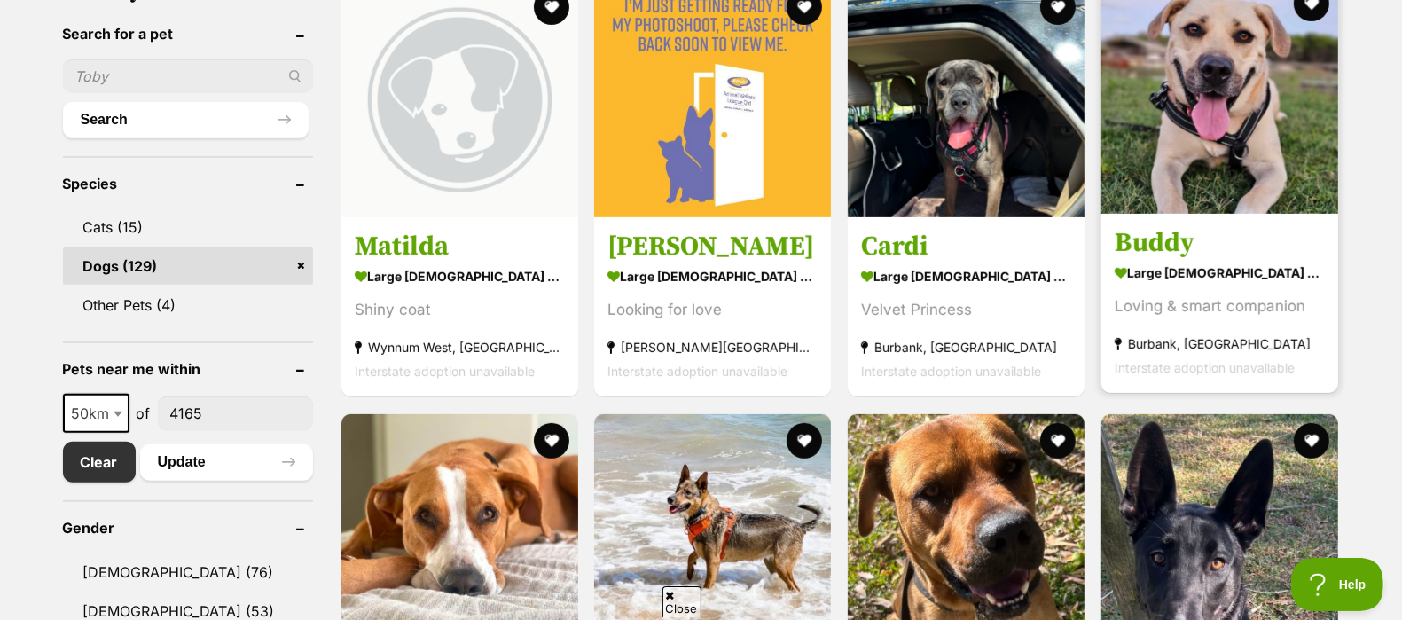
click at [1175, 225] on link "Buddy large [DEMOGRAPHIC_DATA] Dog Loving & smart companion Burbank, [GEOGRAPHI…" at bounding box center [1220, 304] width 237 height 180
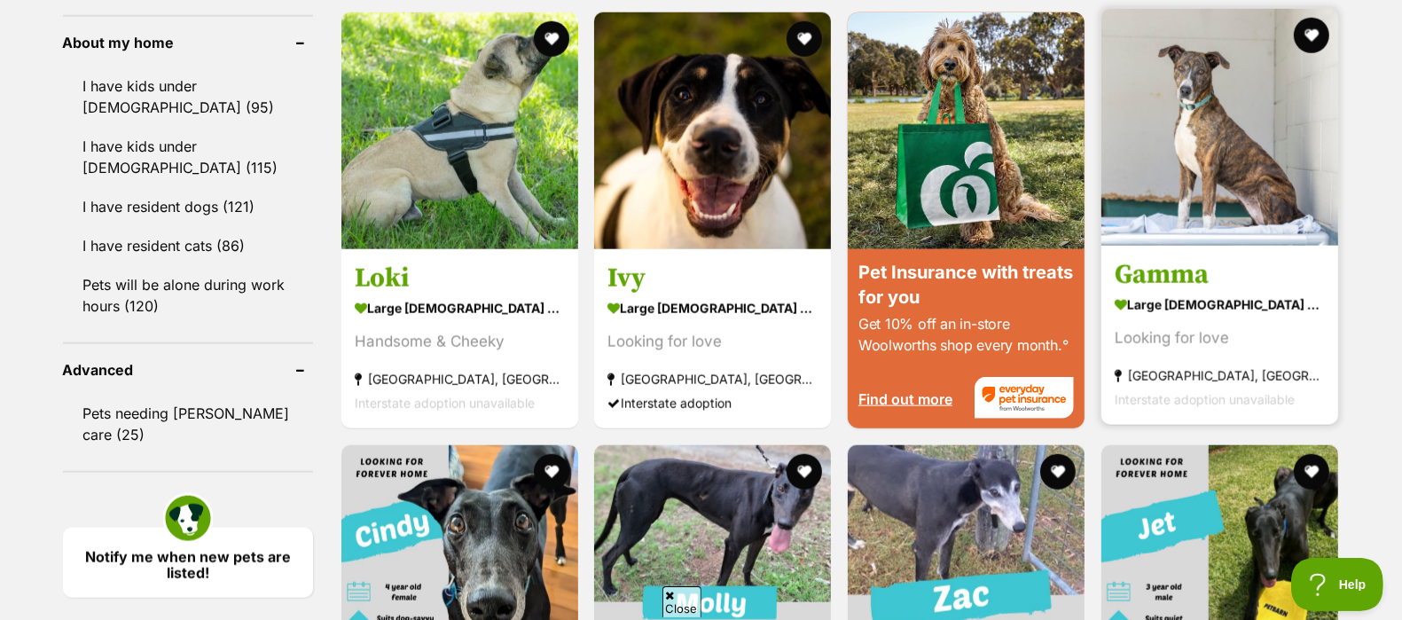
scroll to position [1655, 0]
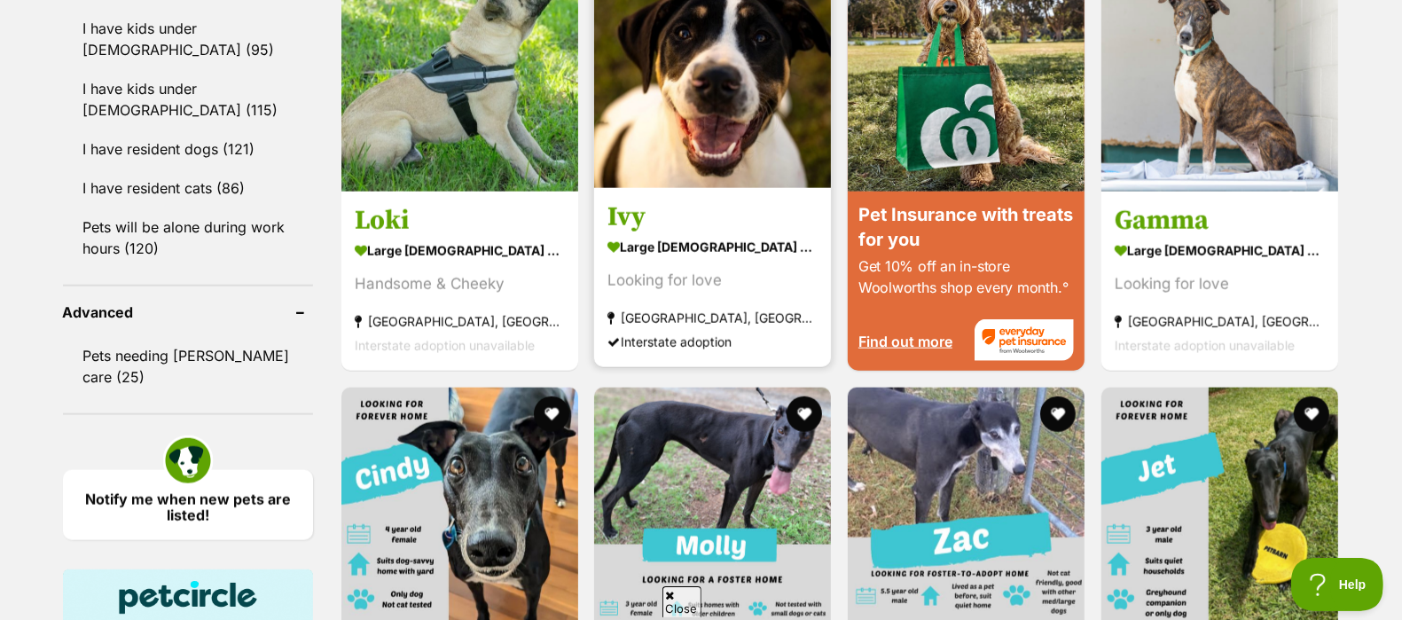
click at [668, 161] on img at bounding box center [712, 69] width 237 height 237
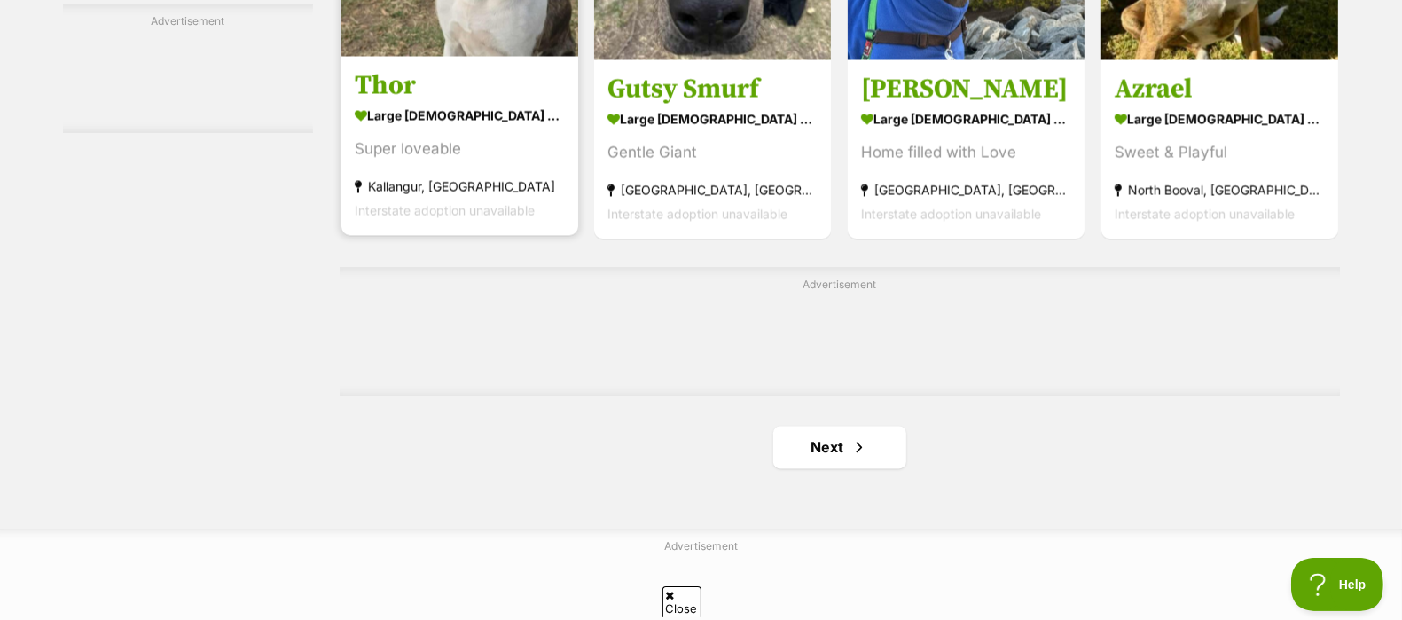
scroll to position [2846, 0]
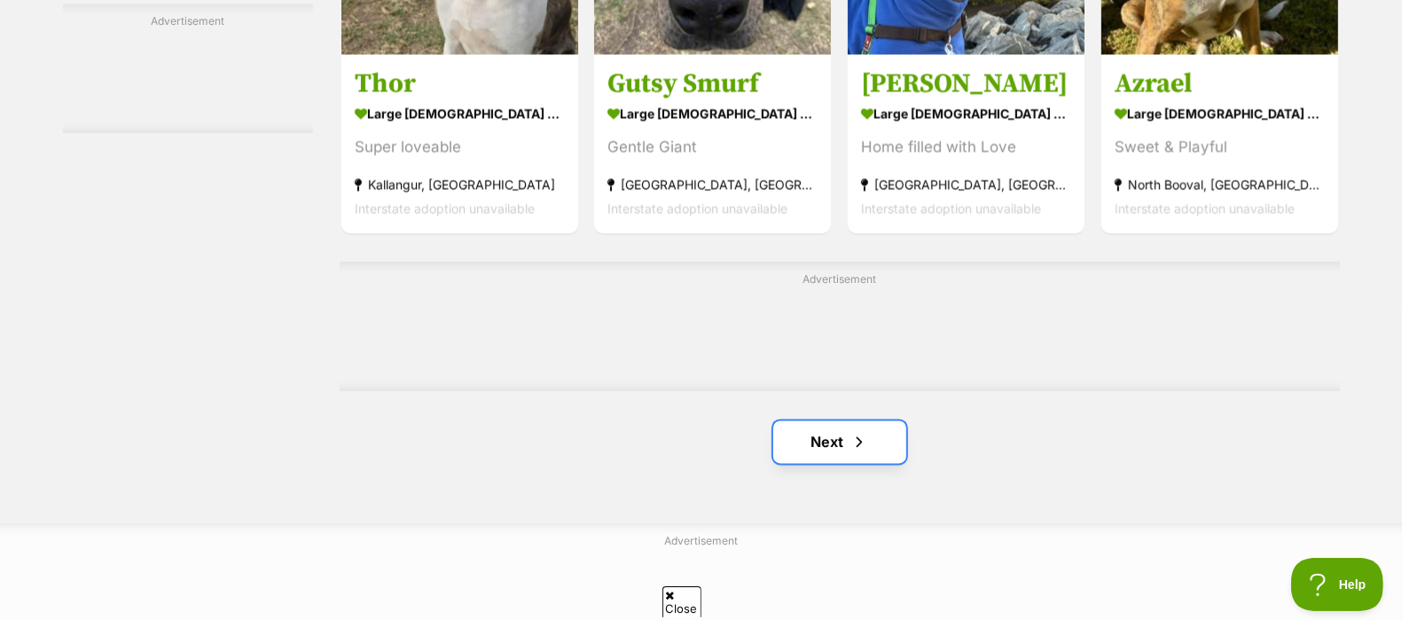
click at [813, 453] on link "Next" at bounding box center [840, 441] width 133 height 43
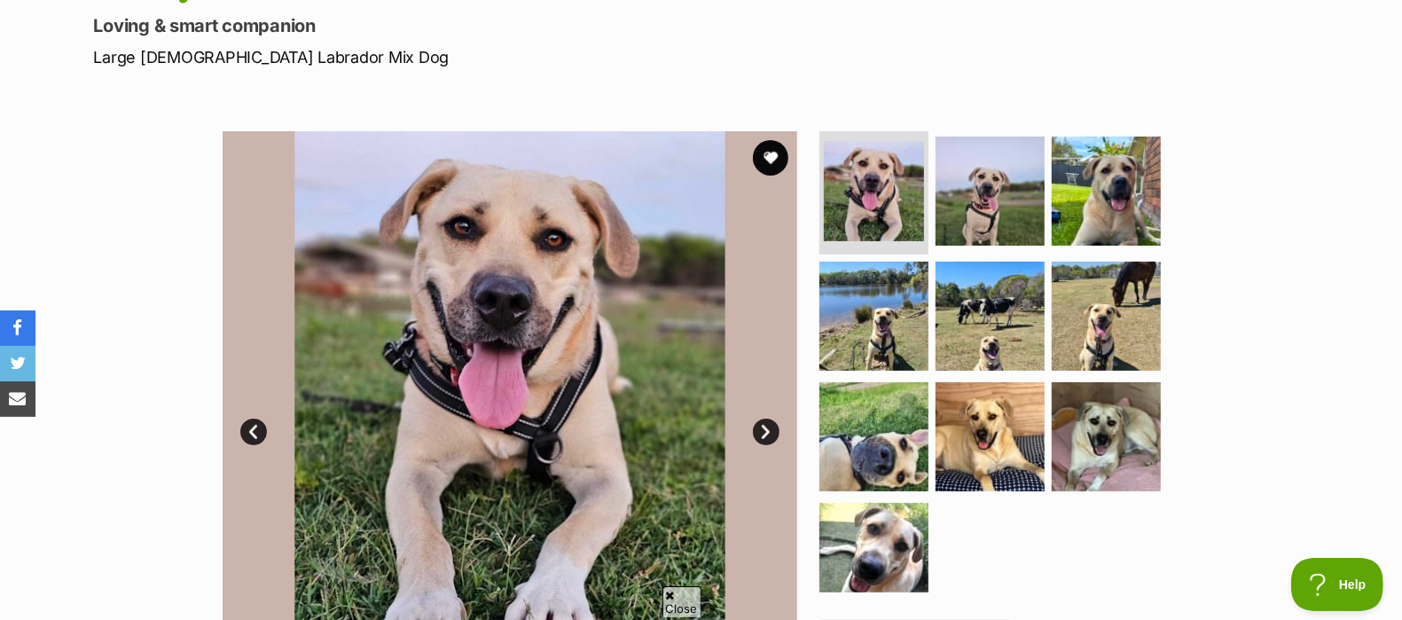
scroll to position [302, 0]
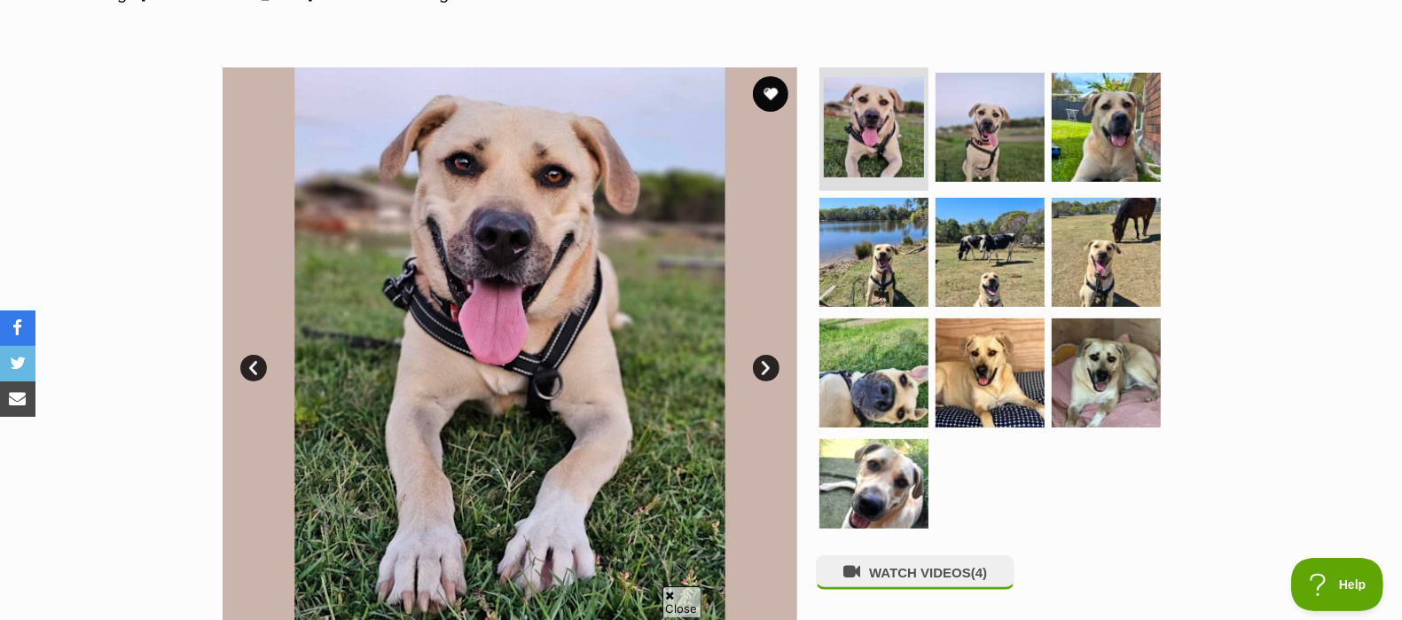
click at [767, 375] on link "Next" at bounding box center [766, 368] width 27 height 27
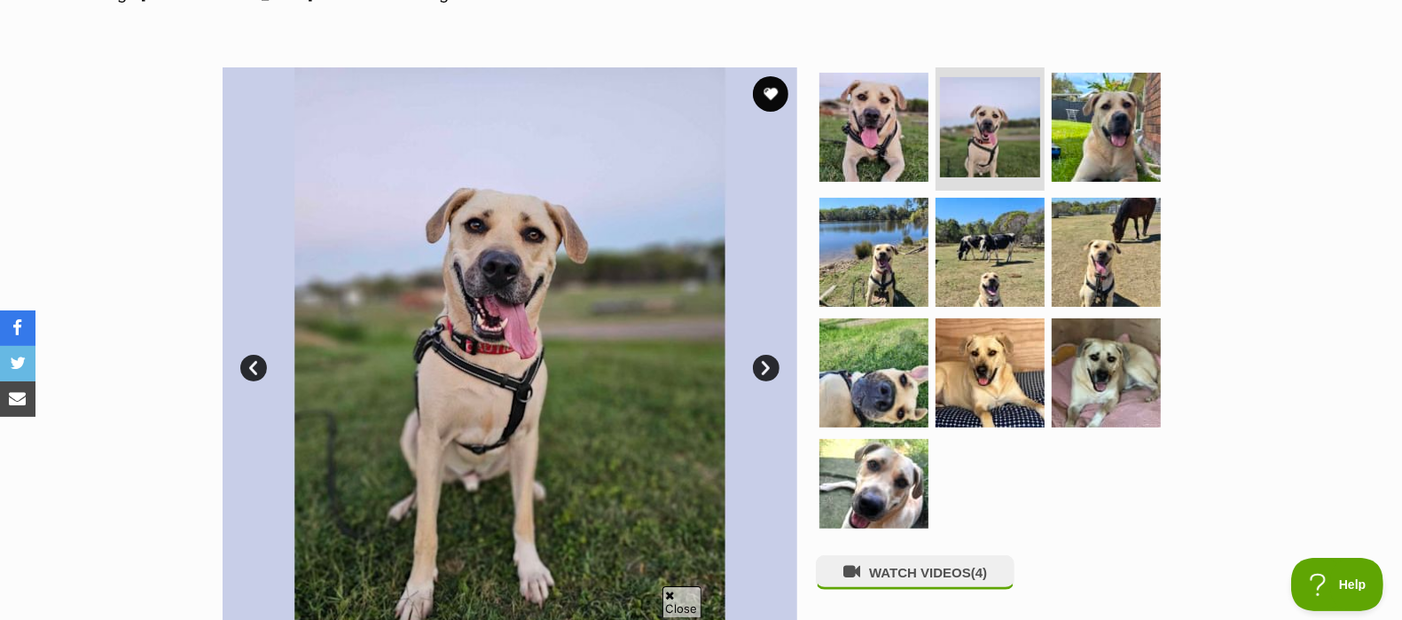
click at [767, 375] on link "Next" at bounding box center [766, 368] width 27 height 27
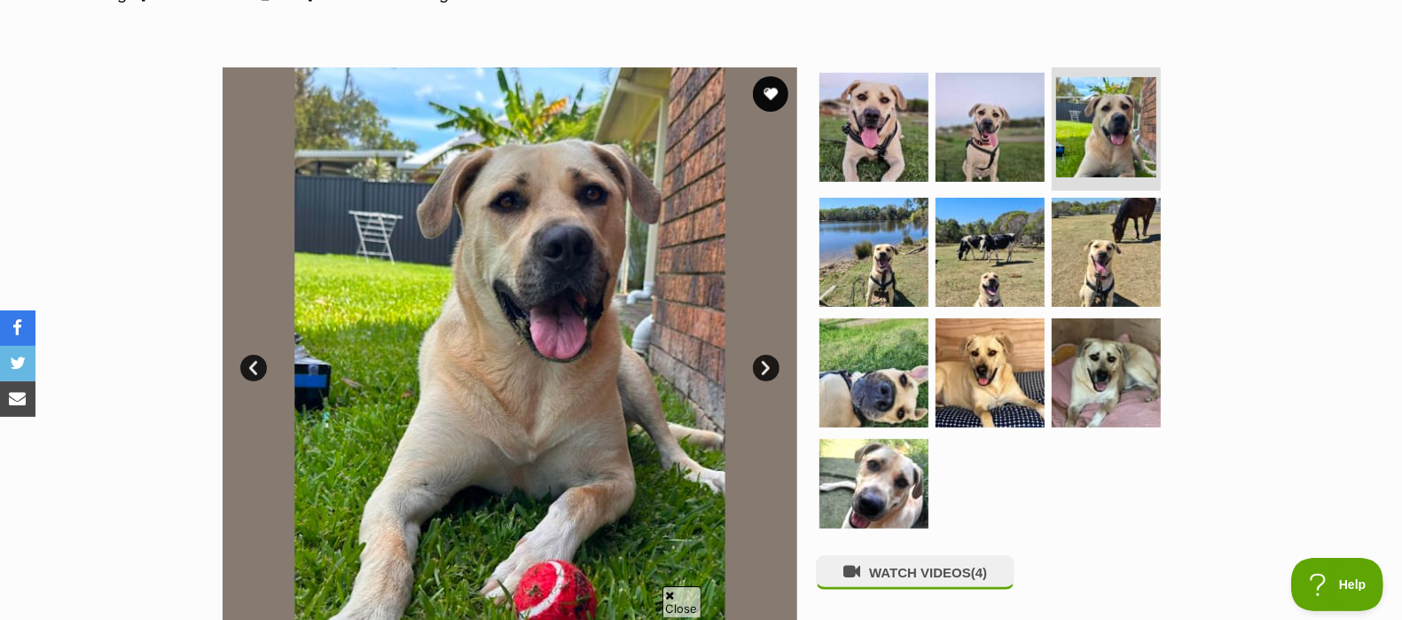
click at [767, 375] on link "Next" at bounding box center [766, 368] width 27 height 27
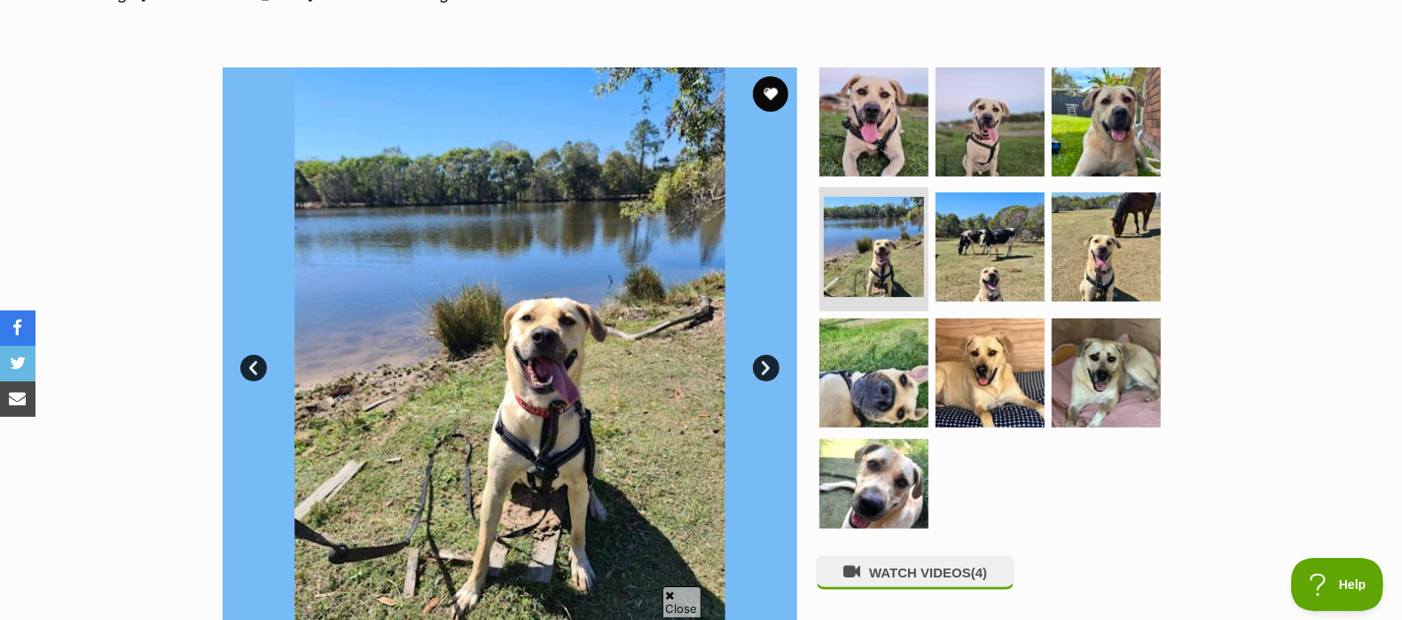
click at [767, 375] on link "Next" at bounding box center [766, 368] width 27 height 27
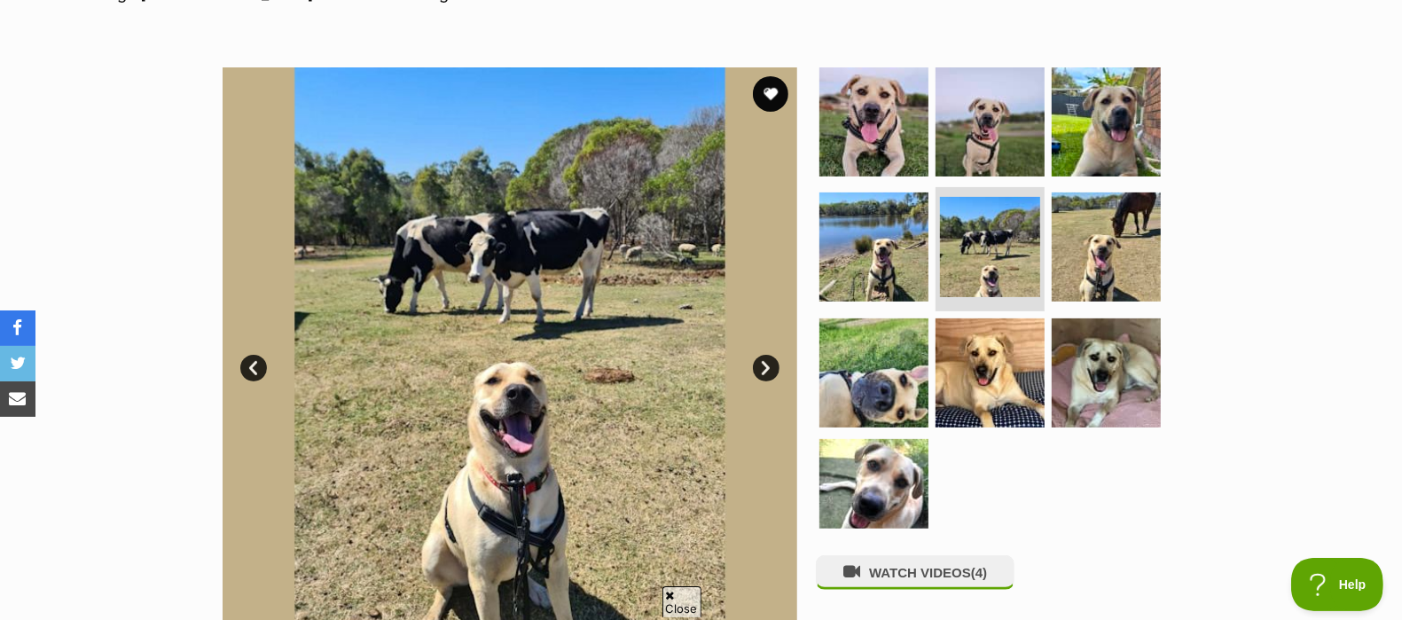
click at [767, 375] on link "Next" at bounding box center [766, 368] width 27 height 27
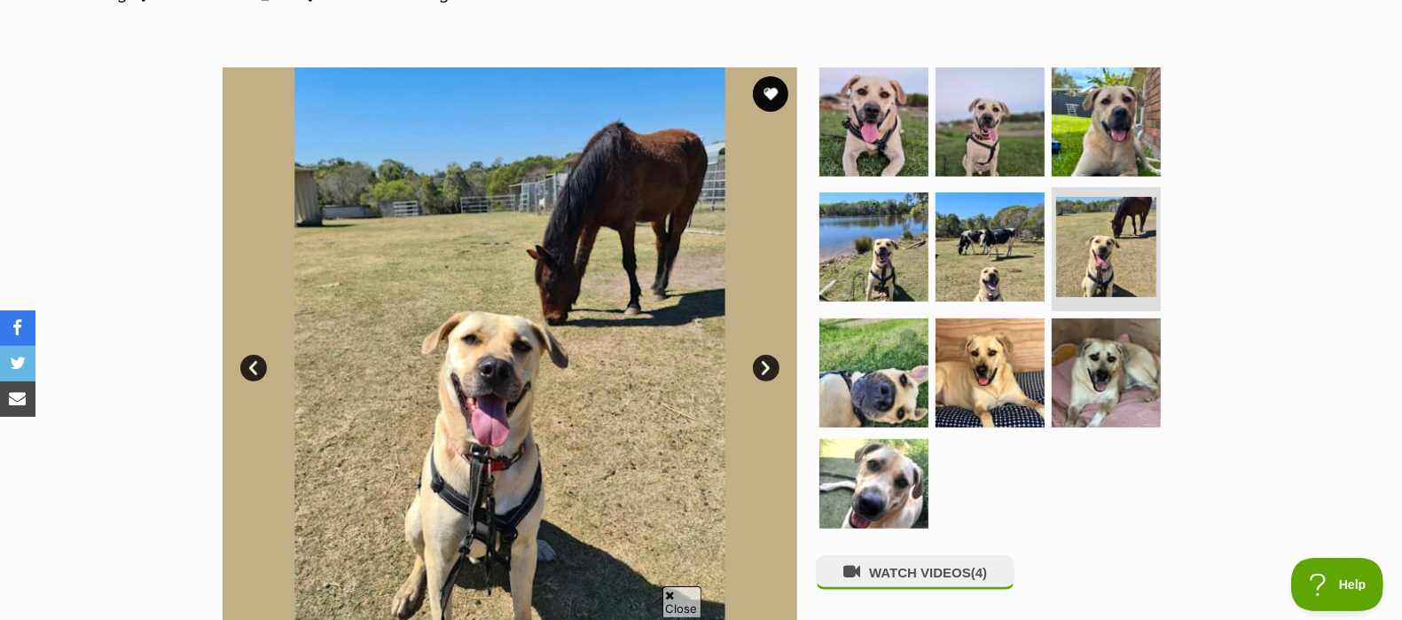
click at [767, 375] on link "Next" at bounding box center [766, 368] width 27 height 27
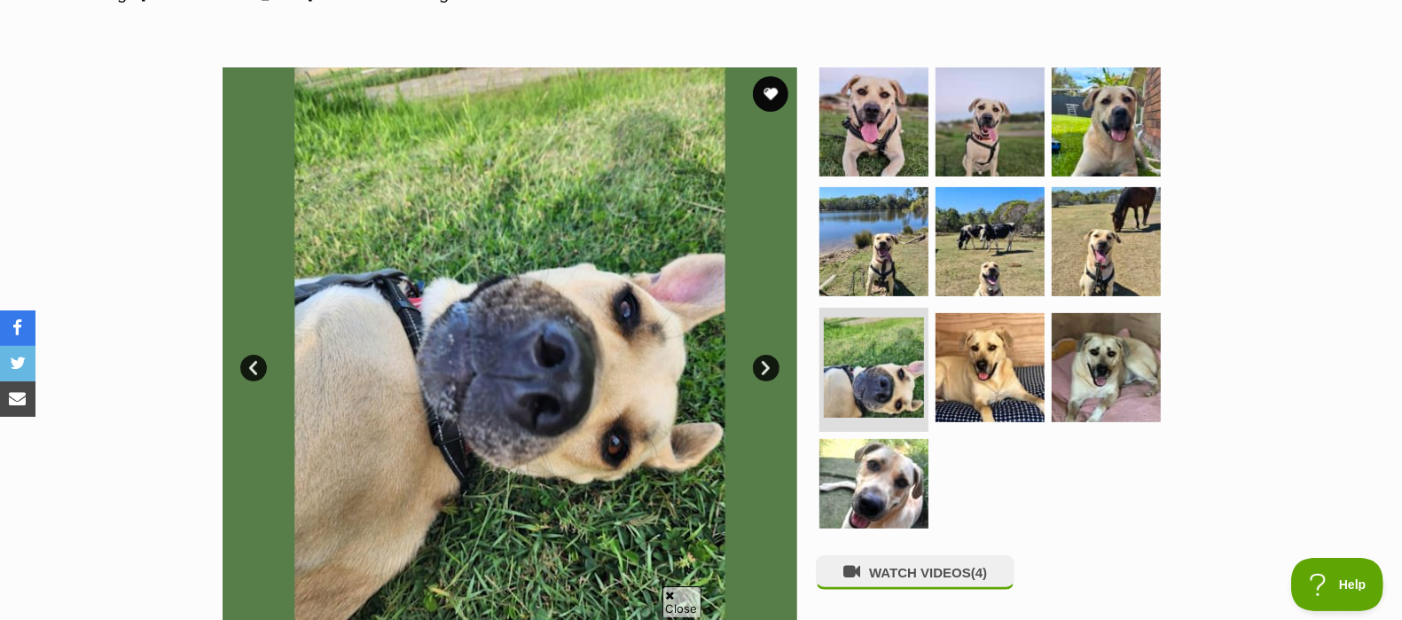
click at [767, 375] on link "Next" at bounding box center [766, 368] width 27 height 27
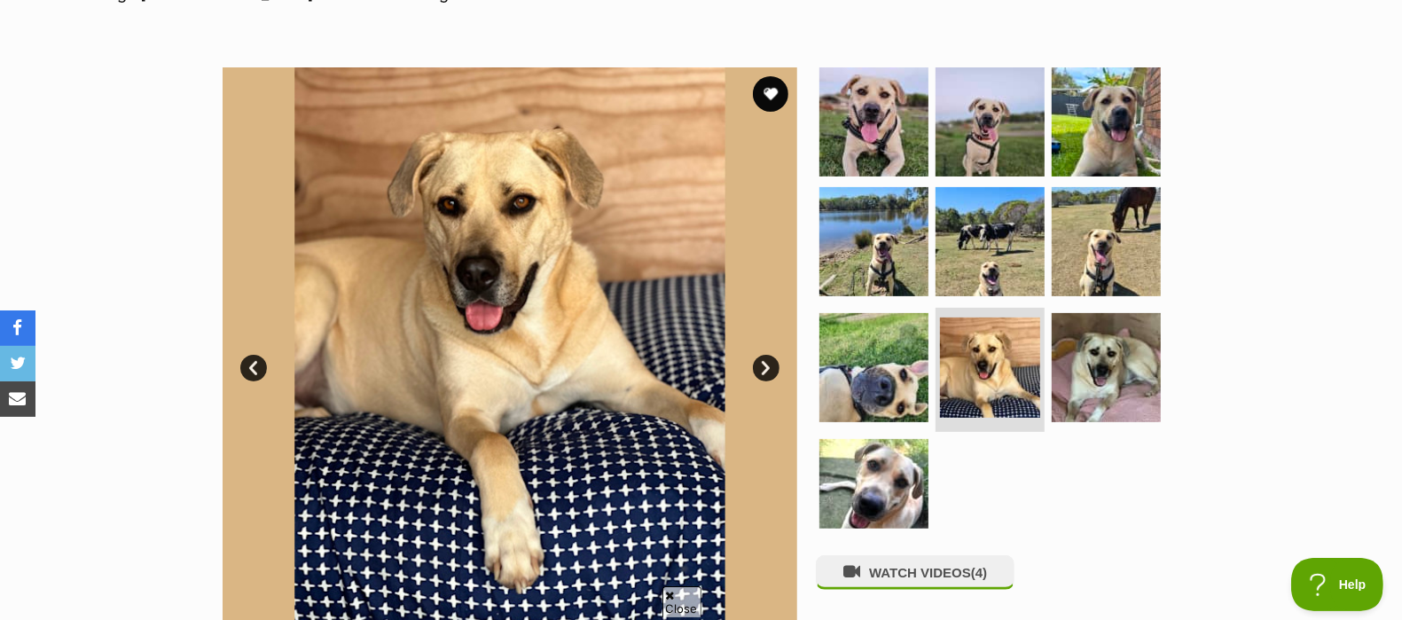
click at [767, 375] on link "Next" at bounding box center [766, 368] width 27 height 27
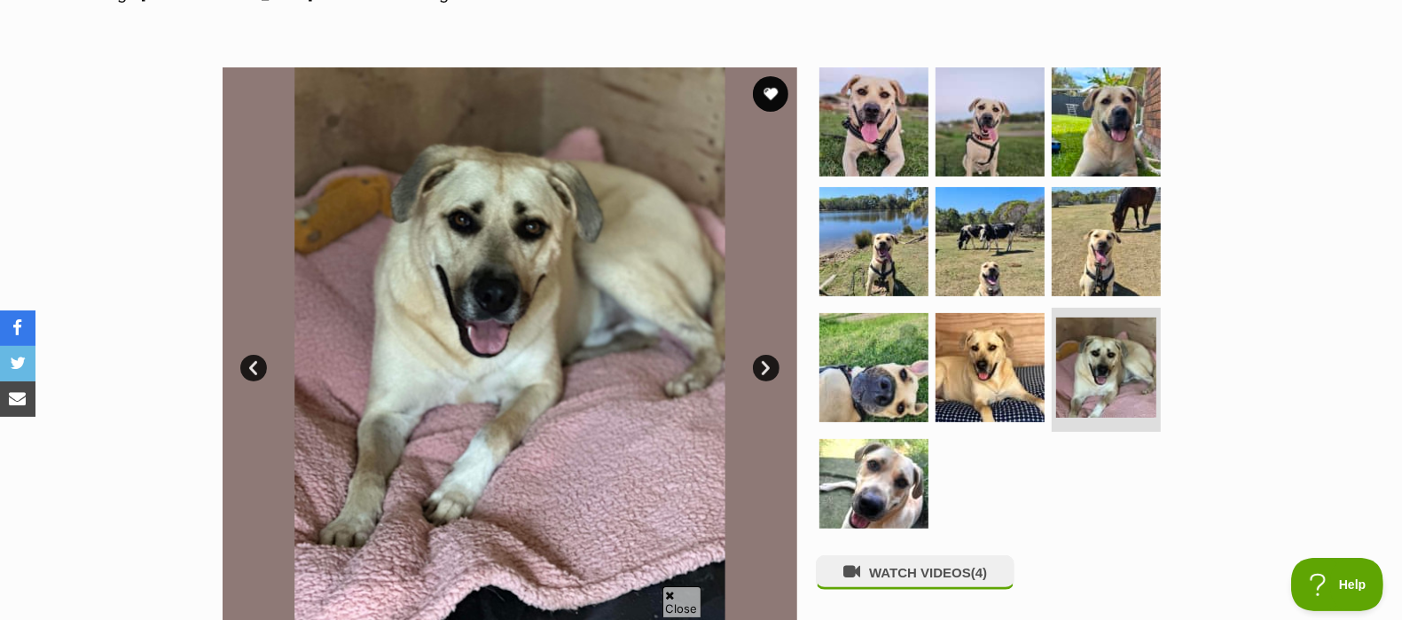
click at [767, 375] on link "Next" at bounding box center [766, 368] width 27 height 27
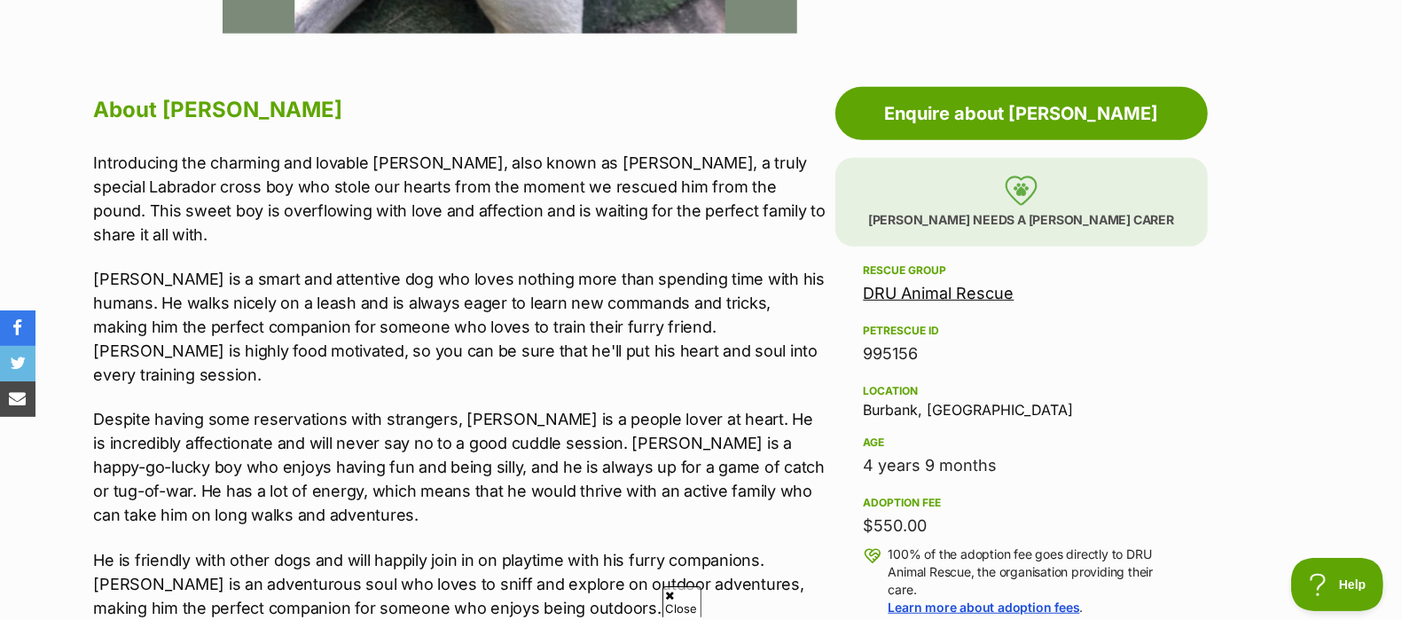
scroll to position [915, 0]
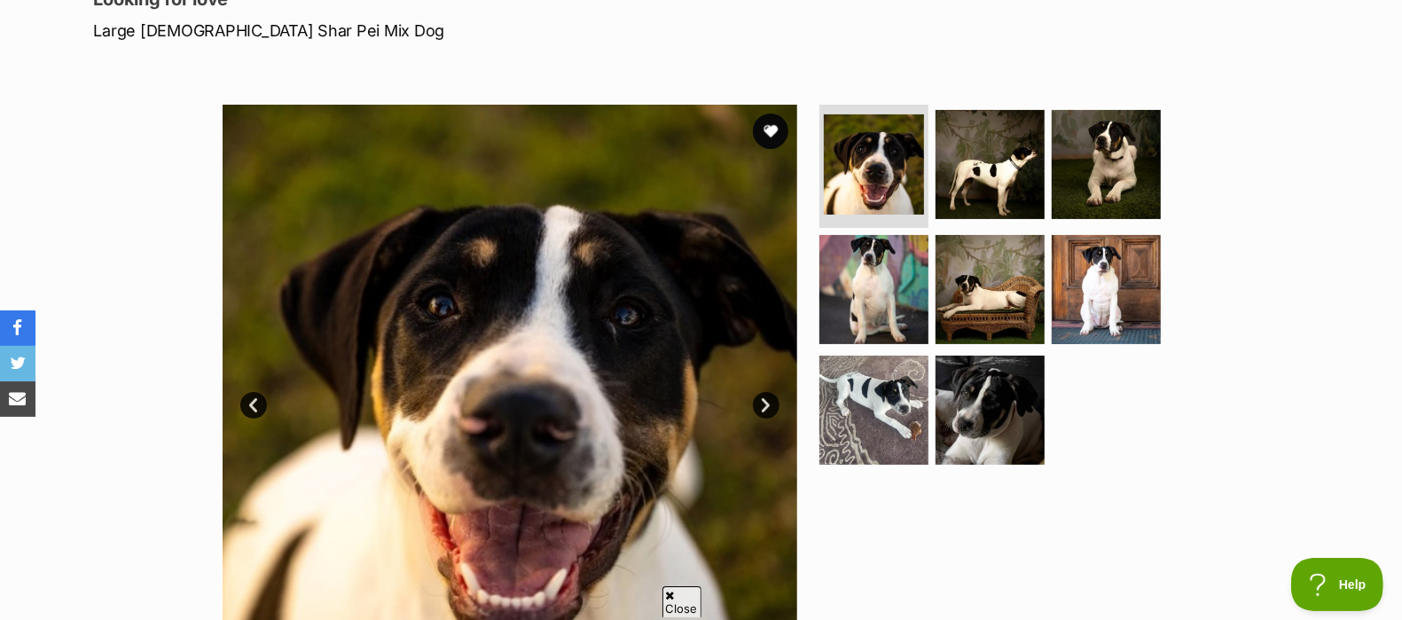
scroll to position [309, 0]
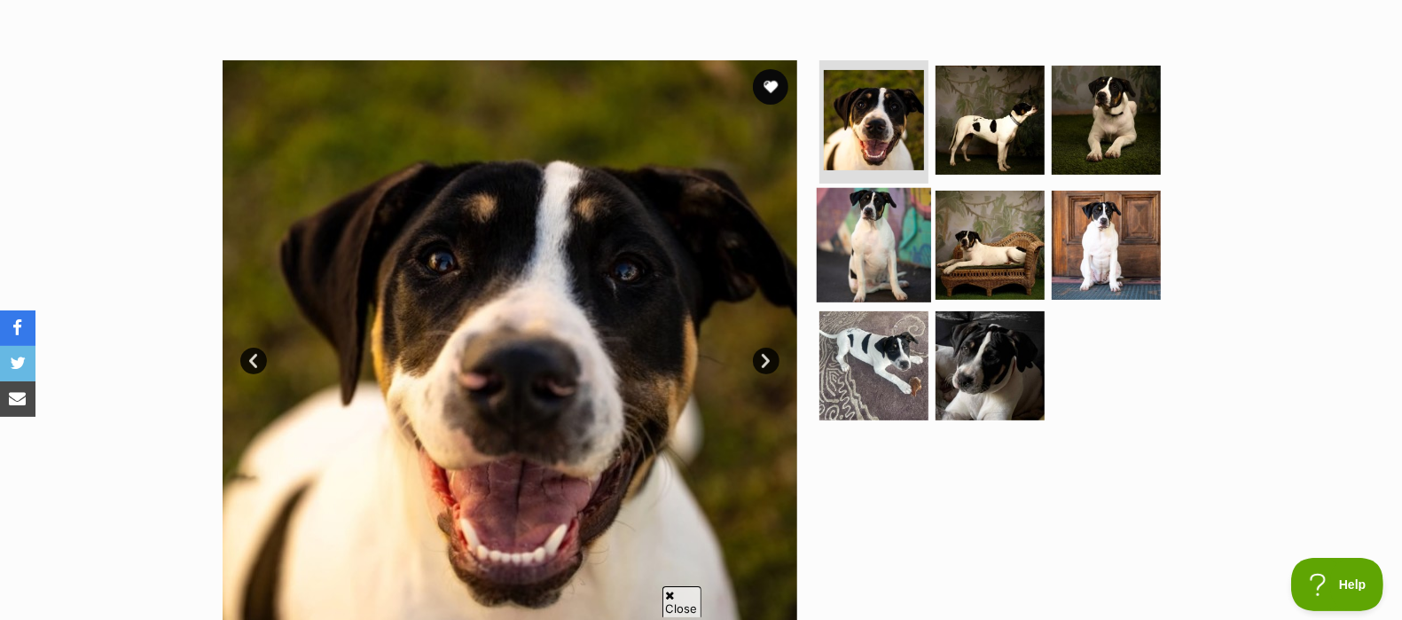
click at [859, 238] on img at bounding box center [874, 245] width 114 height 114
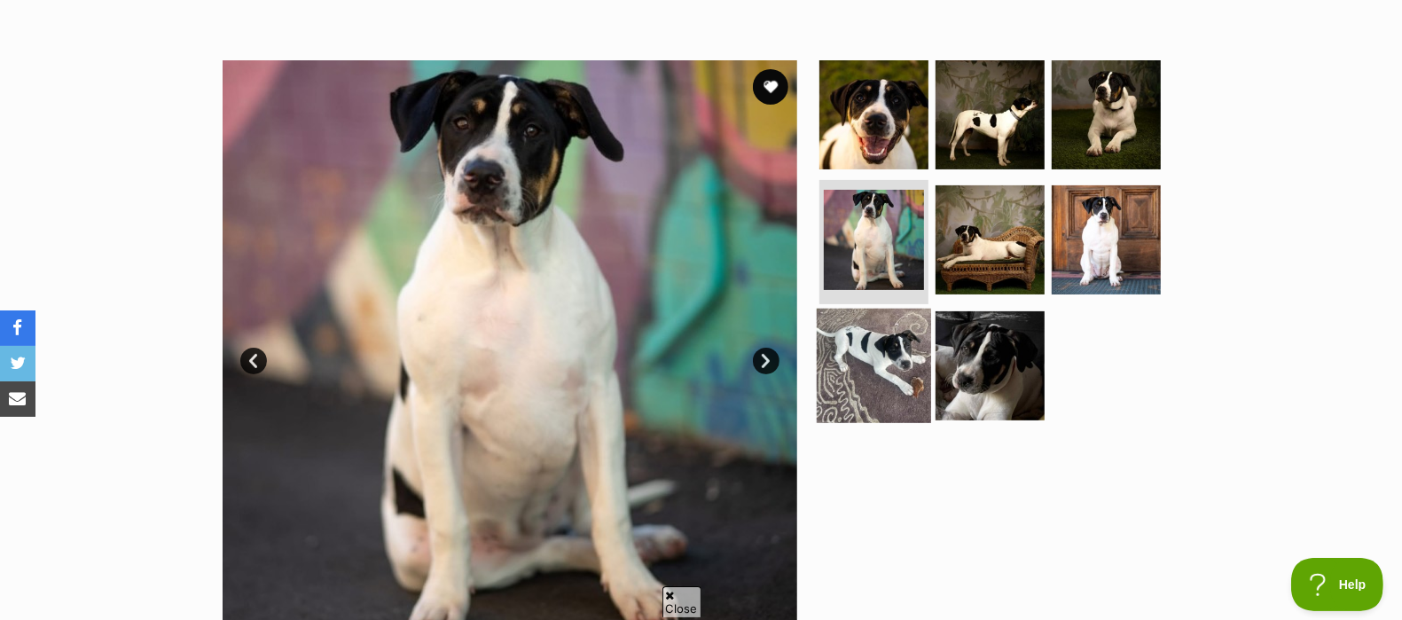
click at [891, 334] on img at bounding box center [874, 366] width 114 height 114
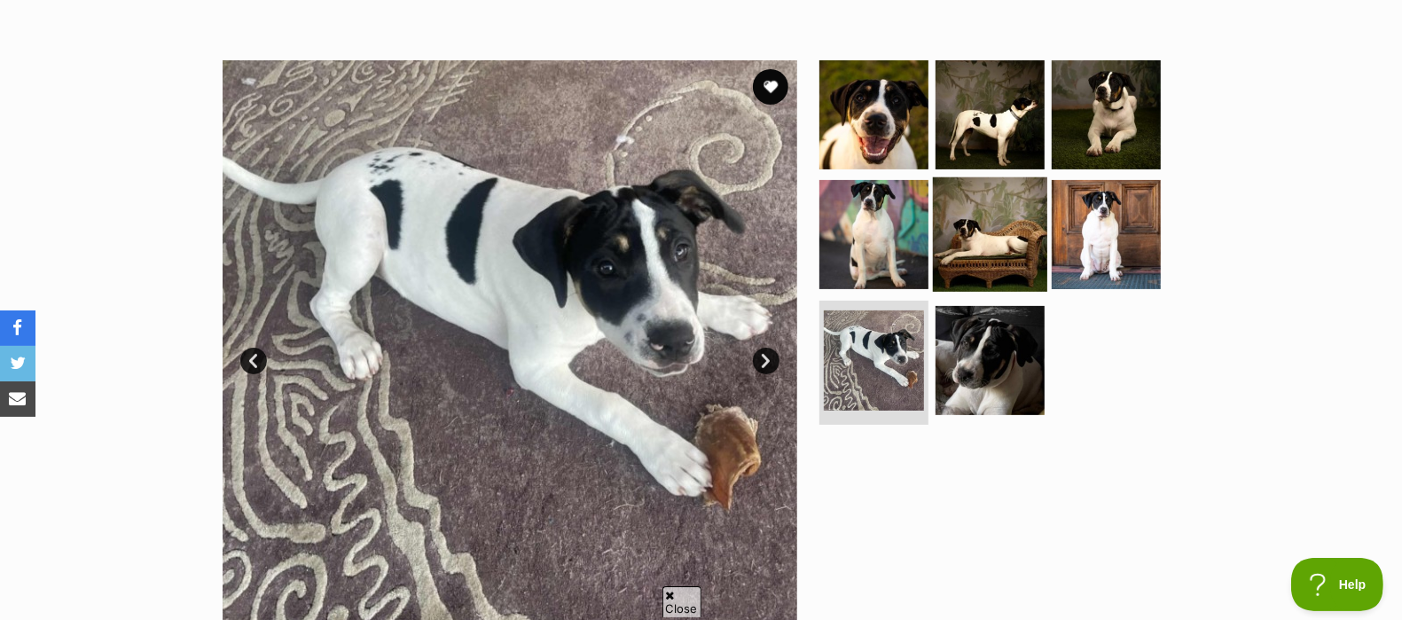
click at [998, 254] on img at bounding box center [990, 234] width 114 height 114
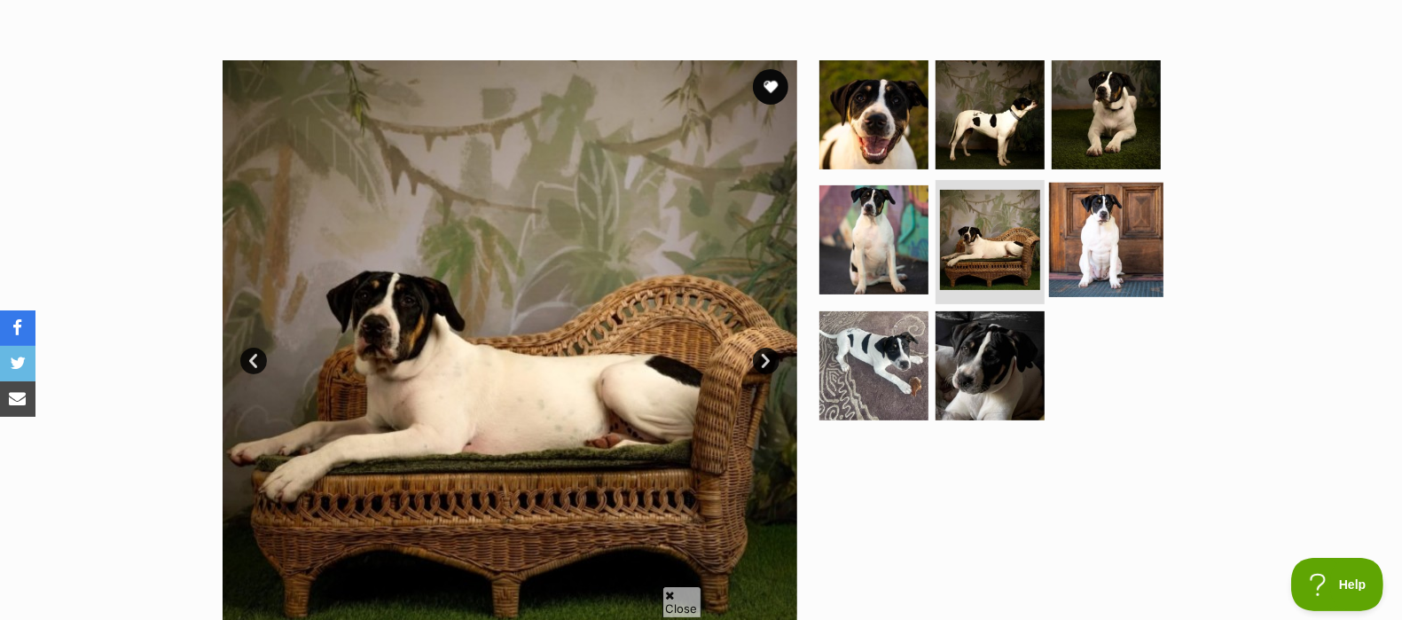
click at [1096, 211] on img at bounding box center [1106, 240] width 114 height 114
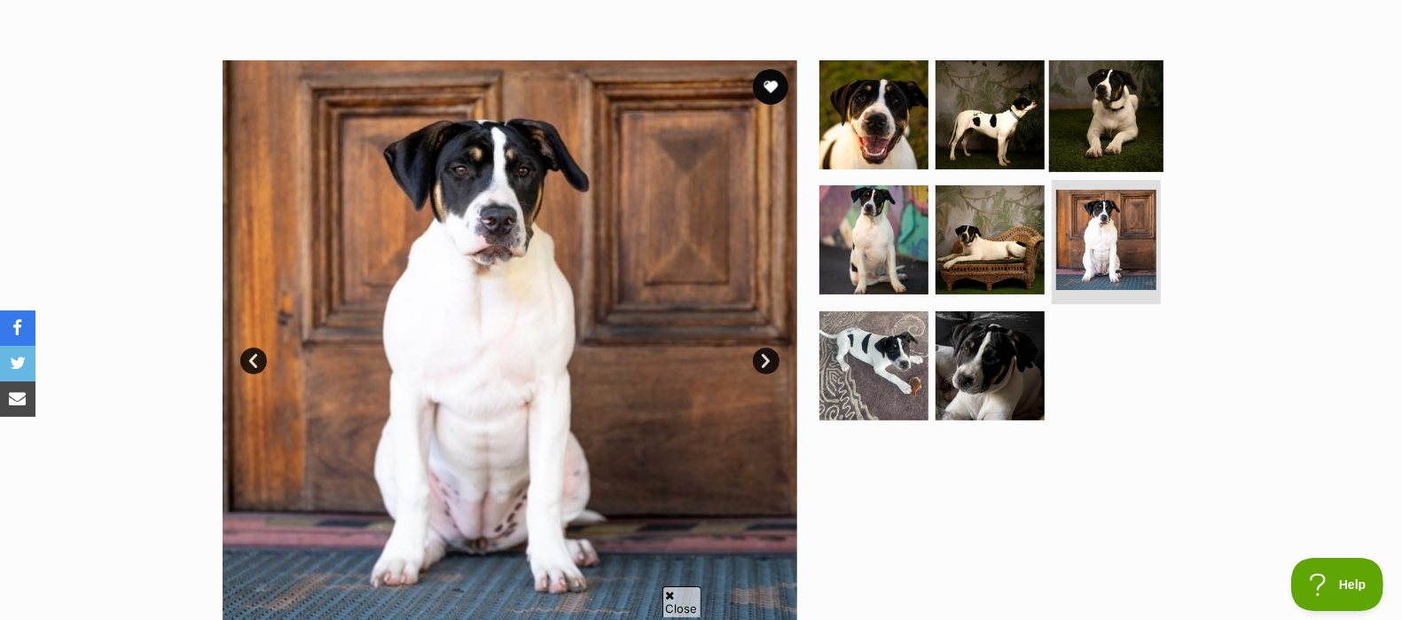
click at [1098, 119] on img at bounding box center [1106, 114] width 114 height 114
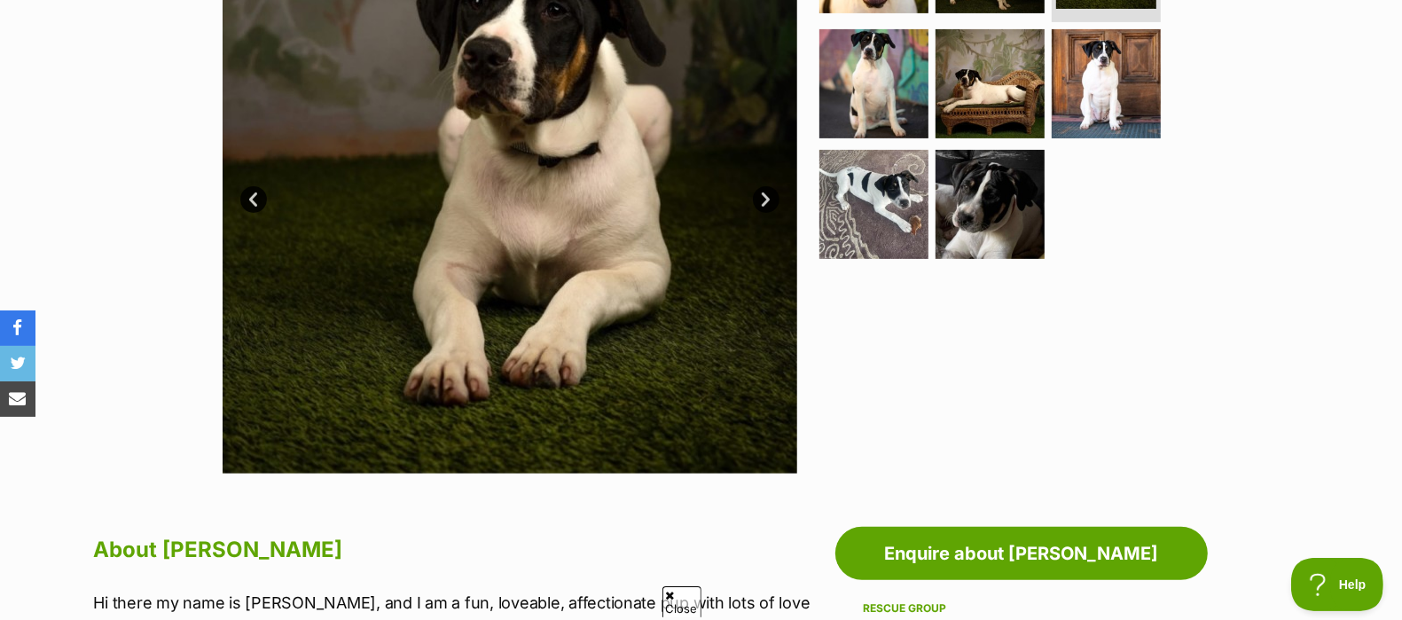
scroll to position [459, 0]
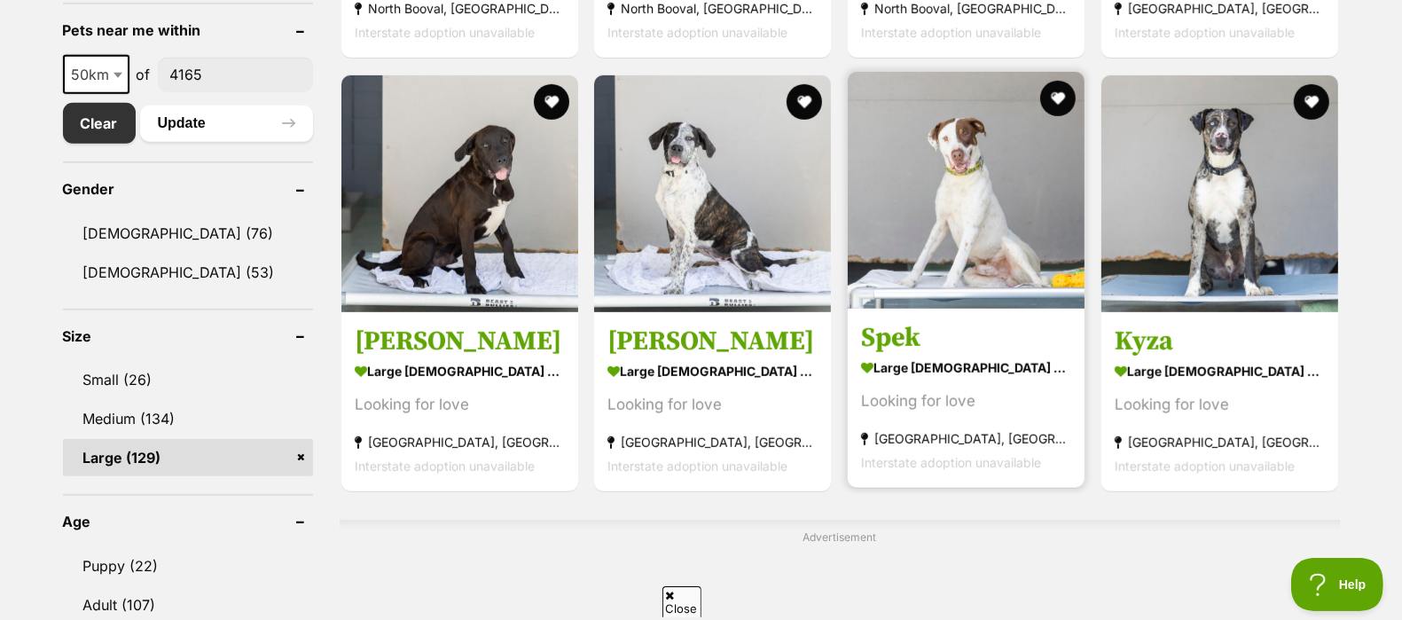
scroll to position [946, 0]
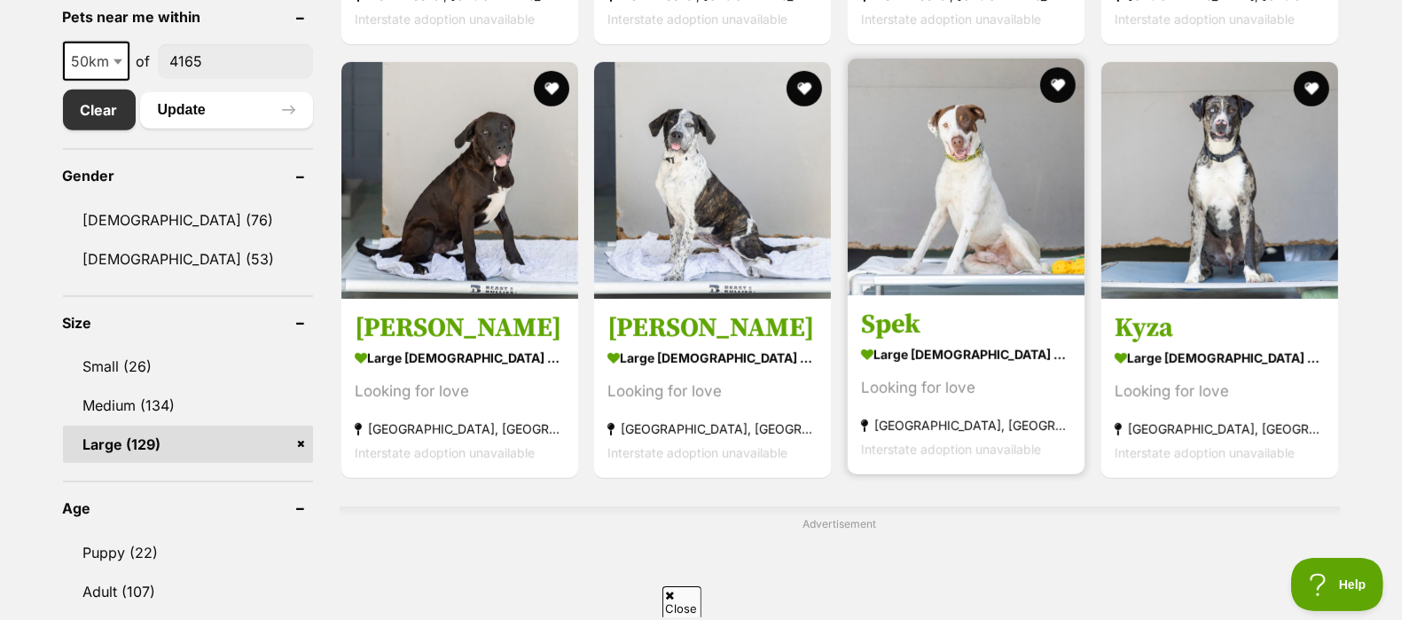
click at [959, 261] on img at bounding box center [966, 177] width 237 height 237
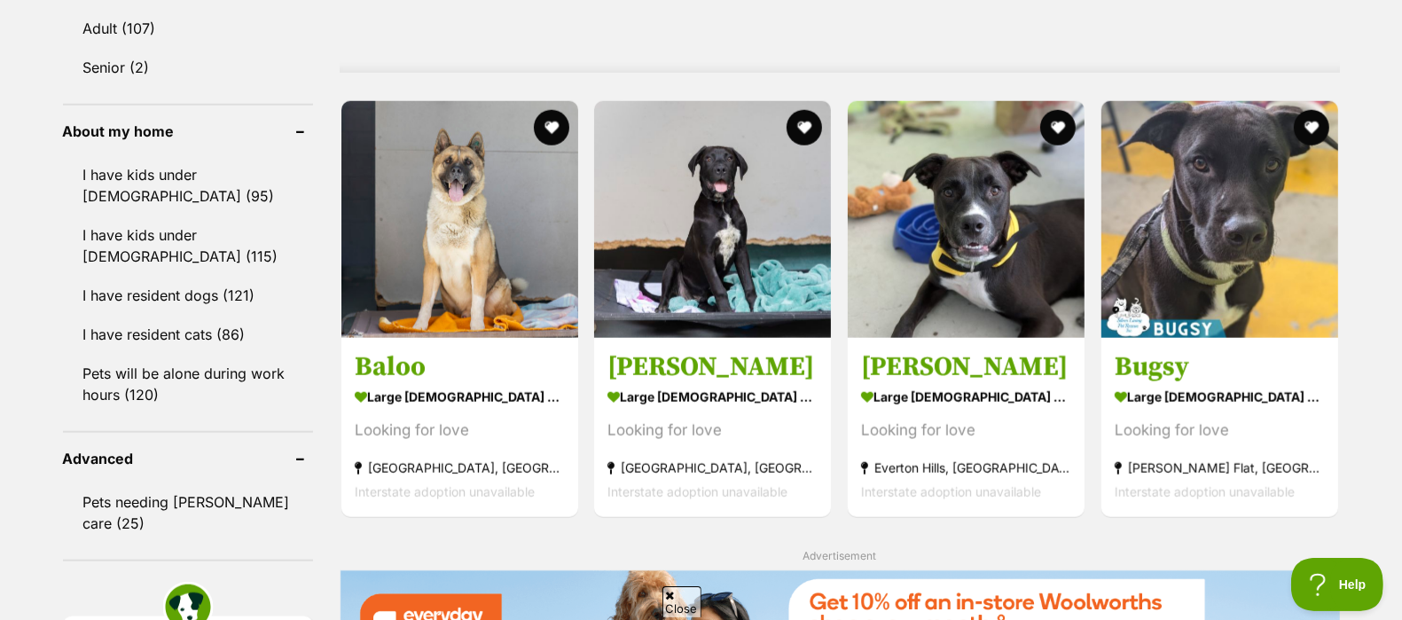
scroll to position [1516, 0]
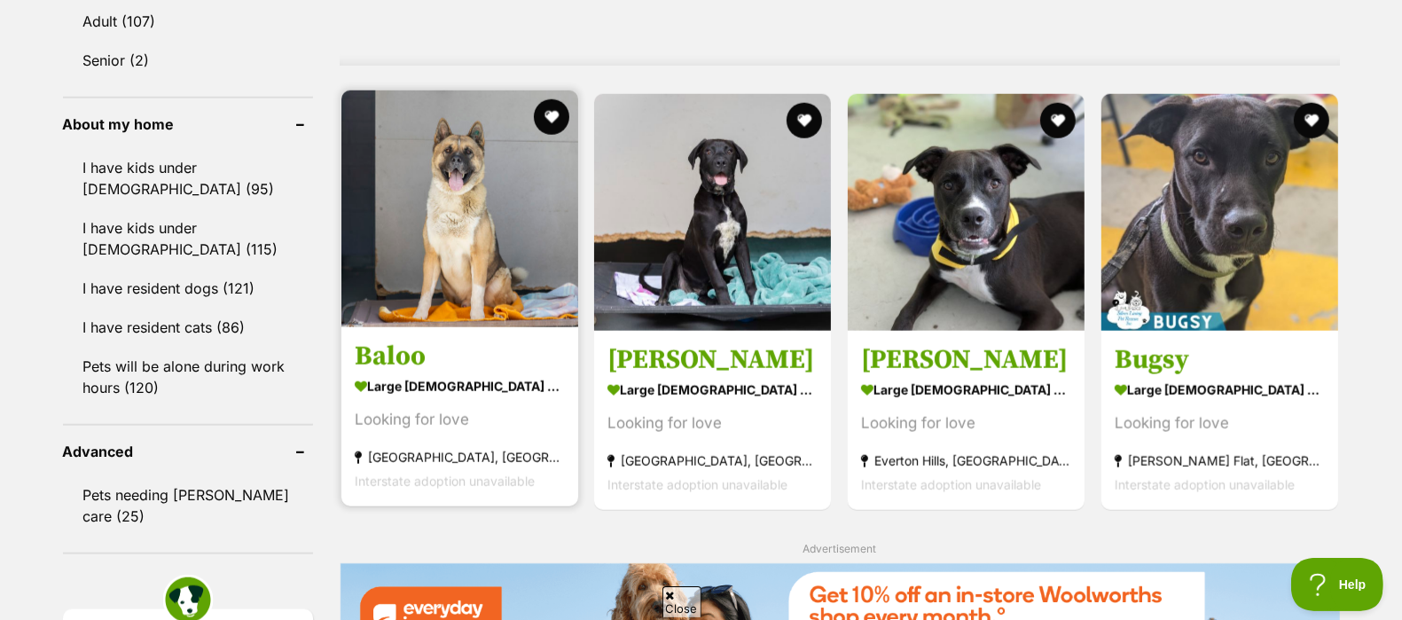
click at [462, 286] on img at bounding box center [460, 208] width 237 height 237
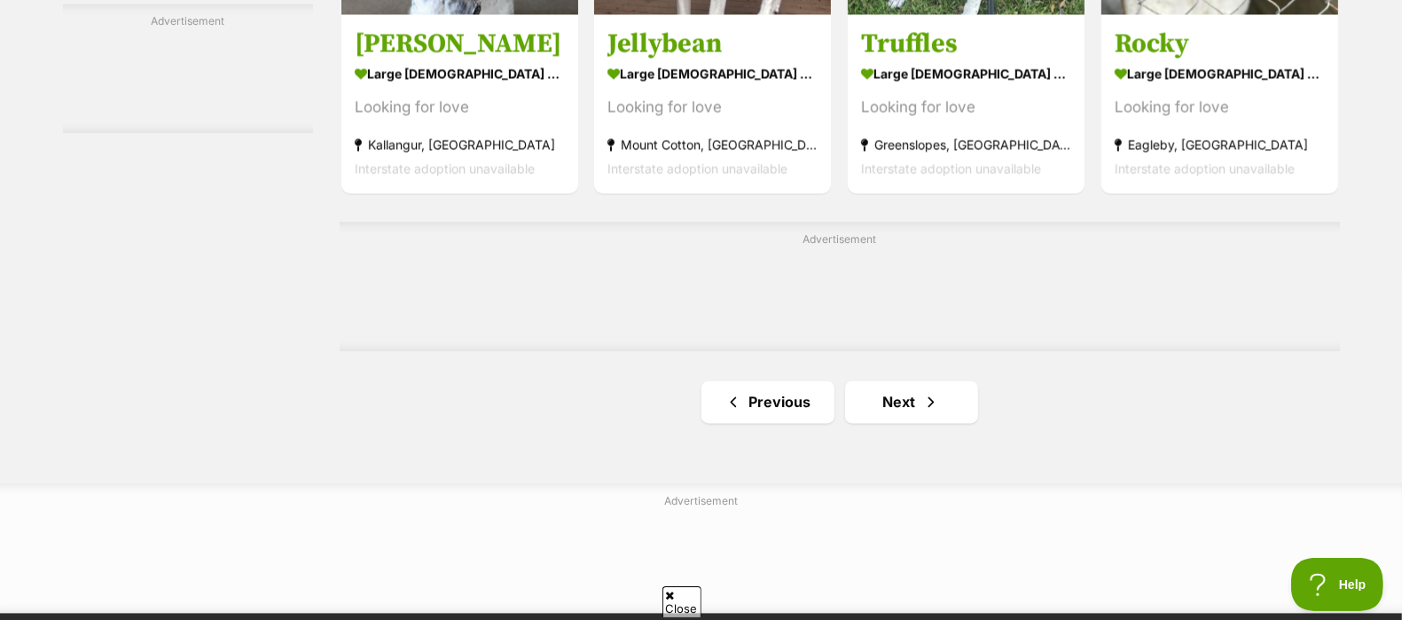
scroll to position [2892, 0]
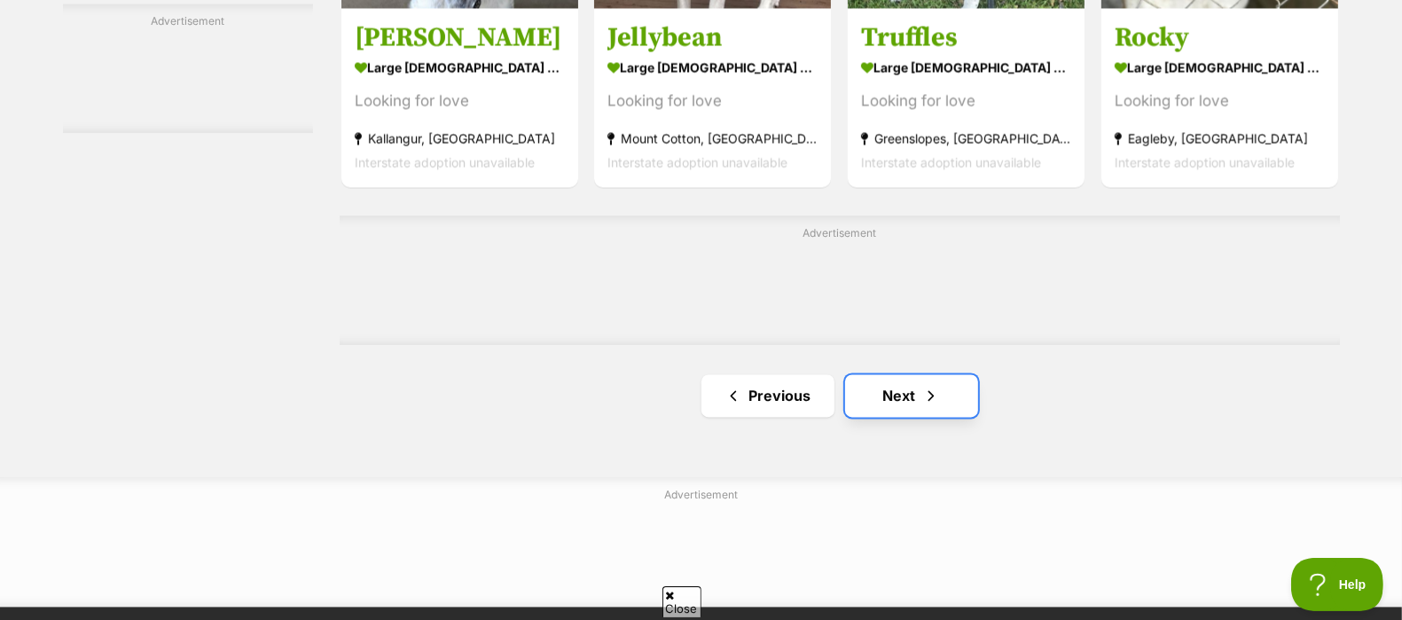
click at [905, 411] on link "Next" at bounding box center [911, 395] width 133 height 43
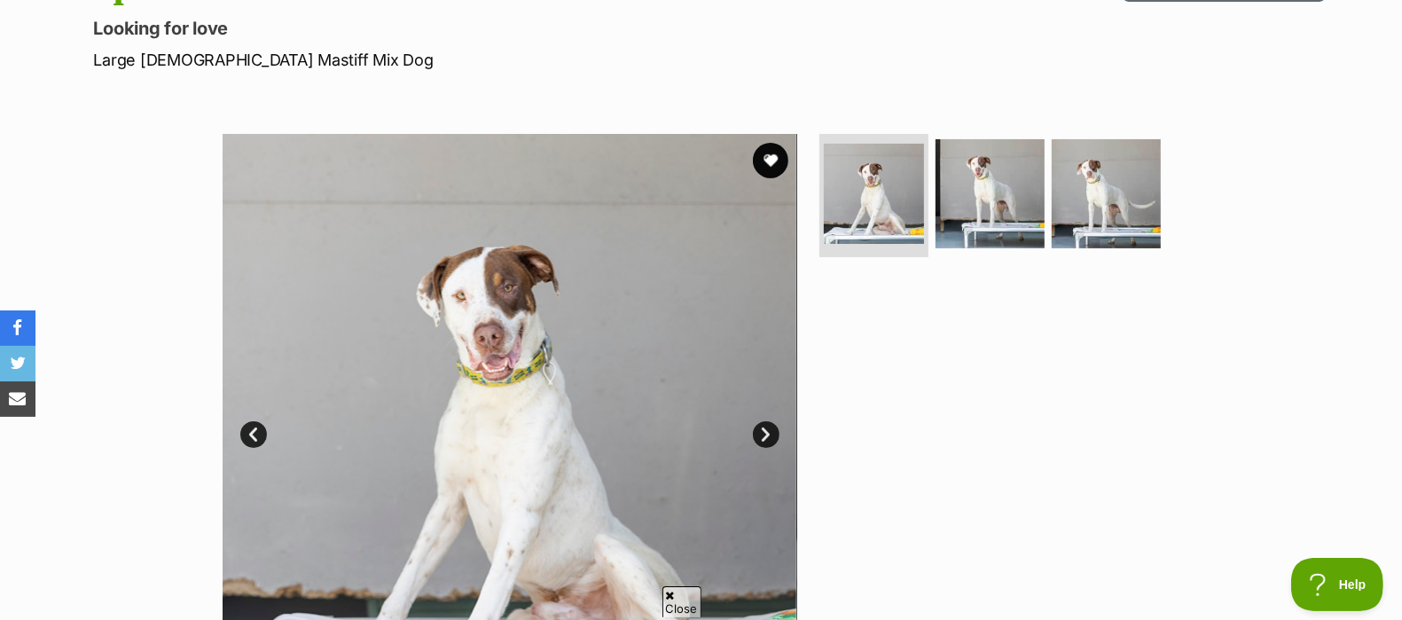
scroll to position [245, 0]
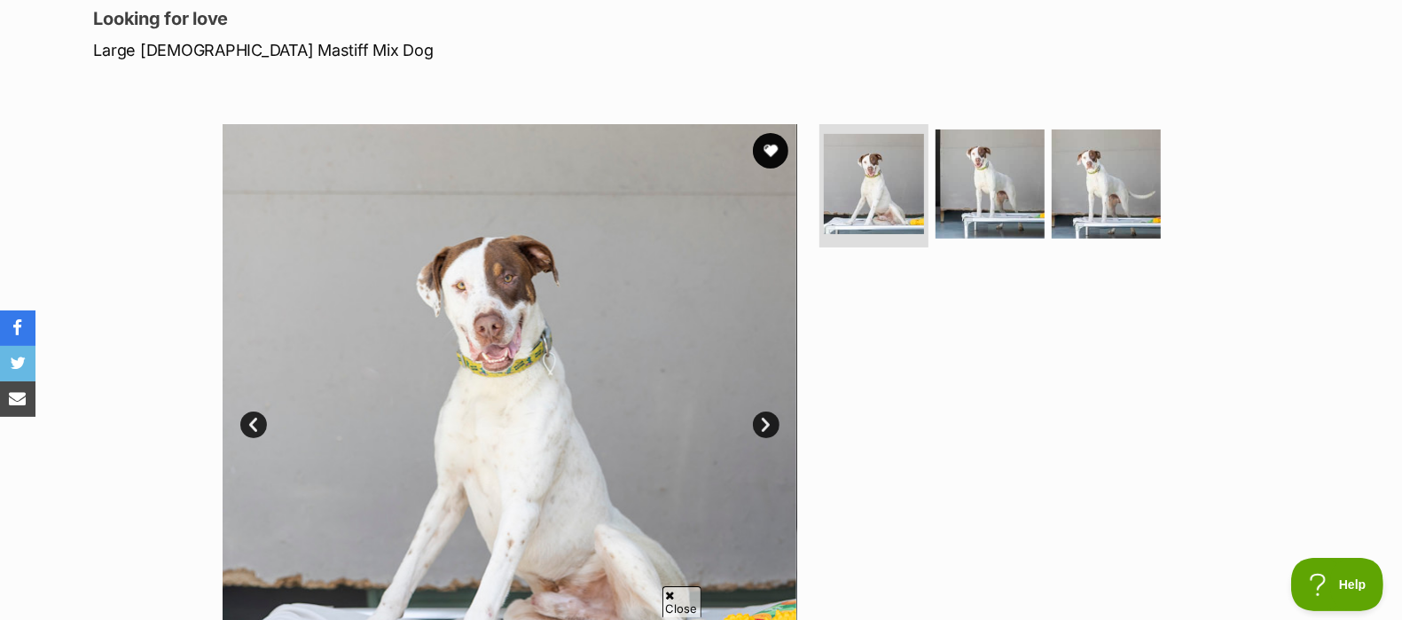
click at [770, 415] on link "Next" at bounding box center [766, 425] width 27 height 27
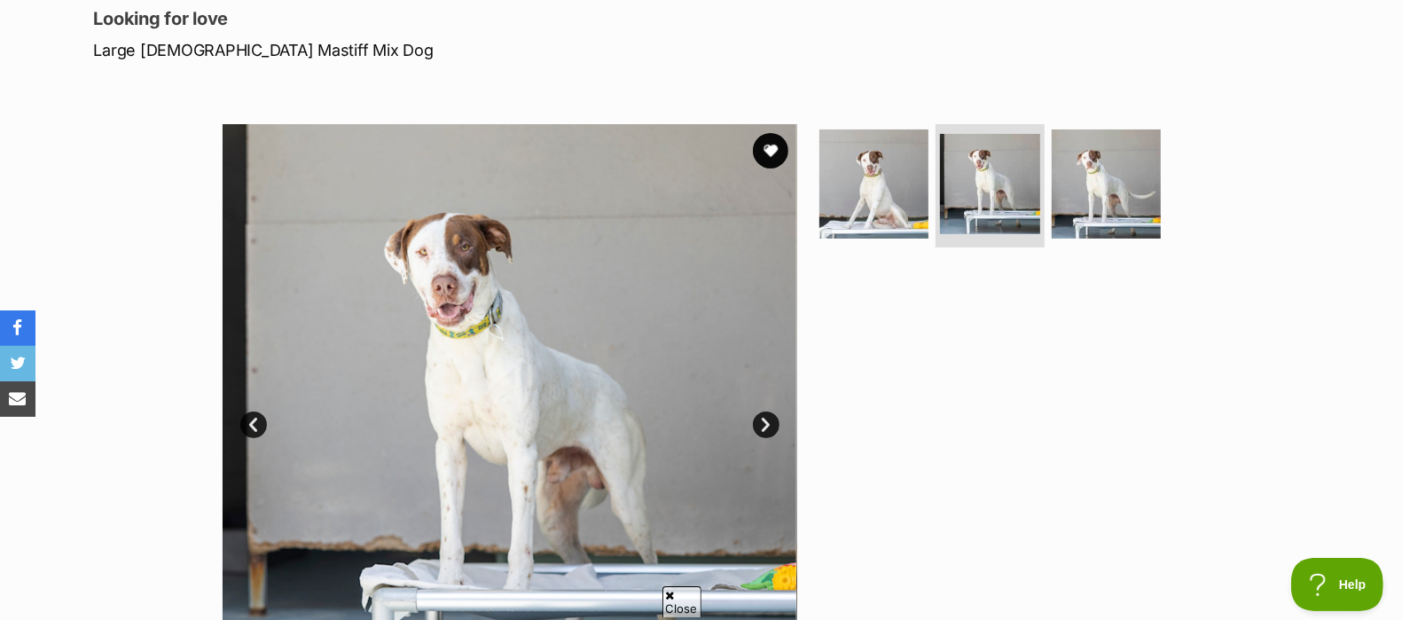
click at [770, 415] on link "Next" at bounding box center [766, 425] width 27 height 27
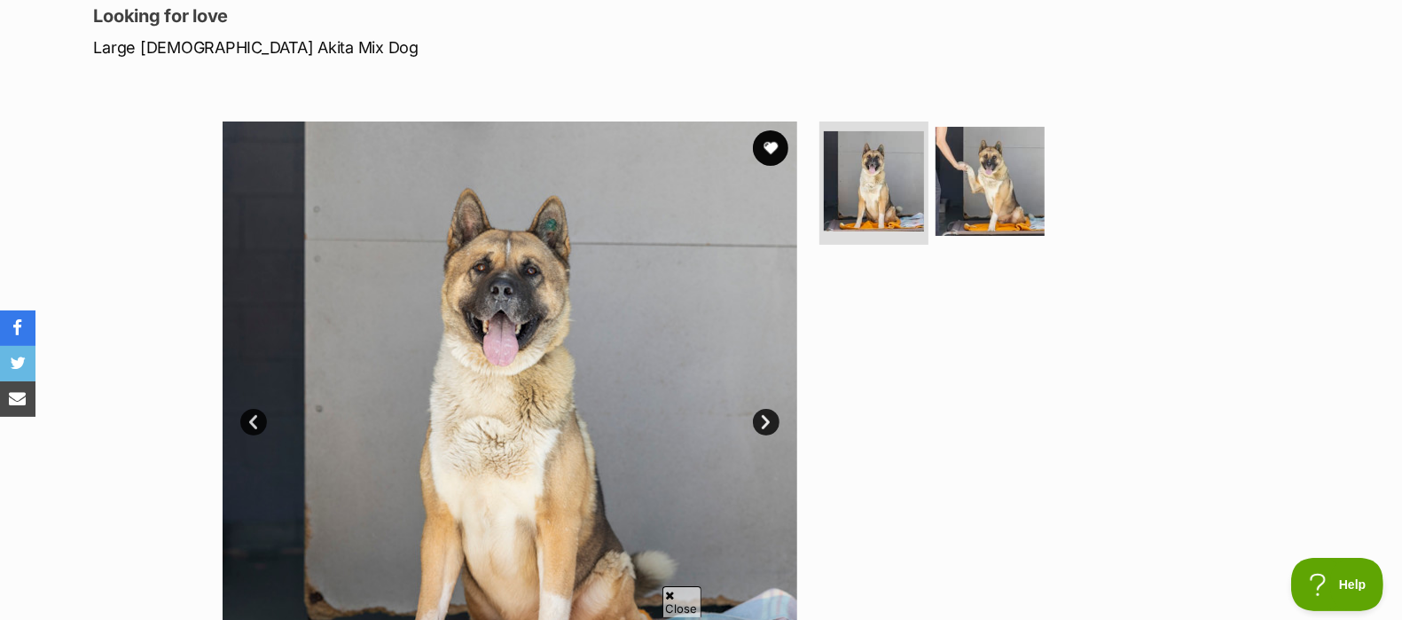
click at [774, 422] on link "Next" at bounding box center [766, 422] width 27 height 27
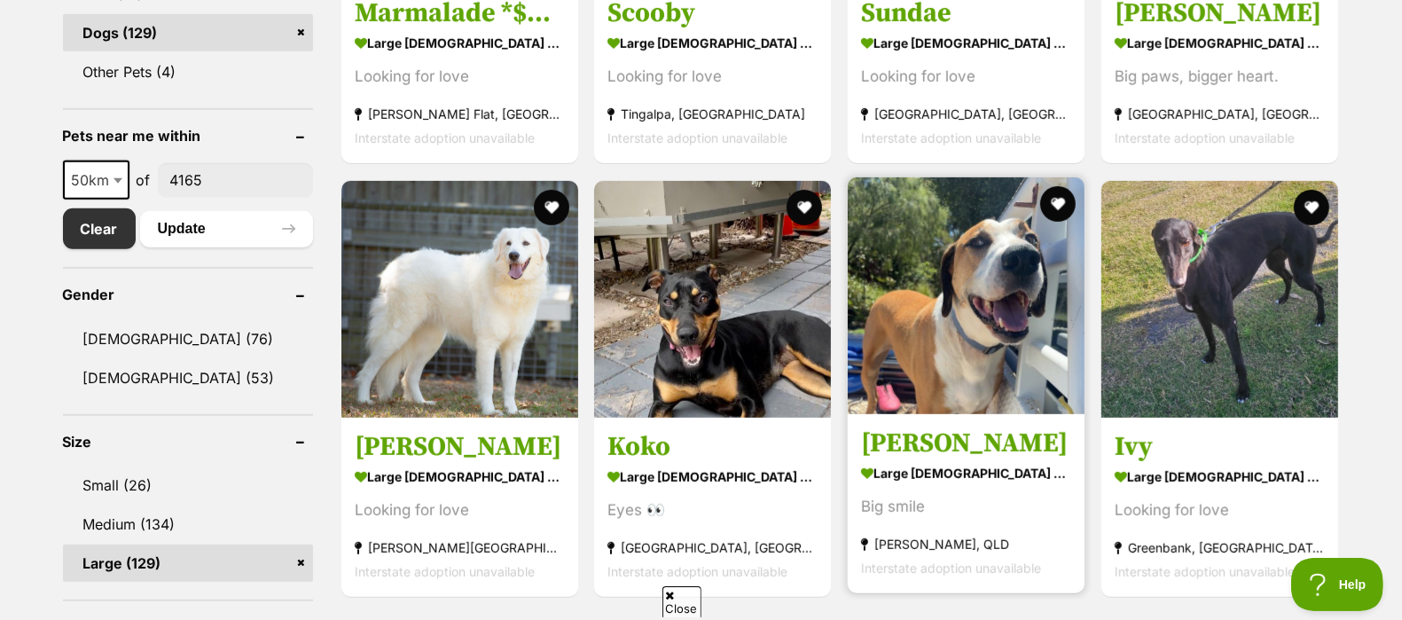
click at [912, 324] on img at bounding box center [966, 295] width 237 height 237
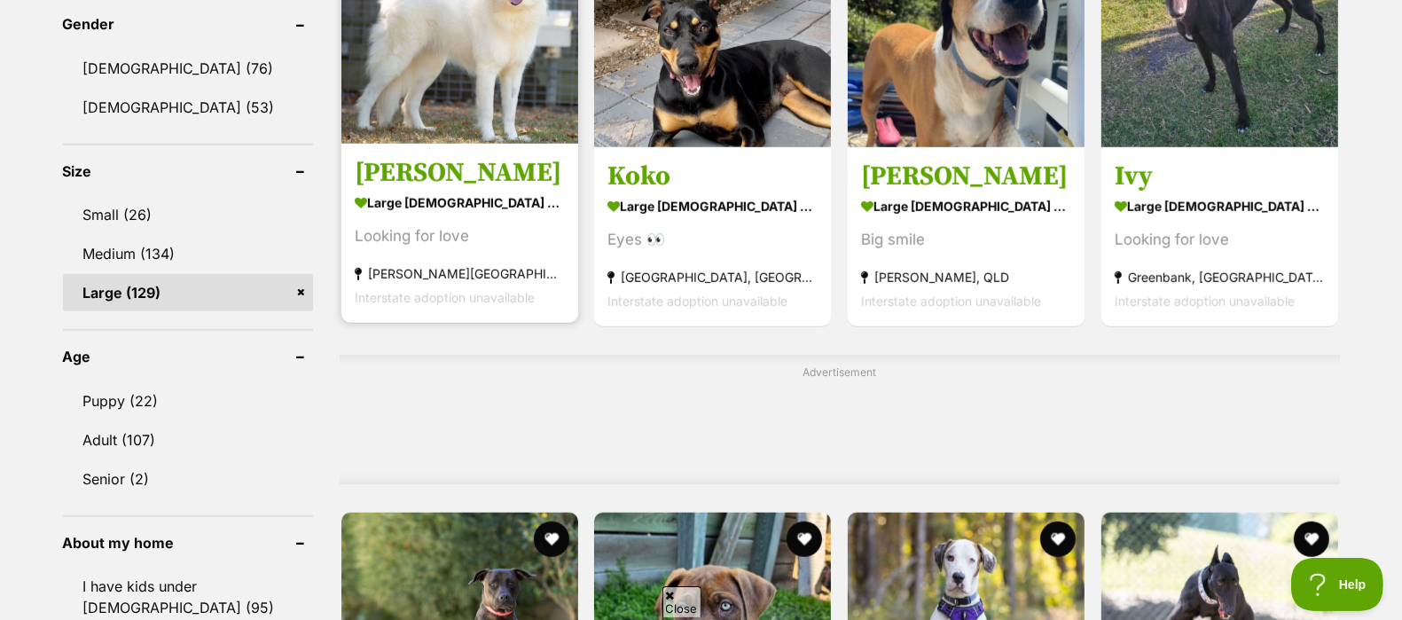
scroll to position [1098, 0]
click at [479, 157] on h3 "[PERSON_NAME]" at bounding box center [460, 172] width 210 height 34
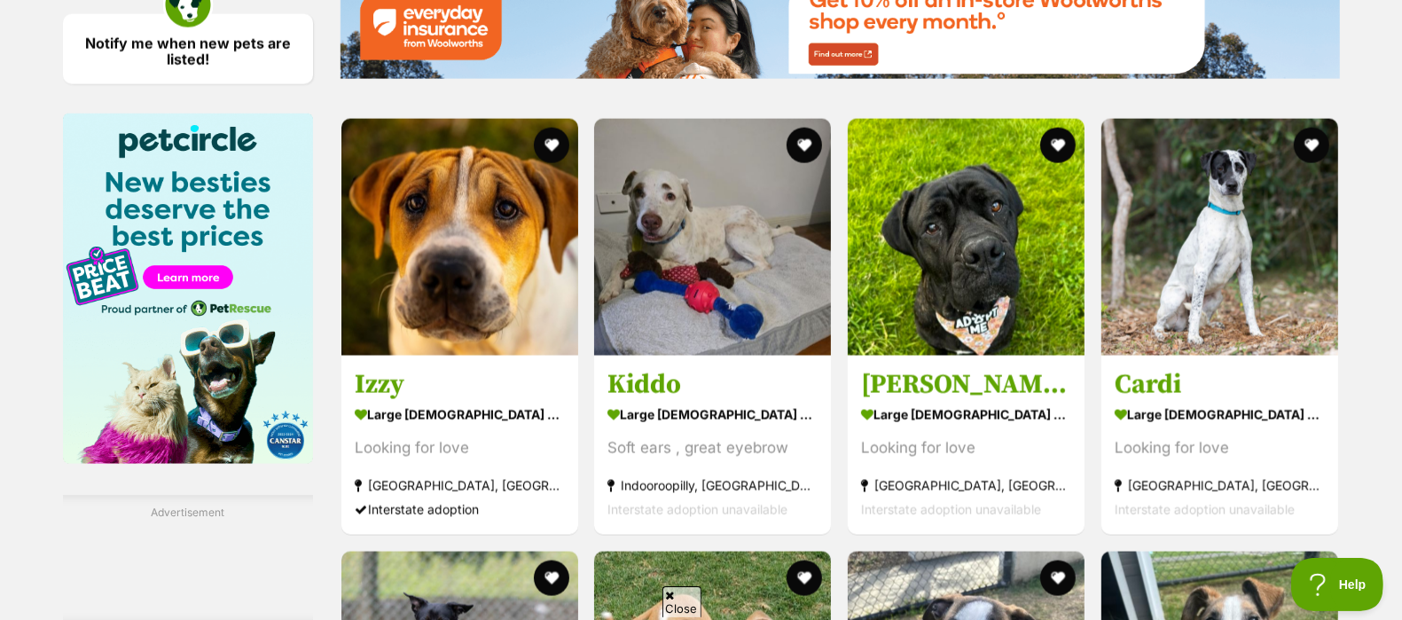
scroll to position [2117, 0]
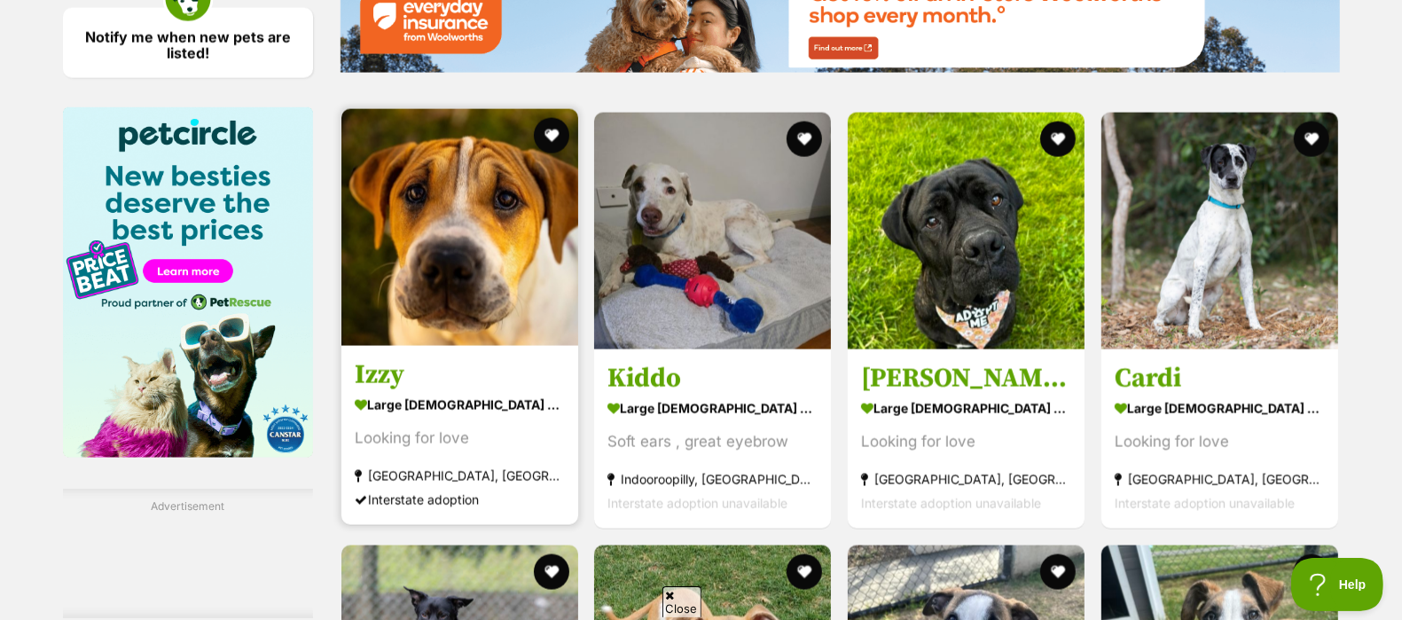
click at [508, 353] on link "Izzy large female Dog Looking for love Ipswich, QLD Interstate adoption" at bounding box center [460, 435] width 237 height 180
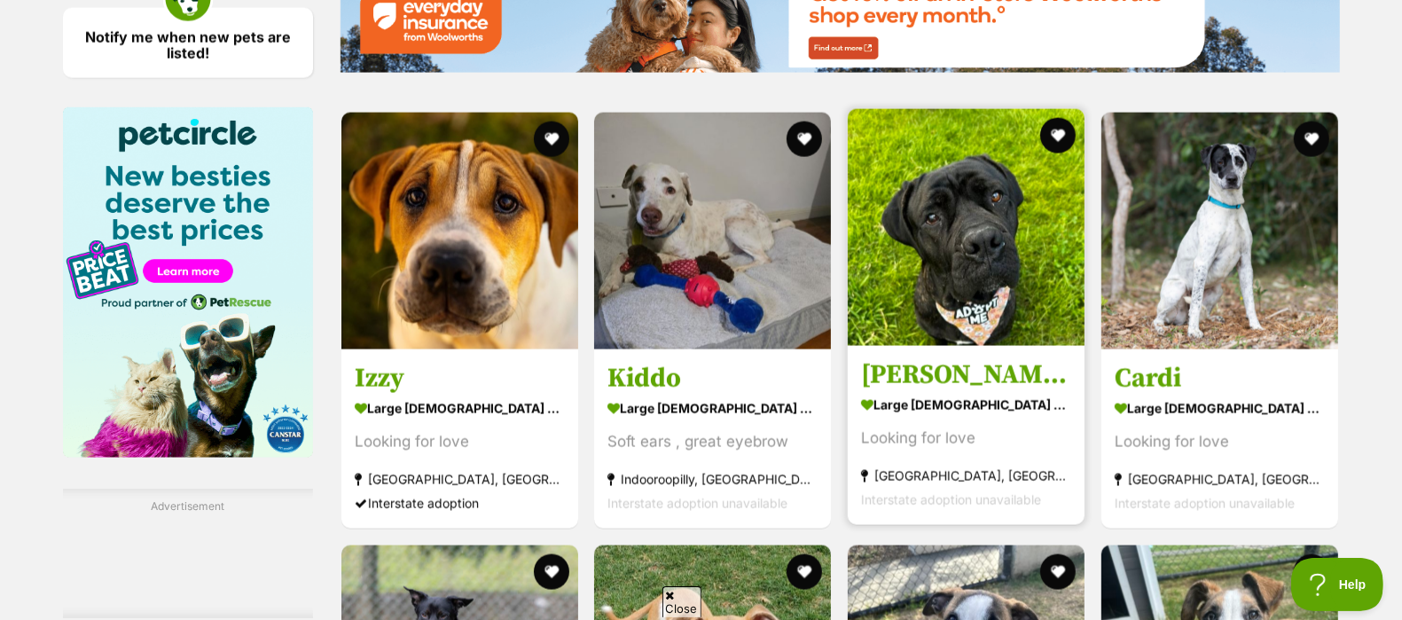
click at [885, 346] on link at bounding box center [966, 341] width 237 height 18
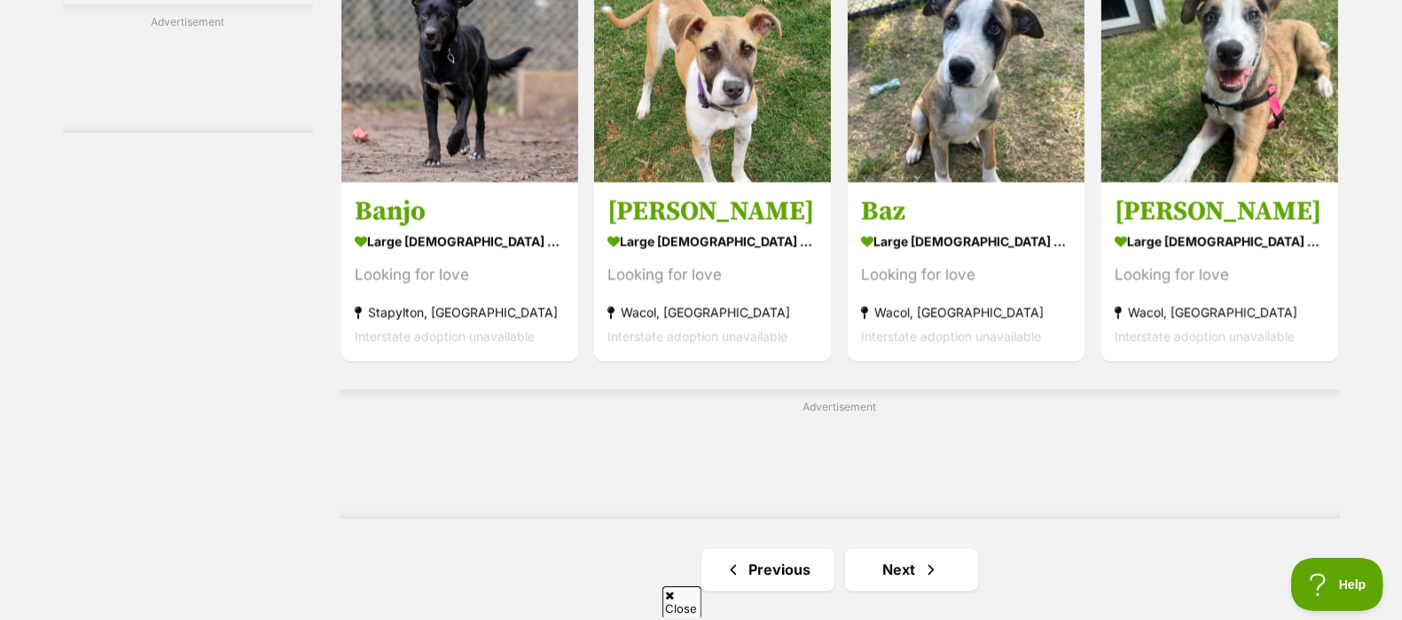
scroll to position [2720, 0]
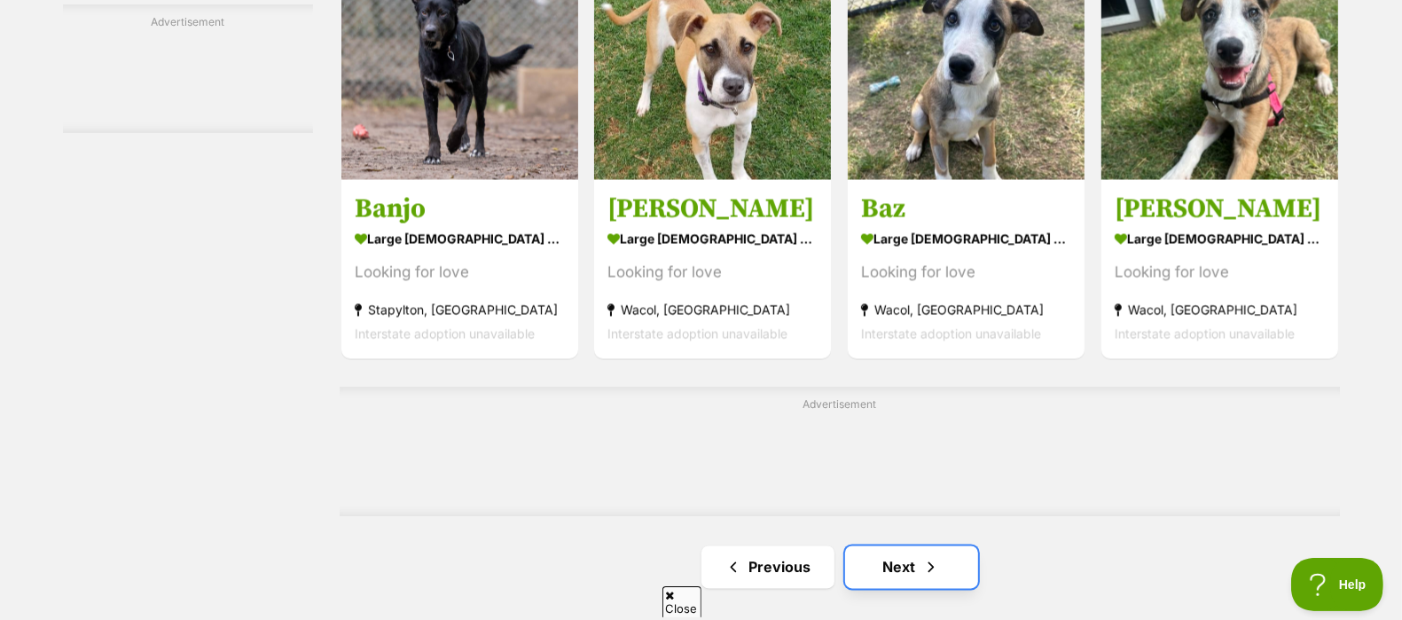
click at [891, 555] on link "Next" at bounding box center [911, 567] width 133 height 43
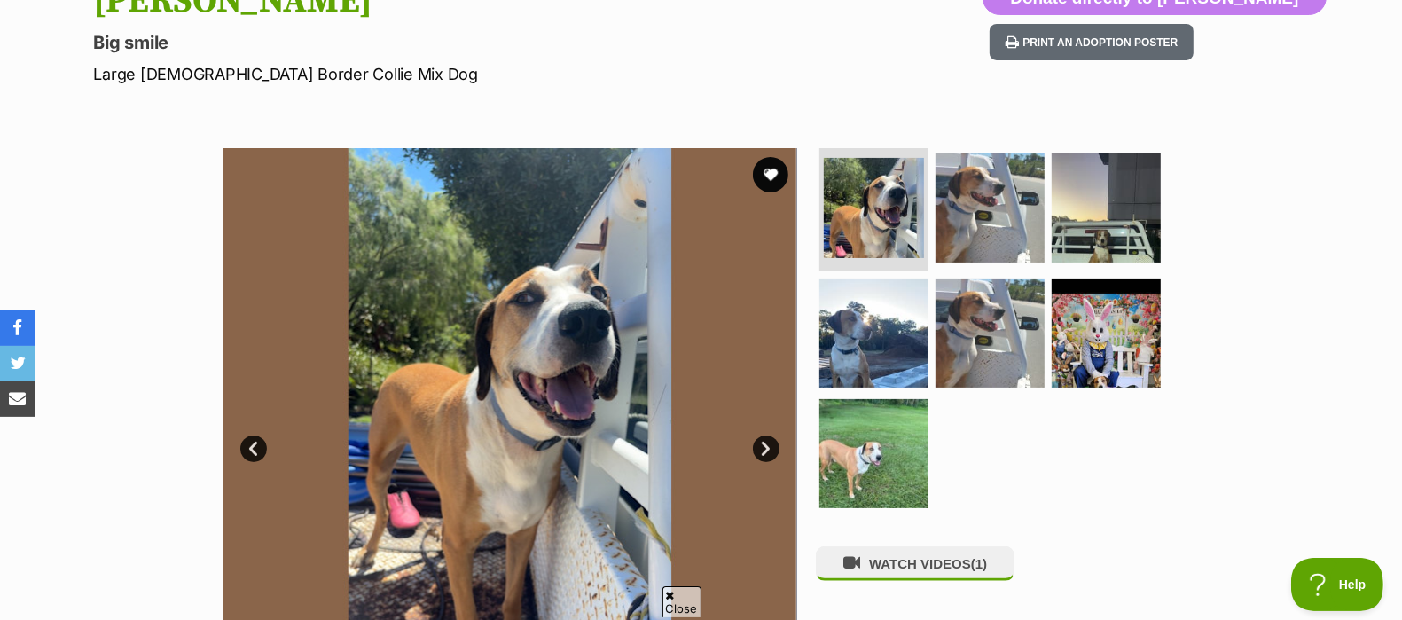
scroll to position [224, 0]
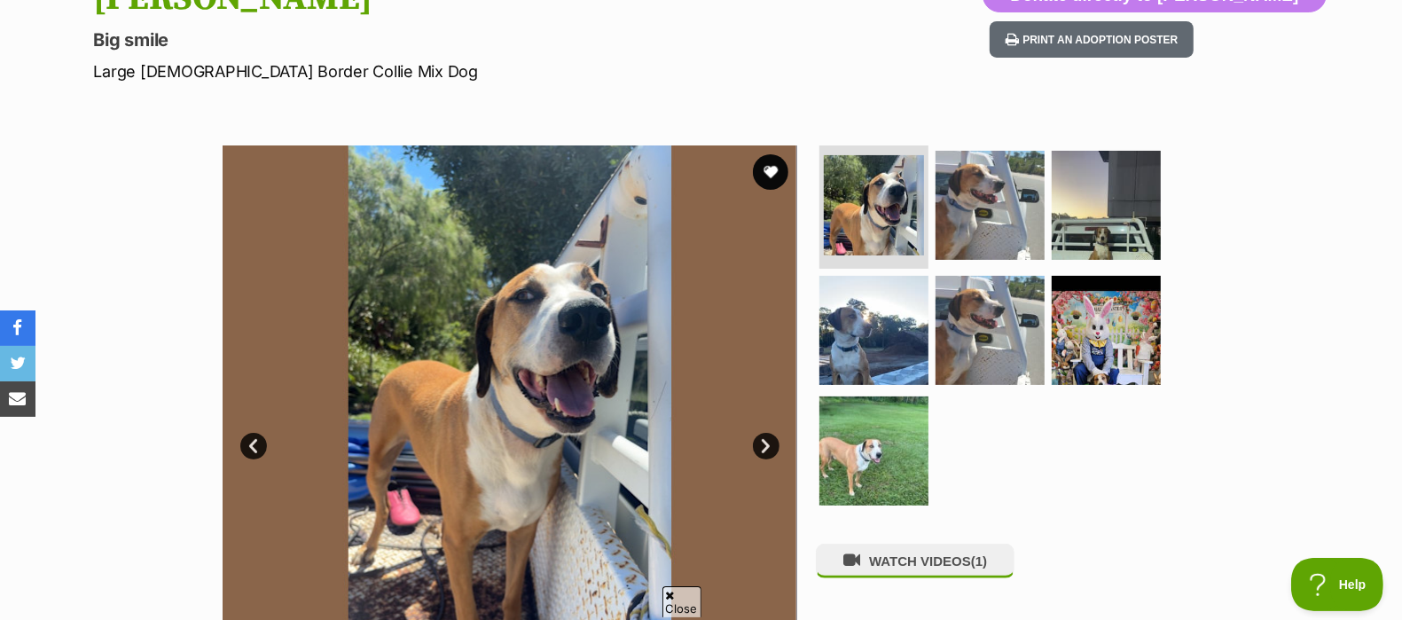
click at [779, 440] on img at bounding box center [510, 432] width 575 height 575
click at [754, 451] on link "Next" at bounding box center [766, 446] width 27 height 27
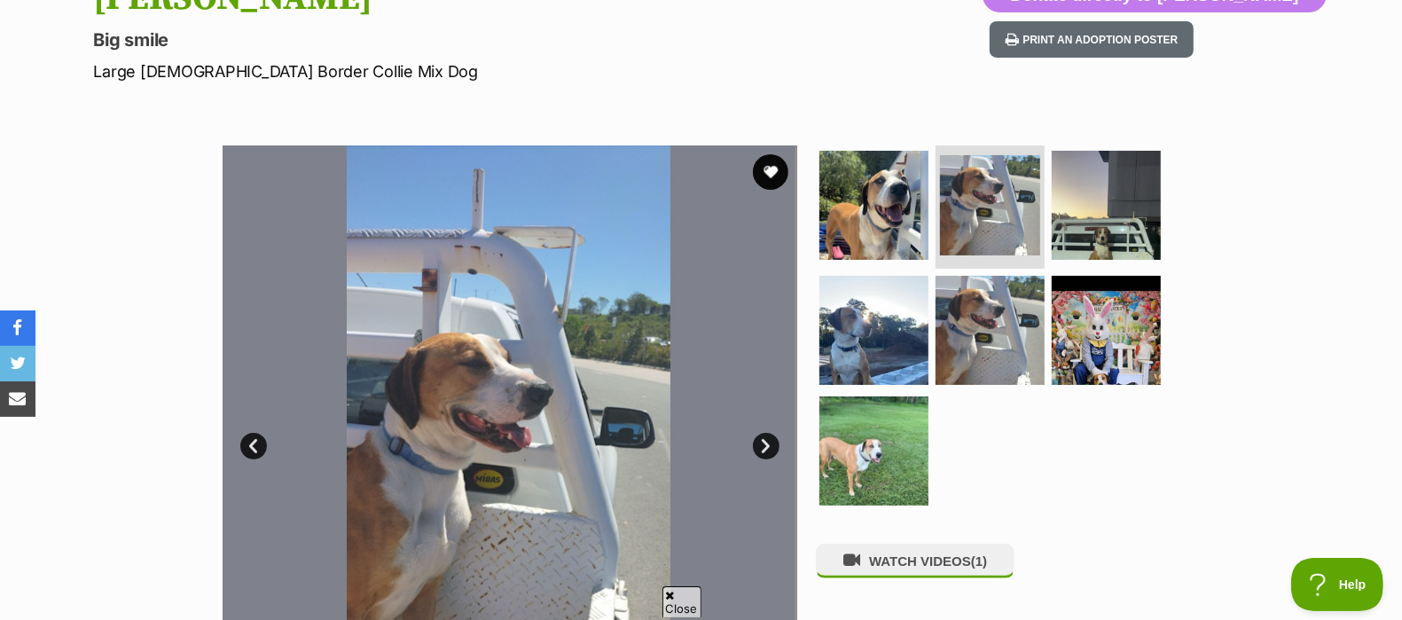
click at [755, 451] on link "Next" at bounding box center [766, 446] width 27 height 27
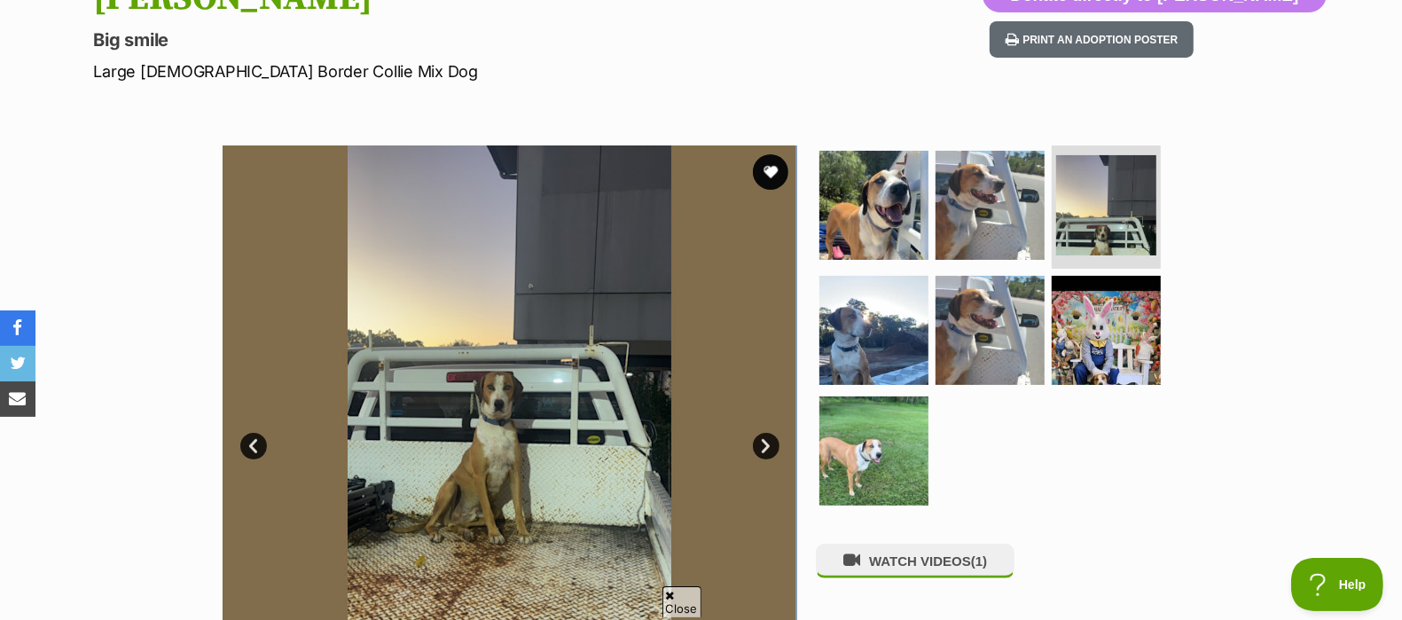
click at [755, 451] on link "Next" at bounding box center [766, 446] width 27 height 27
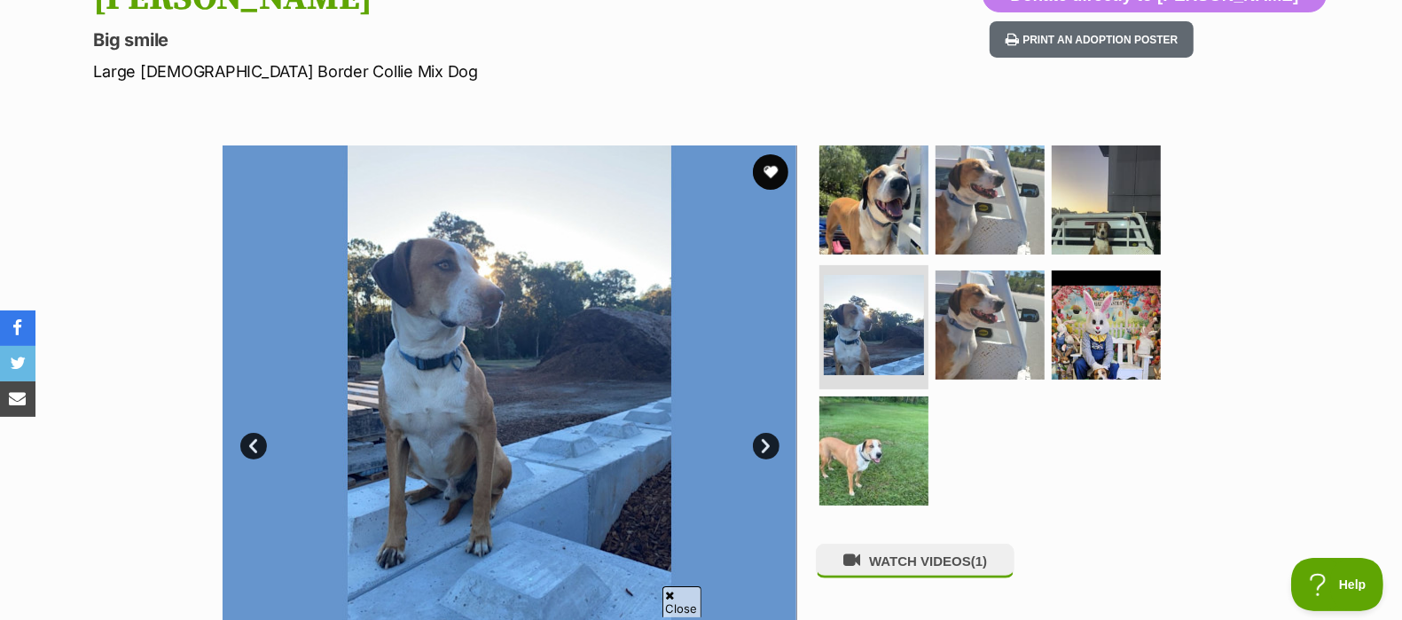
click at [755, 451] on link "Next" at bounding box center [766, 446] width 27 height 27
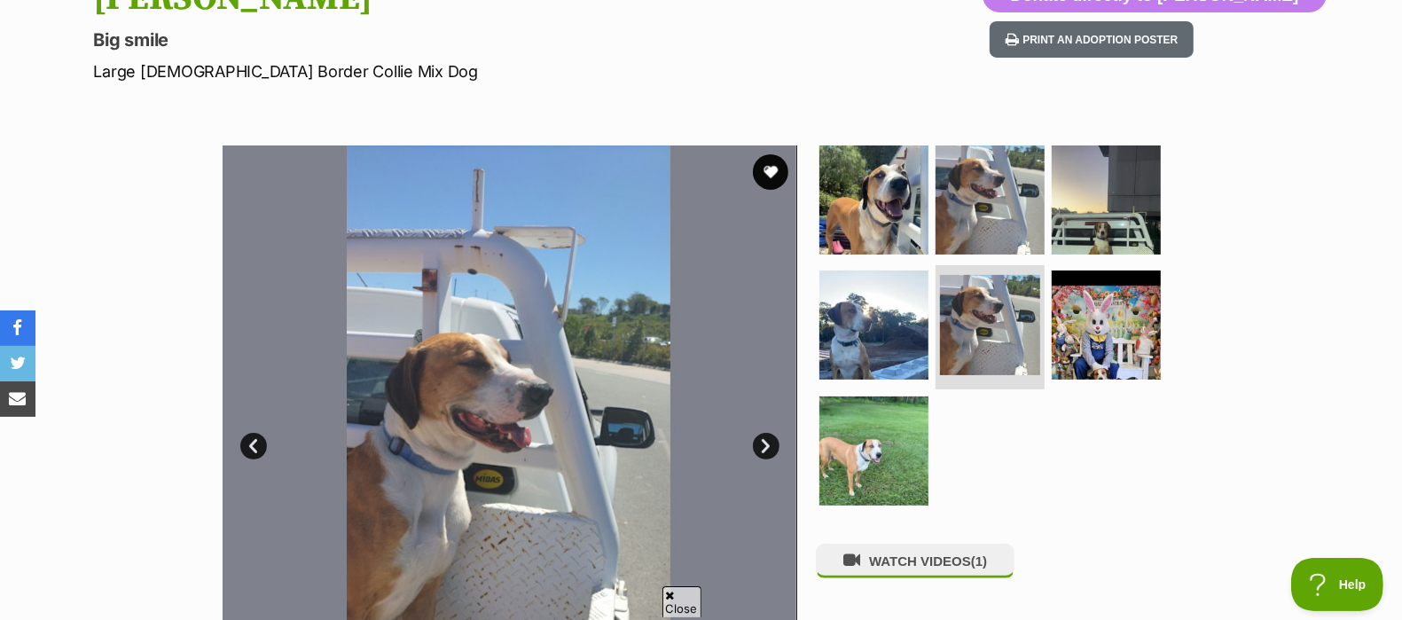
click at [755, 451] on link "Next" at bounding box center [766, 446] width 27 height 27
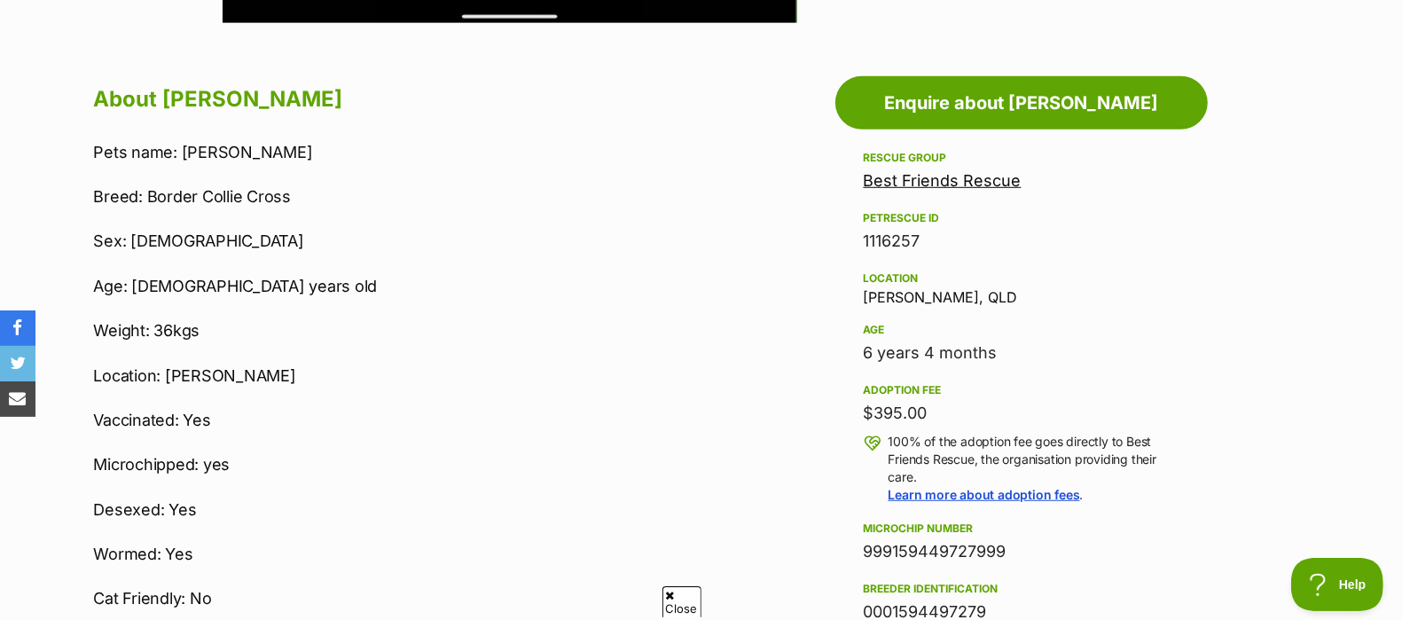
scroll to position [919, 0]
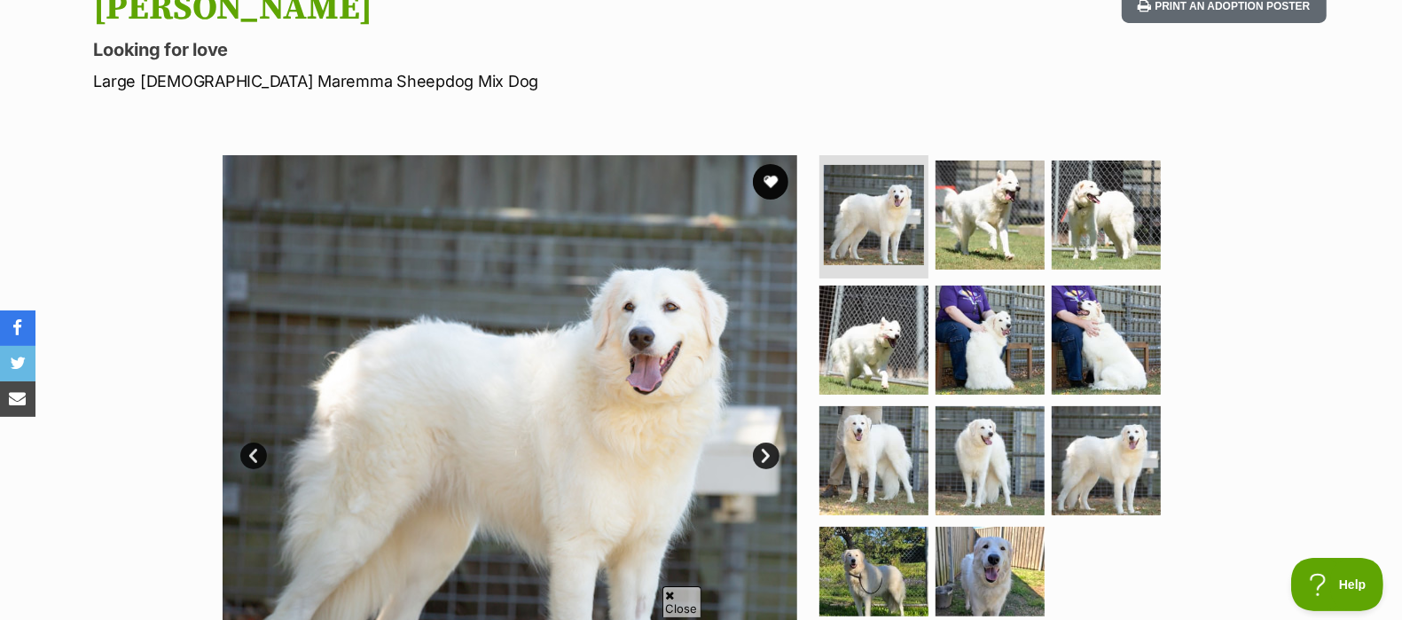
scroll to position [217, 0]
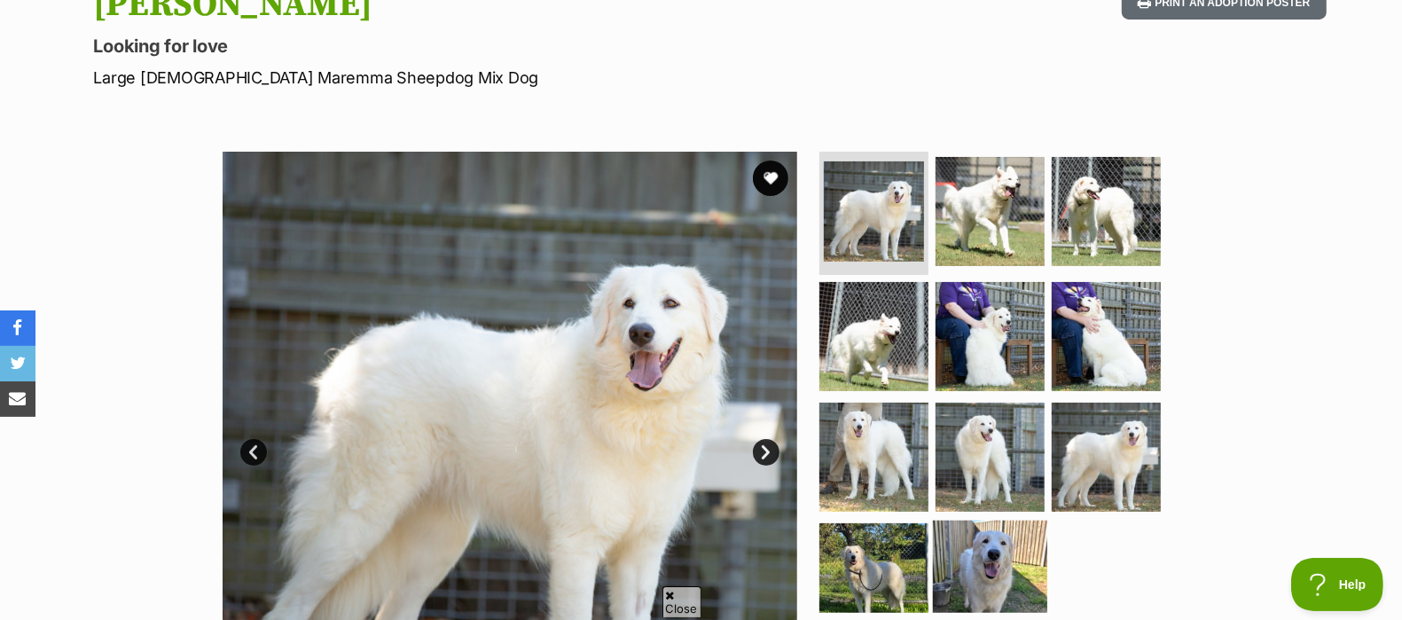
click at [1009, 547] on img at bounding box center [990, 578] width 114 height 114
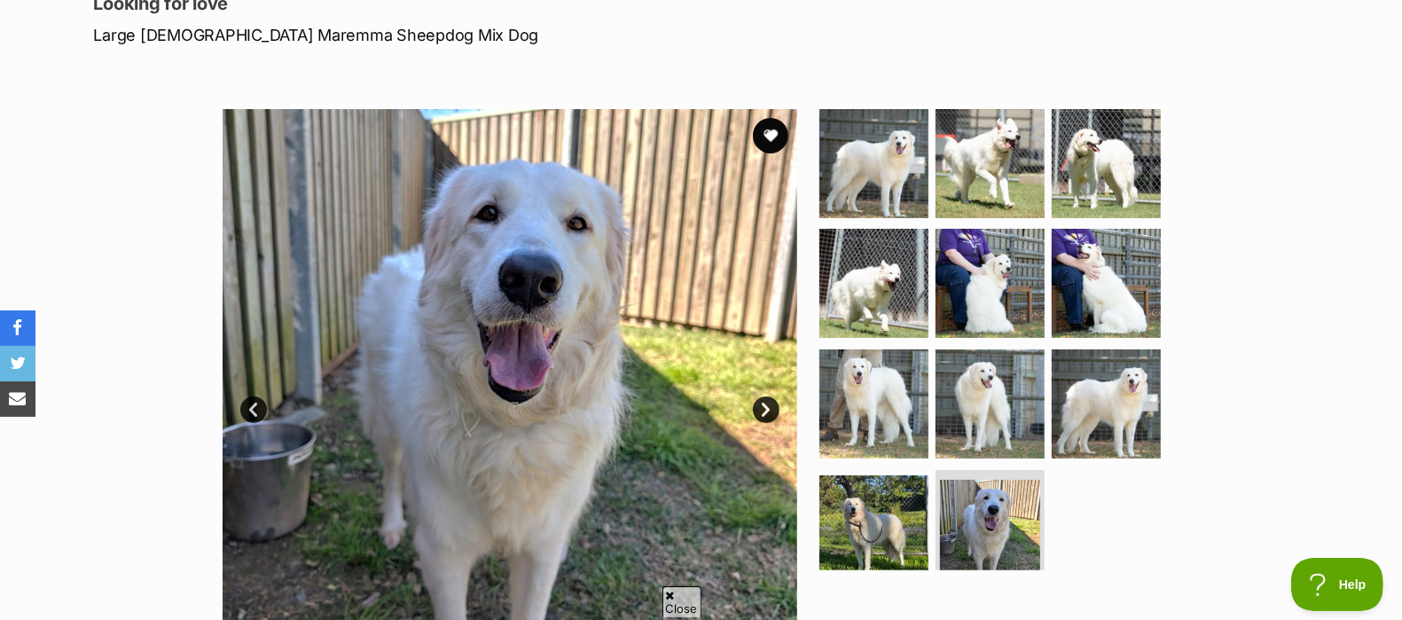
scroll to position [302, 0]
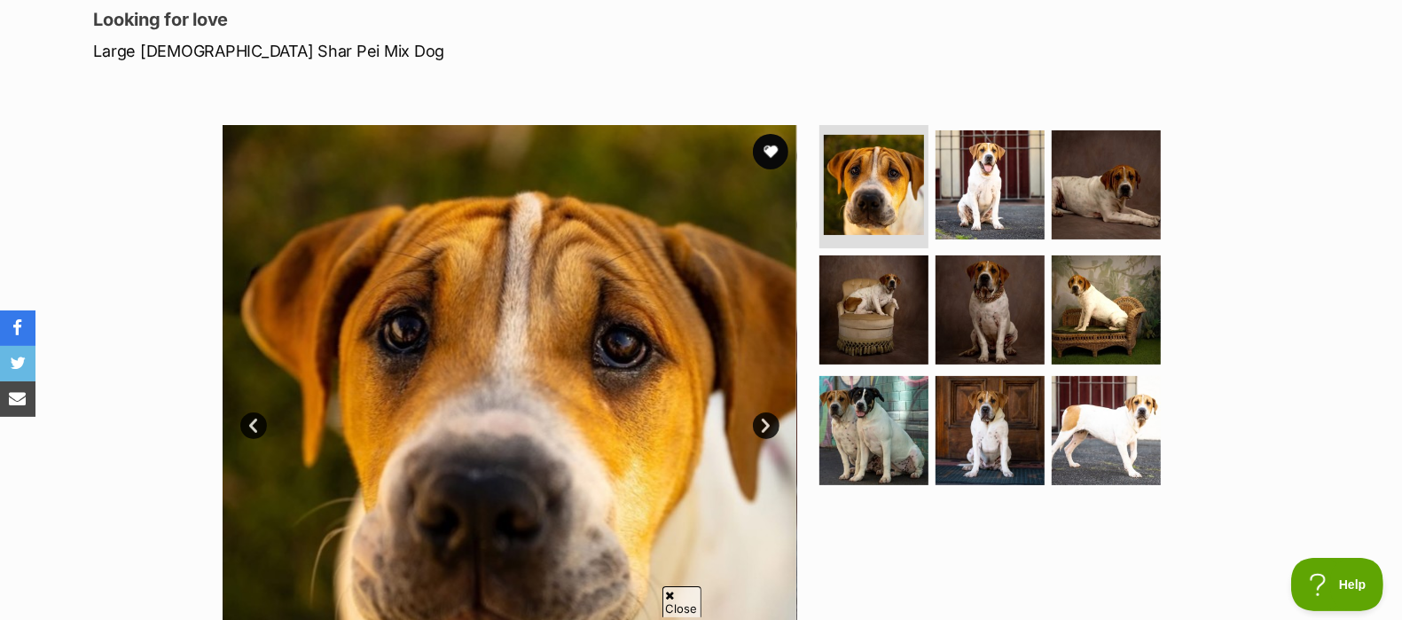
scroll to position [265, 0]
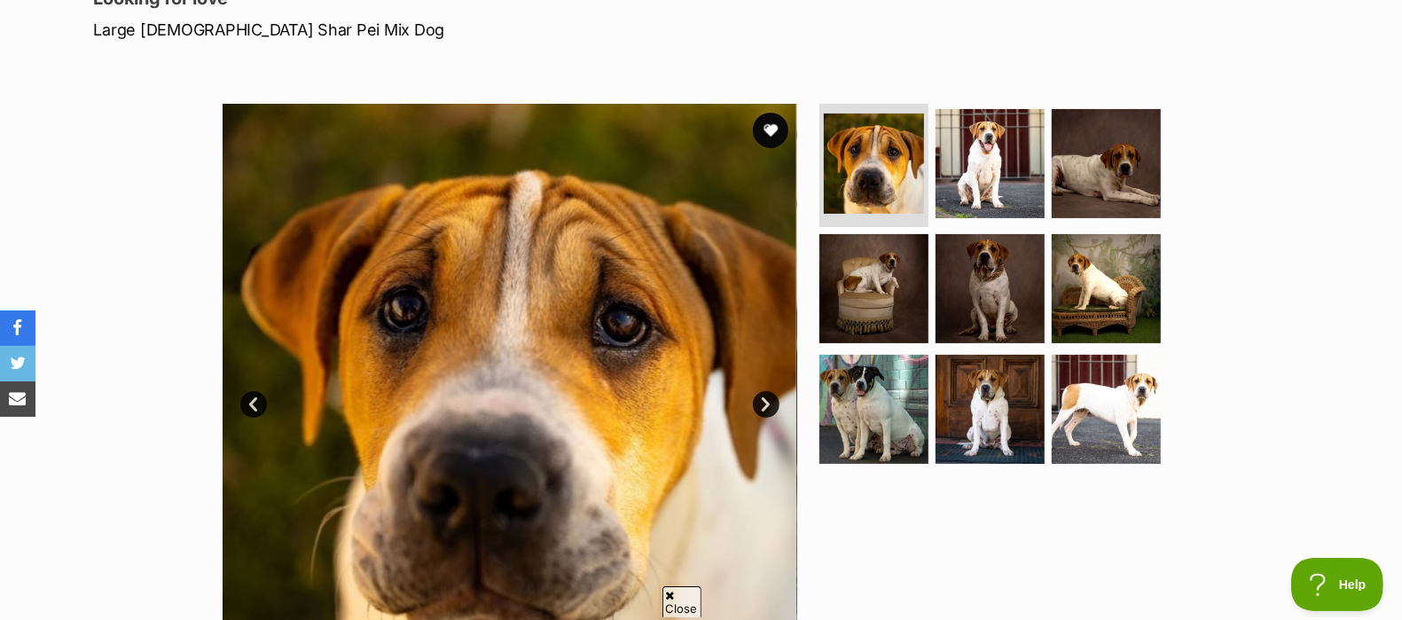
click at [758, 396] on link "Next" at bounding box center [766, 404] width 27 height 27
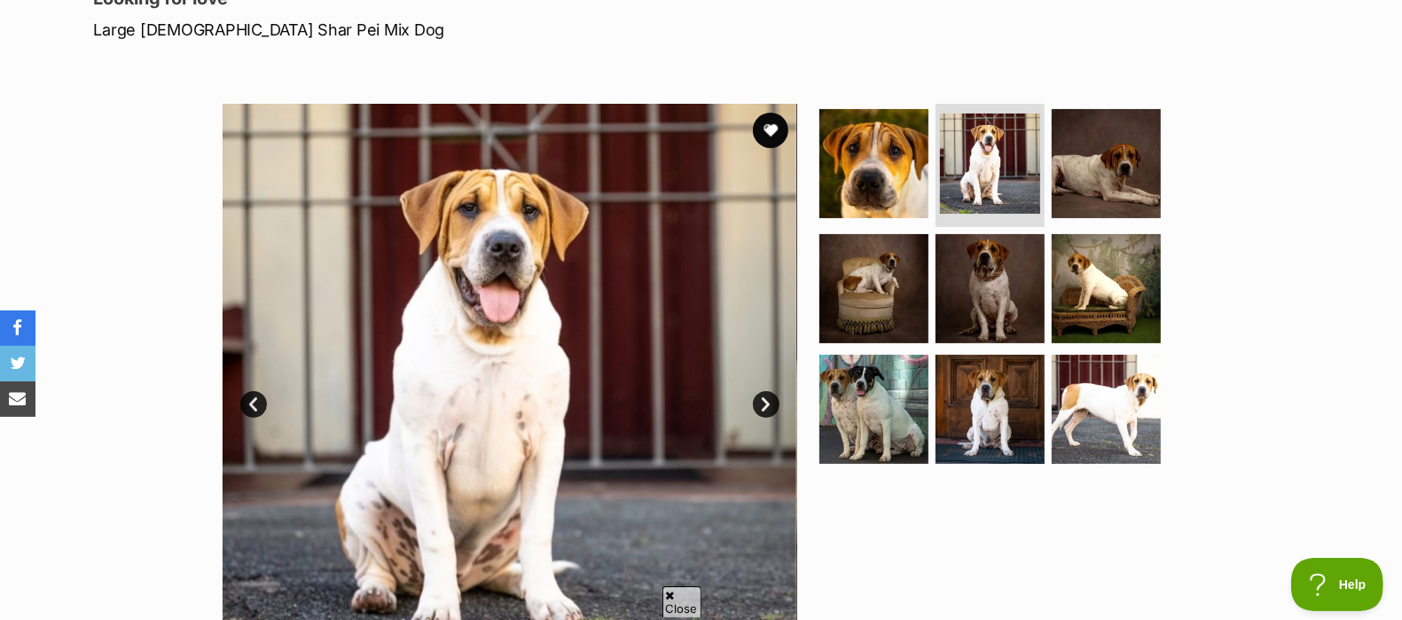
click at [758, 396] on link "Next" at bounding box center [766, 404] width 27 height 27
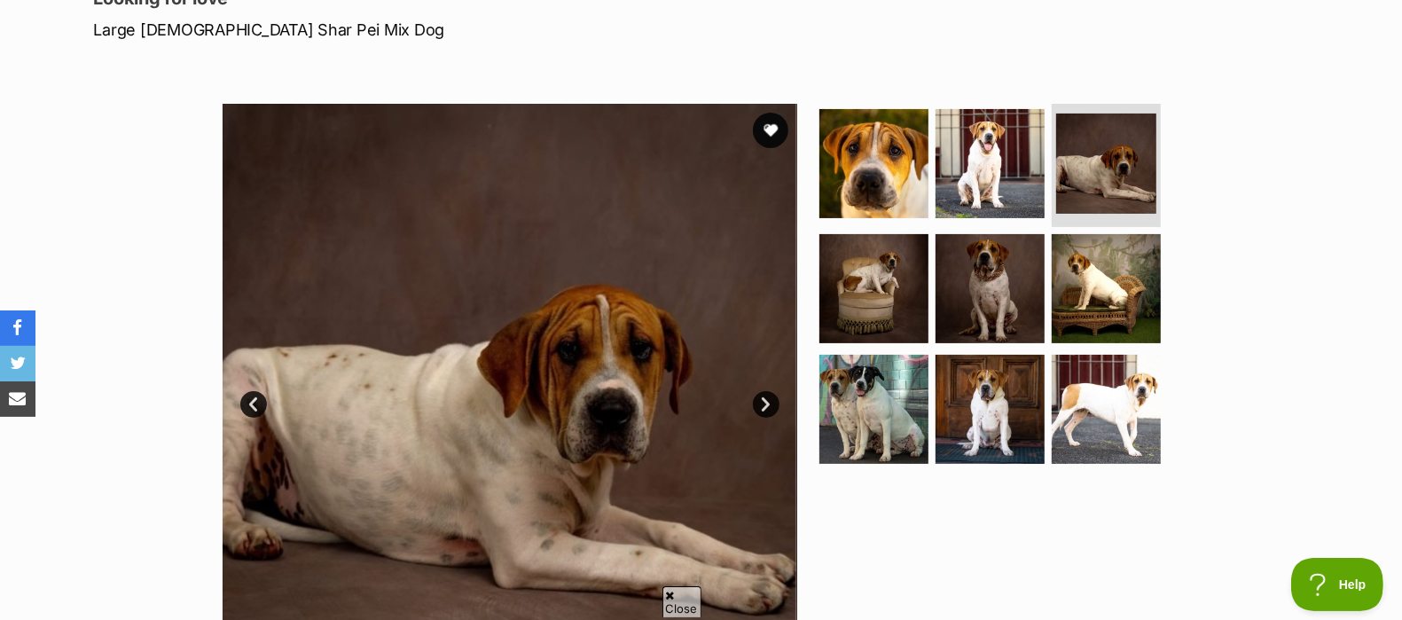
click at [772, 413] on link "Next" at bounding box center [766, 404] width 27 height 27
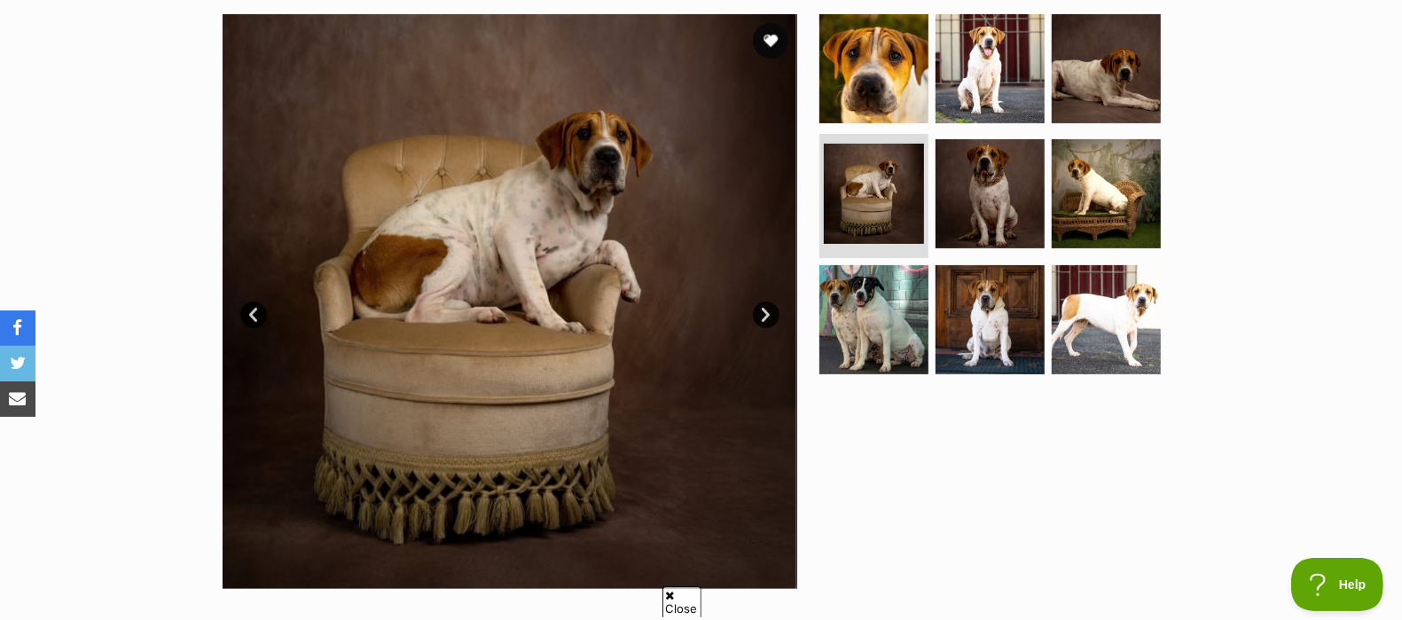
scroll to position [353, 0]
